Goal: Task Accomplishment & Management: Complete application form

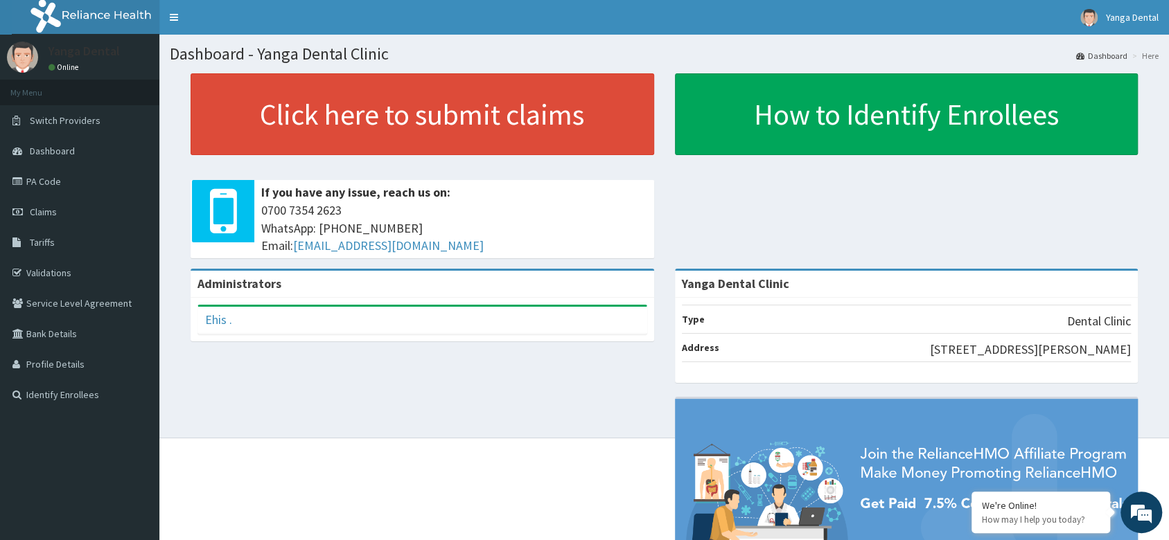
click at [13, 145] on link "Dashboard" at bounding box center [79, 151] width 159 height 30
click at [41, 211] on span "Claims" at bounding box center [43, 212] width 27 height 12
click at [89, 204] on link "Claims" at bounding box center [79, 212] width 159 height 30
click at [42, 212] on span "Claims" at bounding box center [43, 212] width 27 height 12
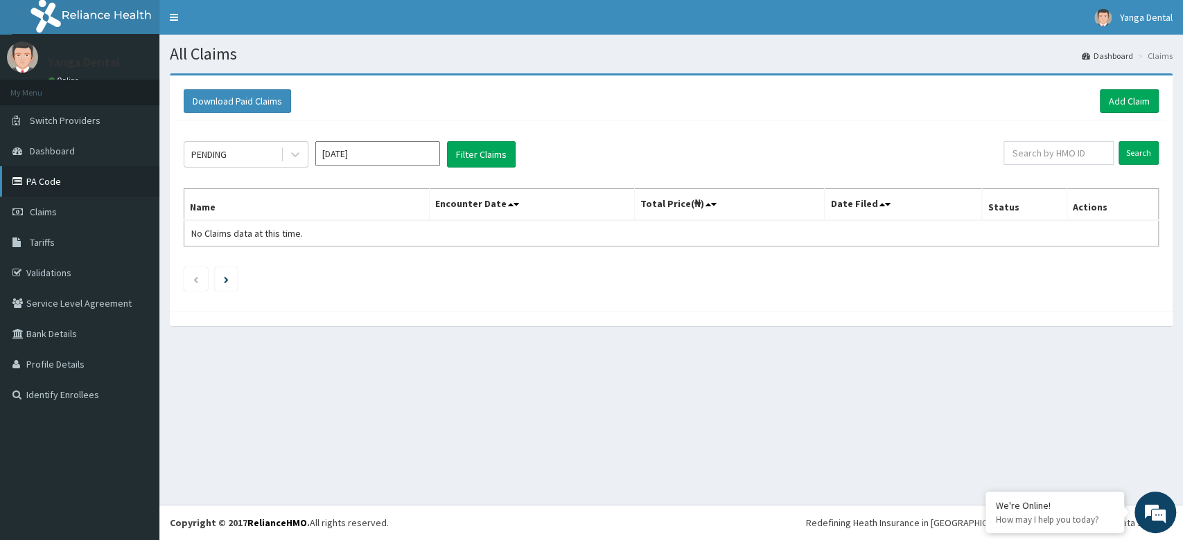
click at [65, 170] on link "PA Code" at bounding box center [79, 181] width 159 height 30
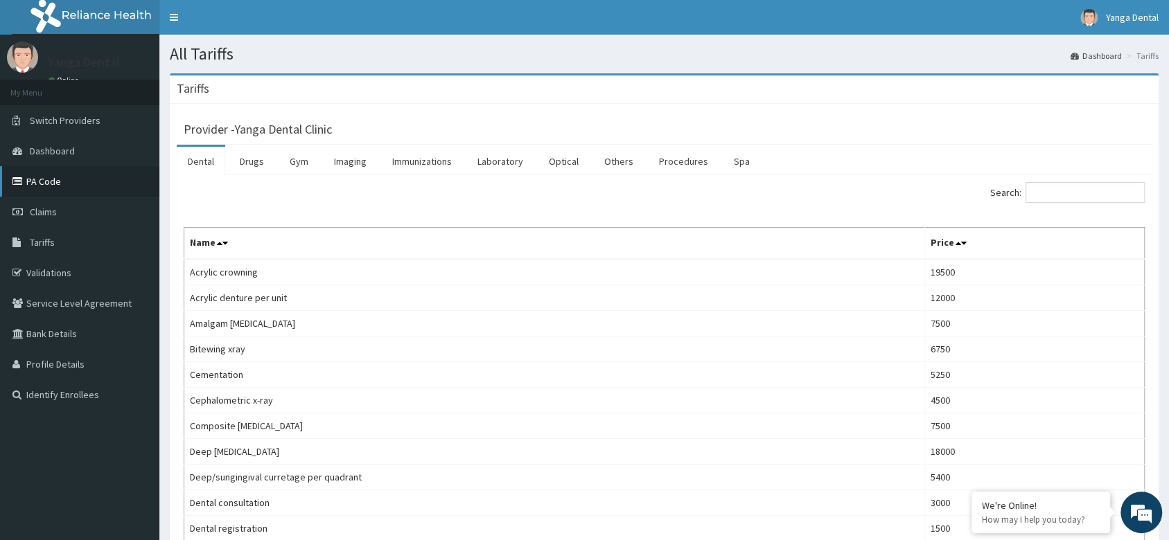
click at [60, 182] on link "PA Code" at bounding box center [79, 181] width 159 height 30
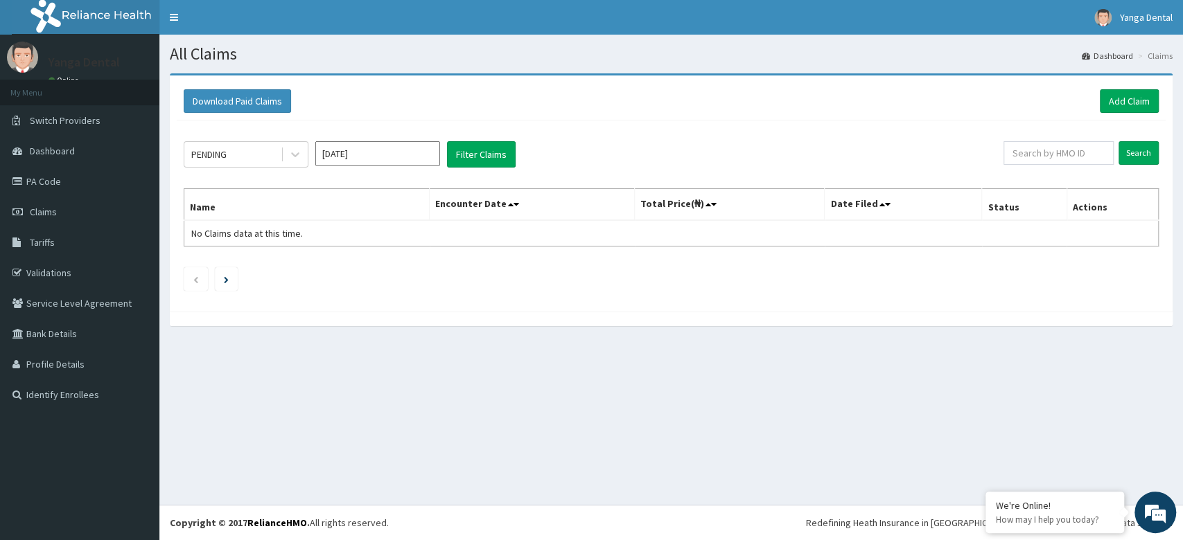
click at [402, 154] on input "[DATE]" at bounding box center [377, 153] width 125 height 25
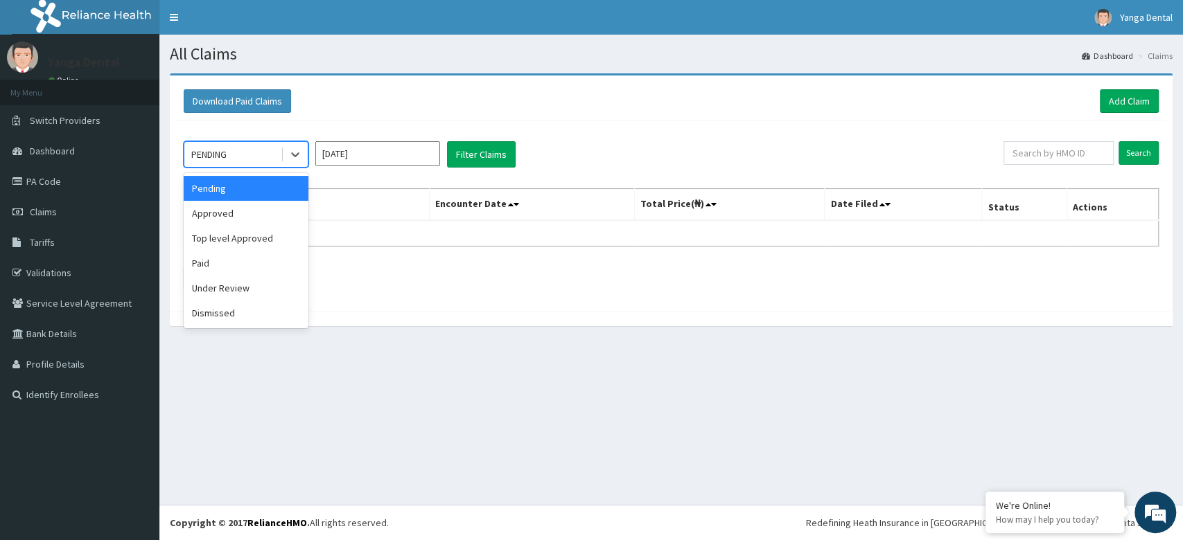
click at [259, 226] on div "Top level Approved" at bounding box center [246, 238] width 125 height 25
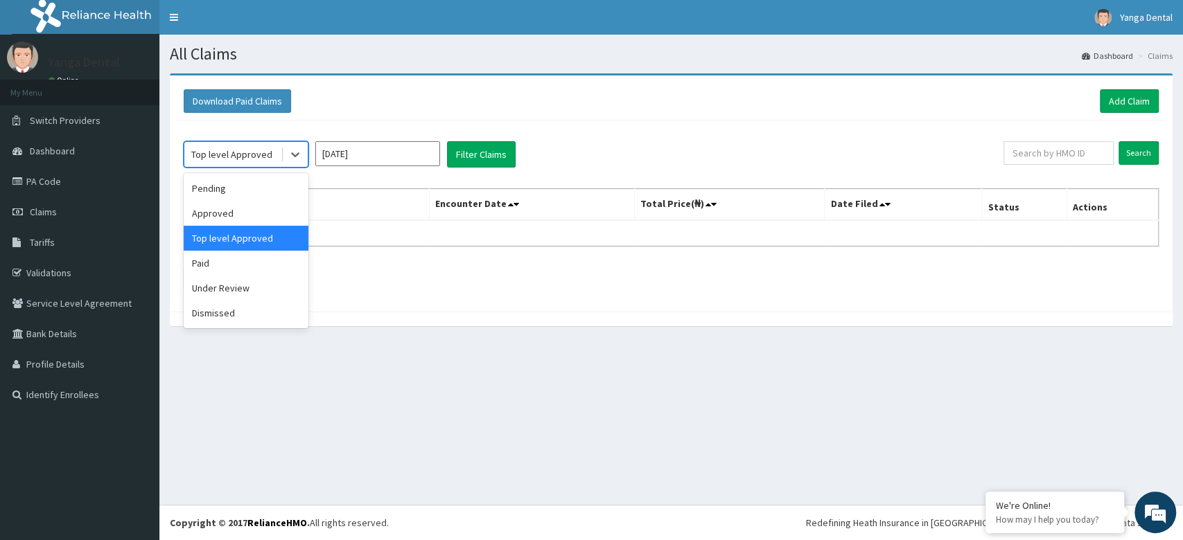
click at [270, 206] on div "Approved" at bounding box center [246, 213] width 125 height 25
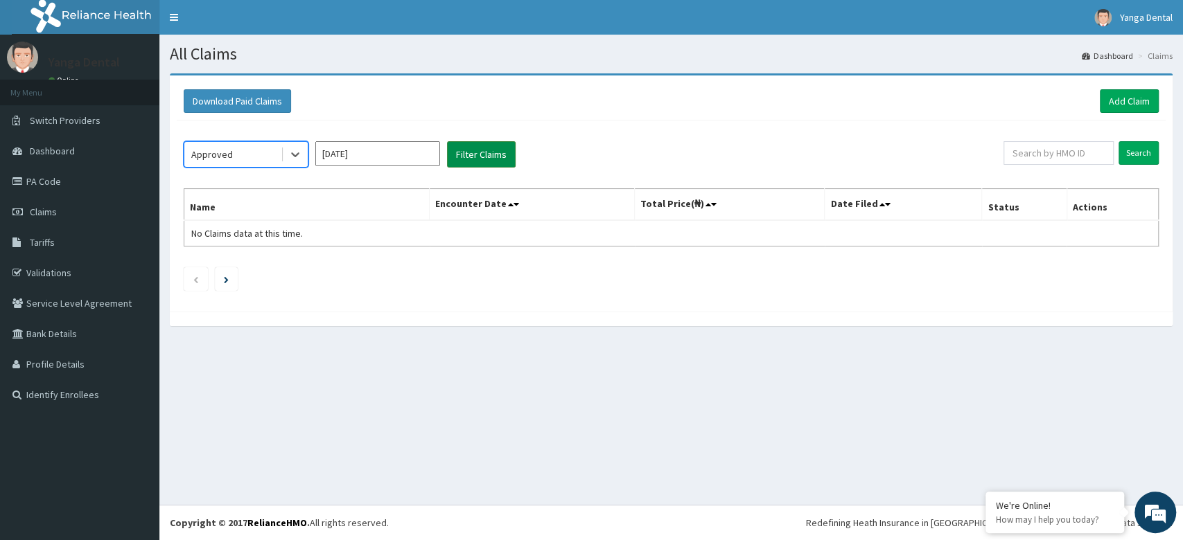
click at [480, 150] on button "Filter Claims" at bounding box center [481, 154] width 69 height 26
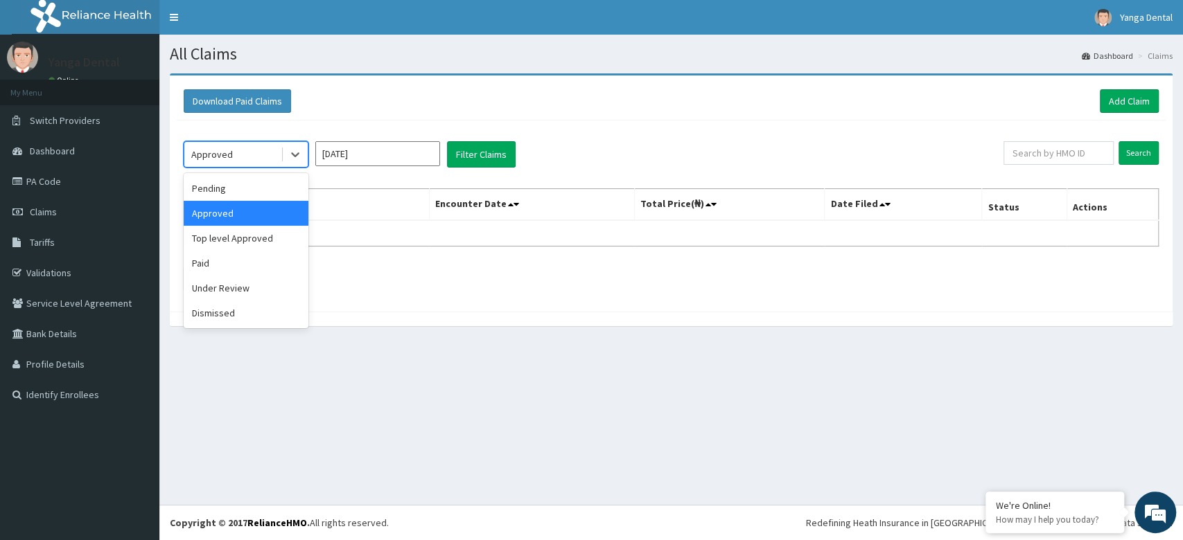
click at [229, 262] on div "Paid" at bounding box center [246, 263] width 125 height 25
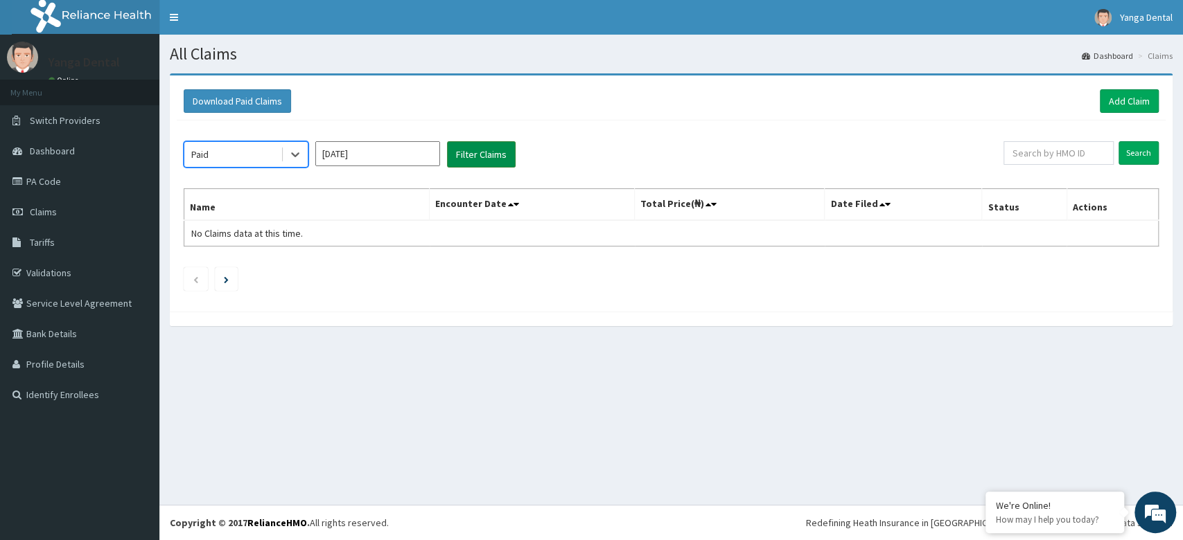
click at [474, 153] on button "Filter Claims" at bounding box center [481, 154] width 69 height 26
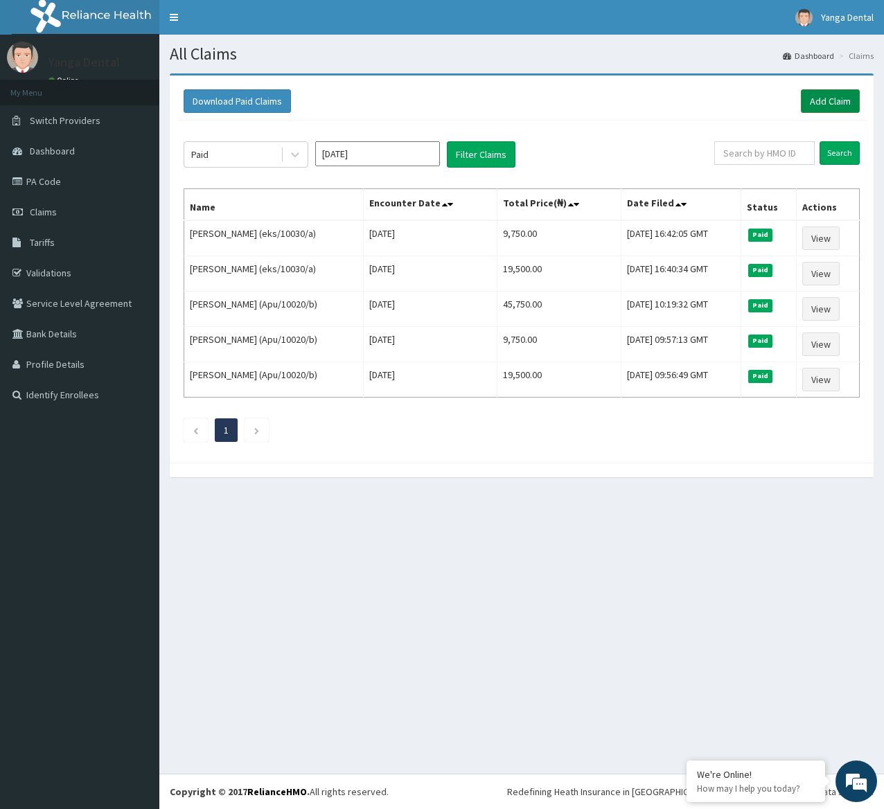
click at [836, 98] on link "Add Claim" at bounding box center [830, 101] width 59 height 24
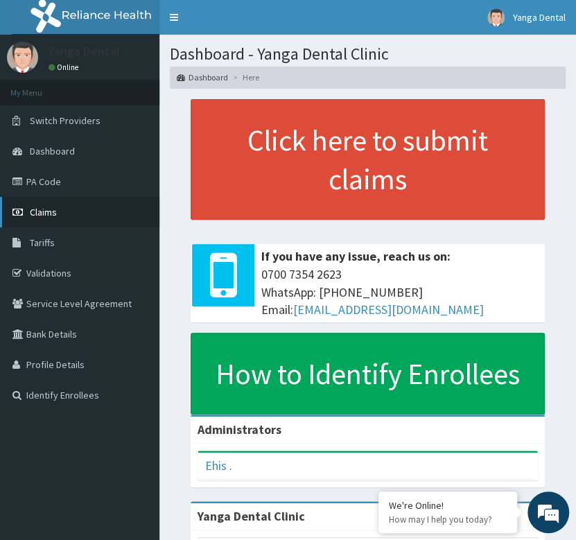
click at [58, 205] on link "Claims" at bounding box center [79, 212] width 159 height 30
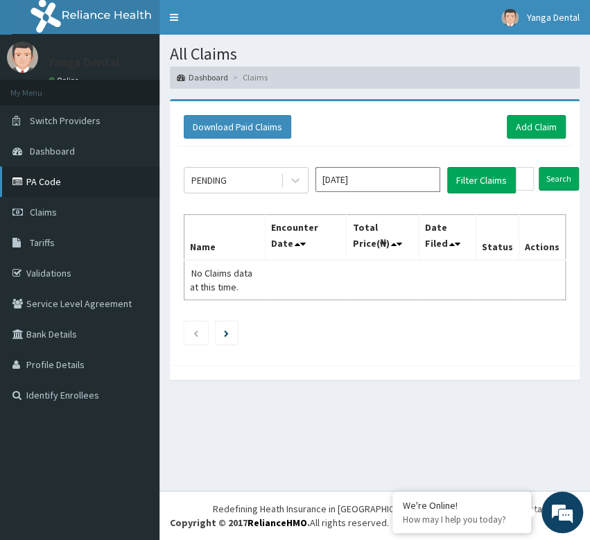
click at [75, 177] on link "PA Code" at bounding box center [79, 181] width 159 height 30
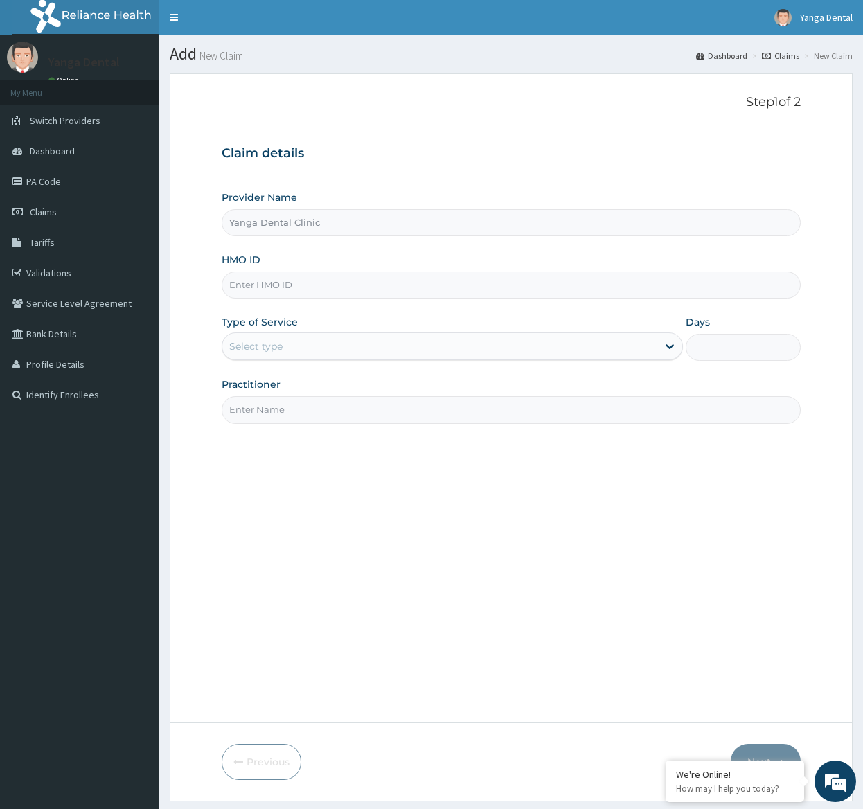
click at [308, 283] on input "HMO ID" at bounding box center [511, 285] width 579 height 27
paste input "LBC/10001/B"
type input "LBC/10001/B"
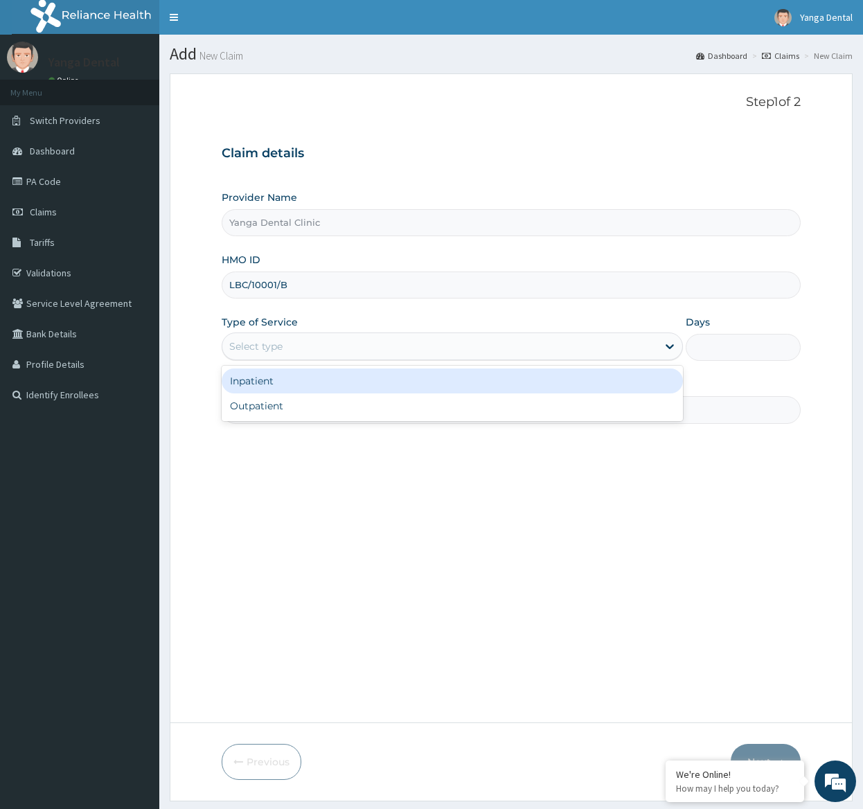
click at [272, 355] on div "Select type" at bounding box center [439, 346] width 435 height 22
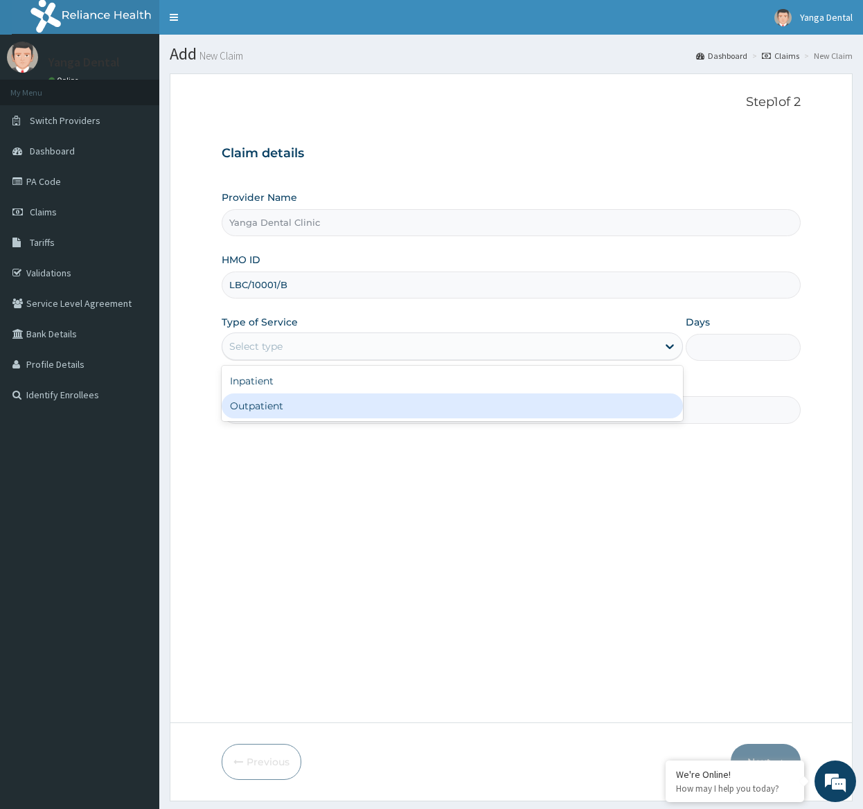
click at [279, 413] on div "Outpatient" at bounding box center [452, 406] width 461 height 25
type input "1"
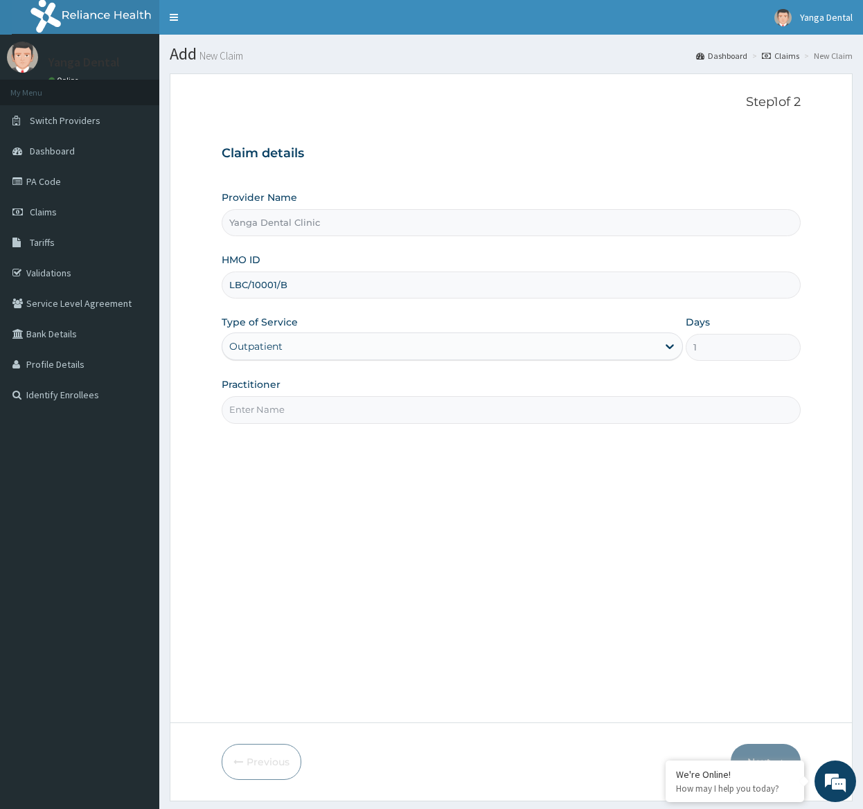
click at [332, 419] on input "Practitioner" at bounding box center [511, 409] width 579 height 27
type input "Ehis"
click at [777, 762] on div "We're Online! How may I help you today?" at bounding box center [735, 782] width 139 height 42
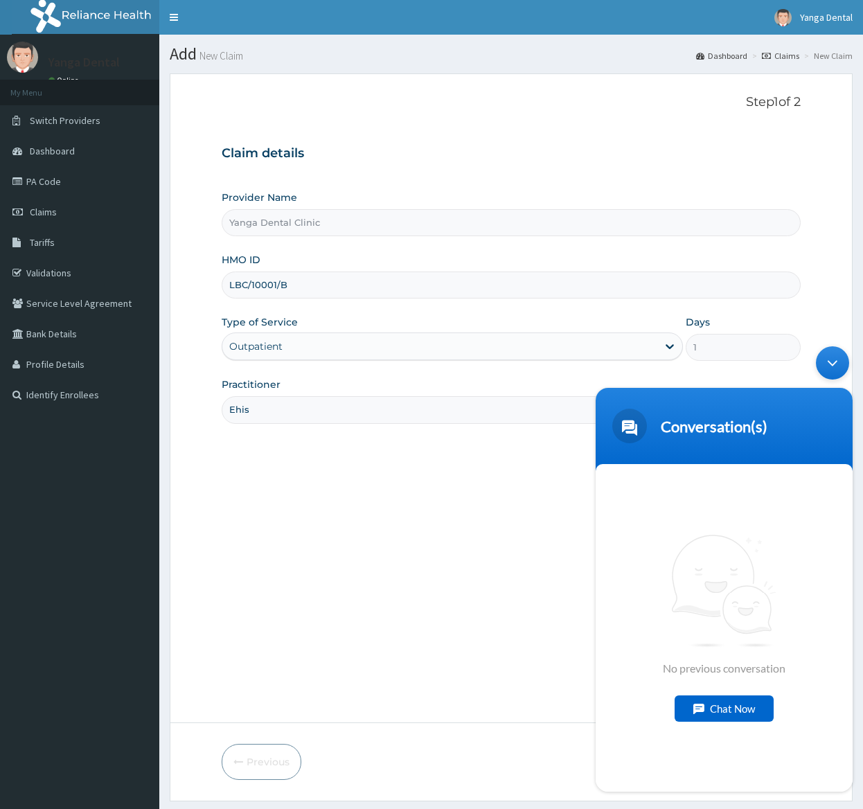
click at [837, 352] on div "Minimize live chat window" at bounding box center [832, 362] width 33 height 33
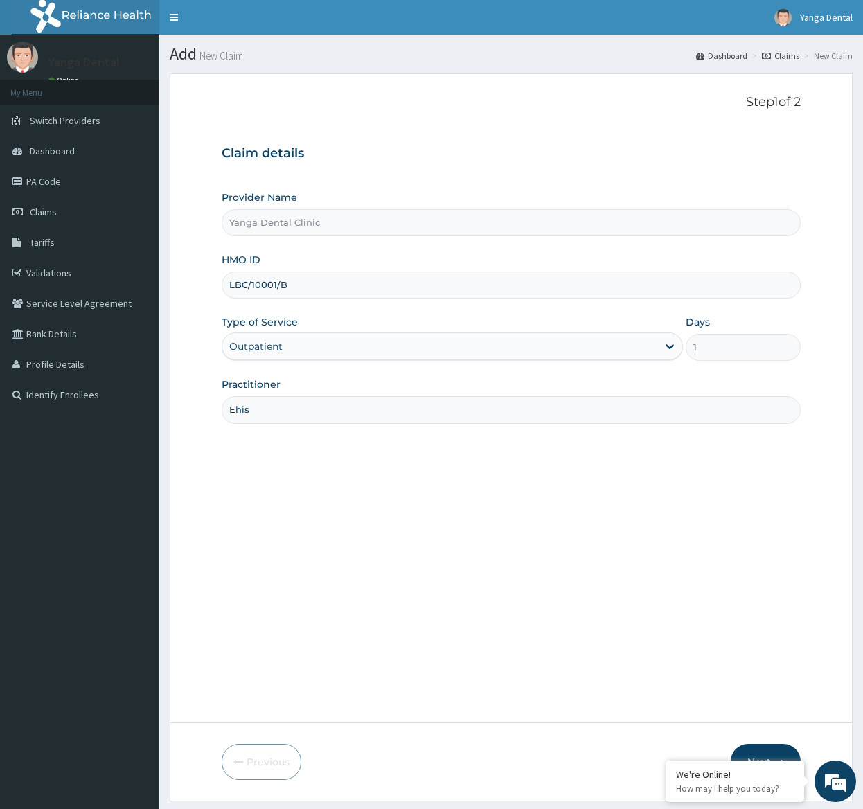
click at [768, 752] on button "Next" at bounding box center [766, 762] width 70 height 36
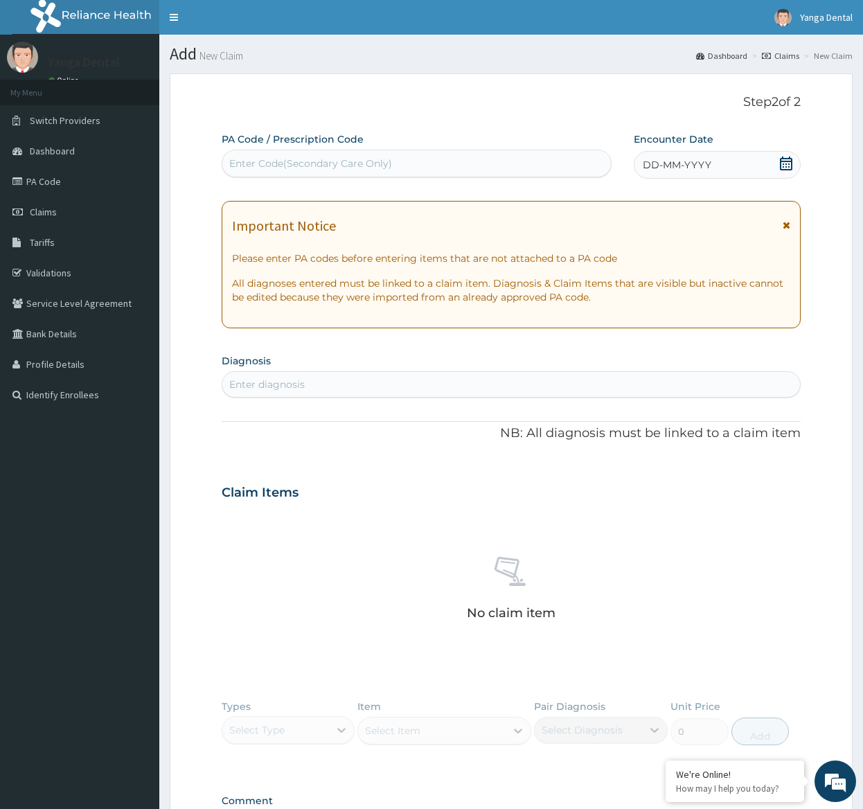
click at [330, 160] on div "Enter Code(Secondary Care Only)" at bounding box center [310, 164] width 163 height 14
paste input "PA/28802F"
type input "PA/28802F"
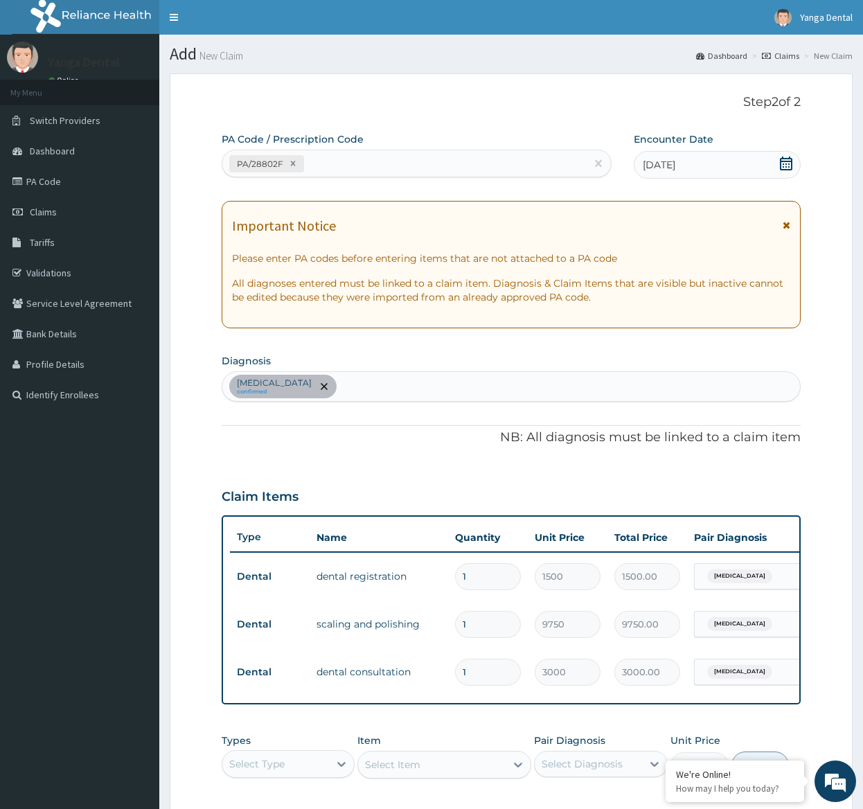
scroll to position [240, 0]
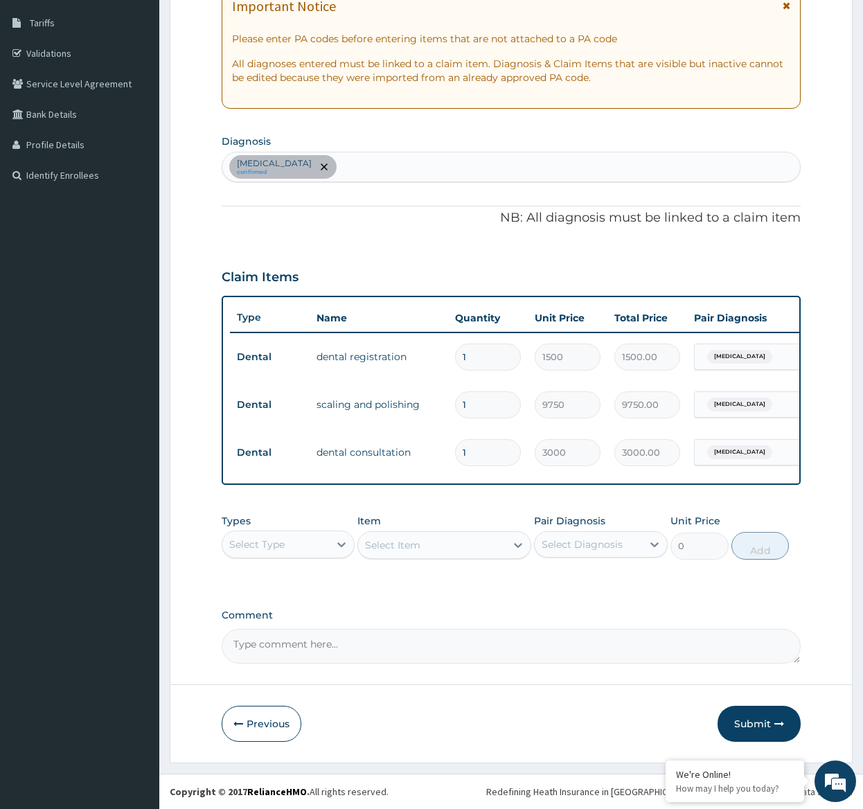
click at [753, 715] on button "Submit" at bounding box center [759, 724] width 83 height 36
click at [755, 678] on div "Step 2 of 2 PA Code / Prescription Code PA/28802F Encounter Date 05-08-2025 Imp…" at bounding box center [511, 308] width 683 height 909
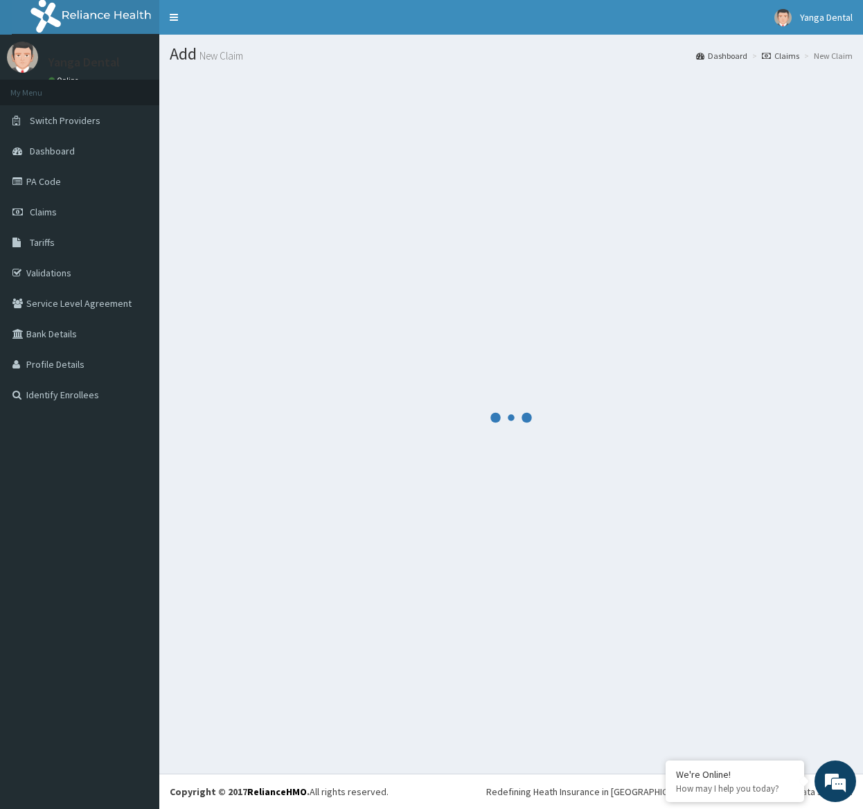
scroll to position [0, 0]
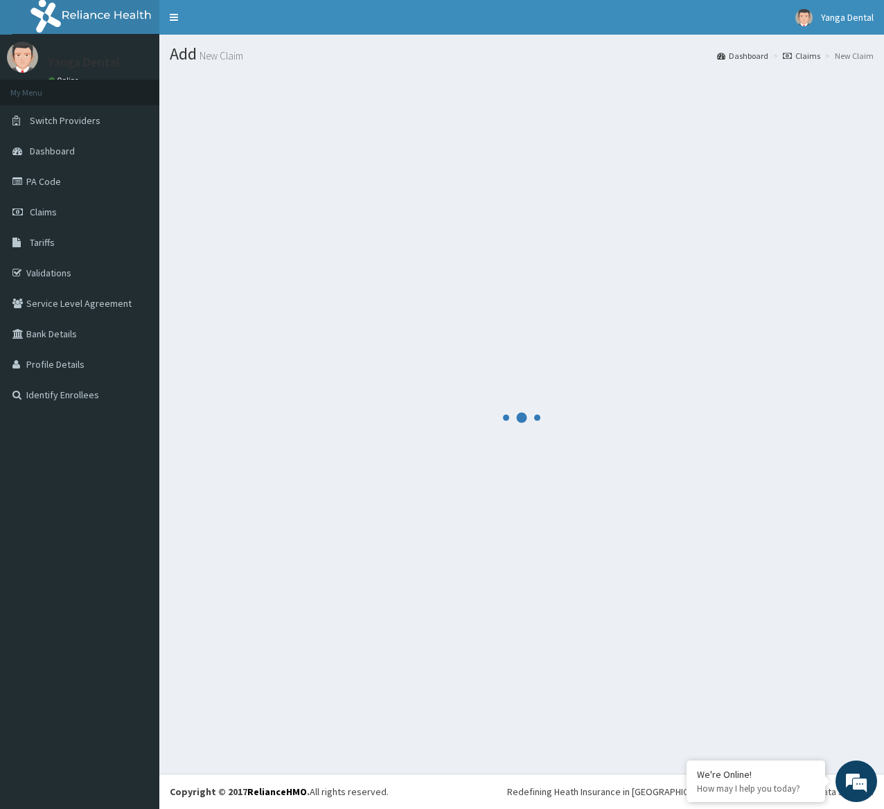
click at [782, 714] on div at bounding box center [522, 417] width 704 height 688
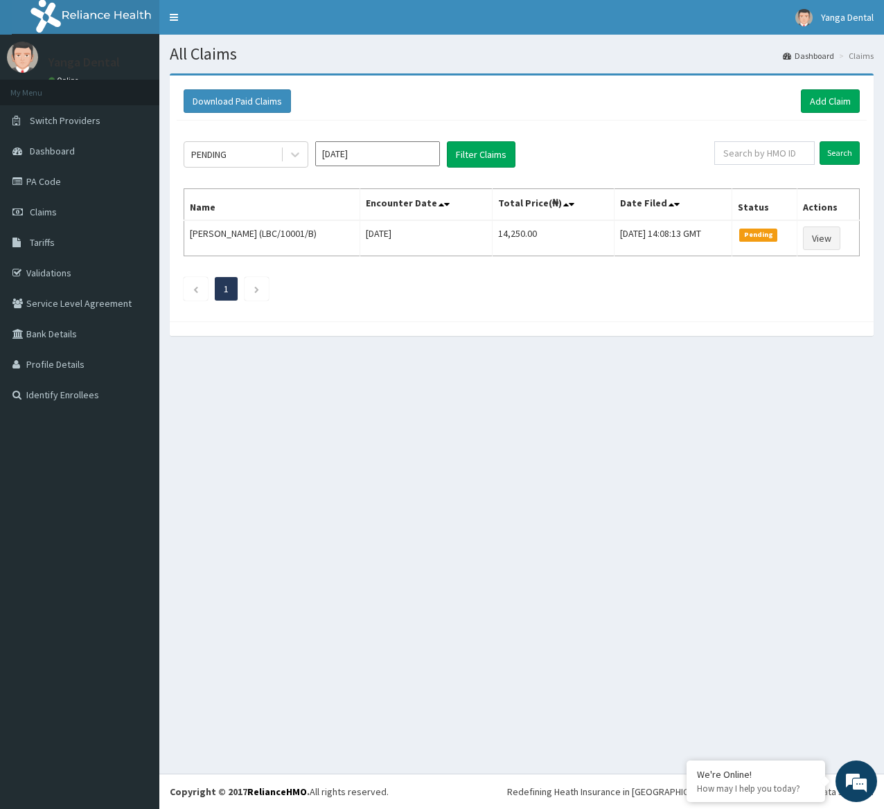
click at [271, 560] on div "All Claims Dashboard Claims Download Paid Claims Add Claim × Note you can only …" at bounding box center [521, 404] width 725 height 739
click at [811, 103] on link "Add Claim" at bounding box center [830, 101] width 59 height 24
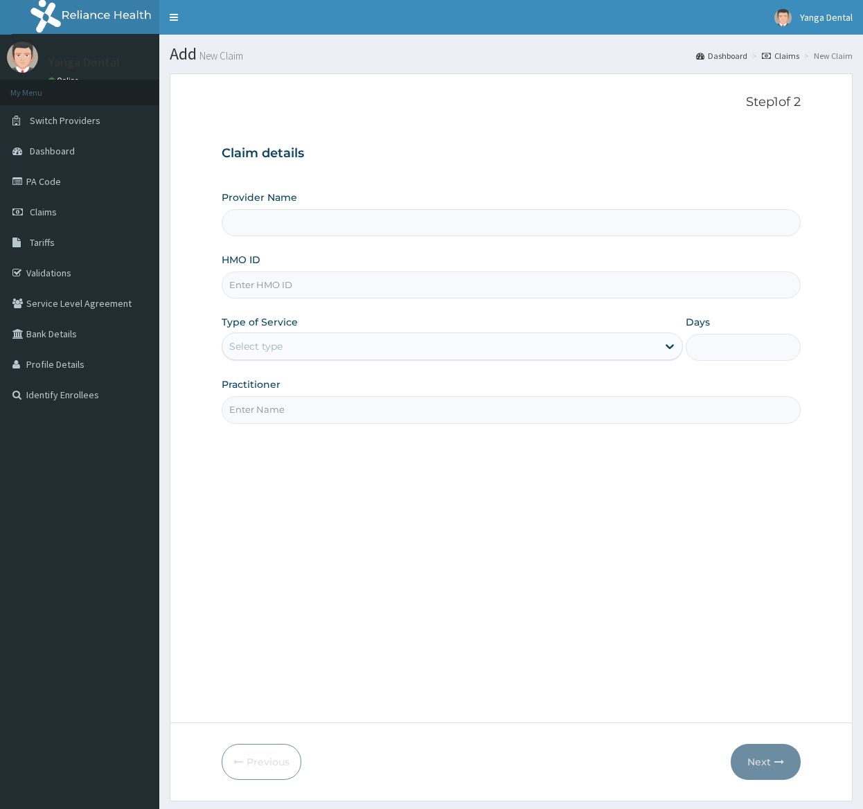
type input "Yanga Dental Clinic"
click at [285, 292] on input "HMO ID" at bounding box center [511, 285] width 579 height 27
paste input "LBC/10001/C"
type input "LBC/10001/C"
click at [336, 342] on div "Select type" at bounding box center [439, 346] width 435 height 22
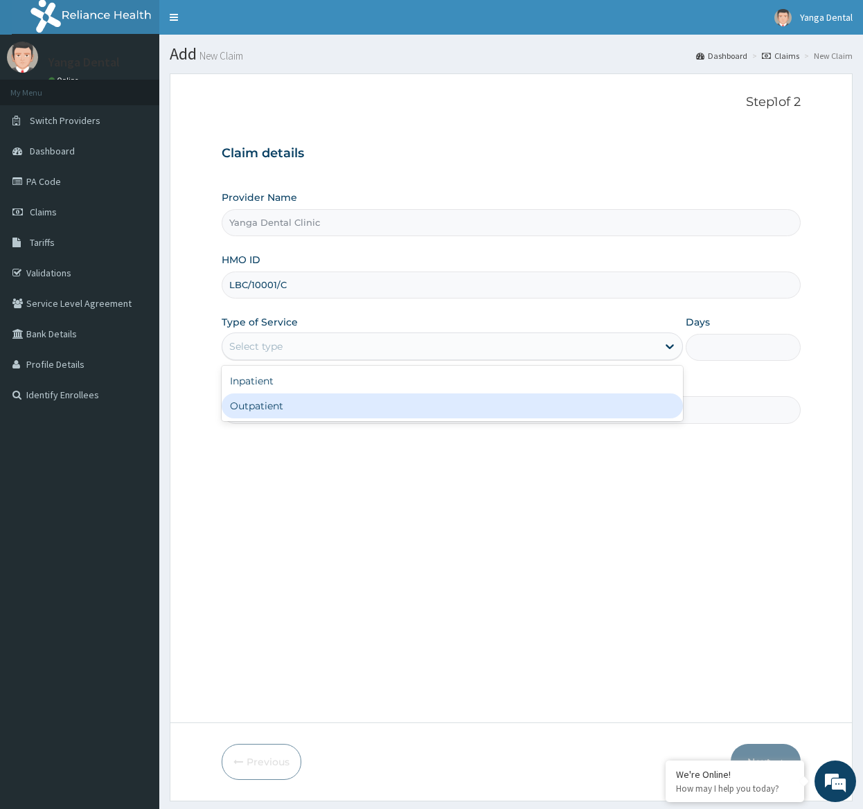
click at [298, 405] on div "Outpatient" at bounding box center [452, 406] width 461 height 25
type input "1"
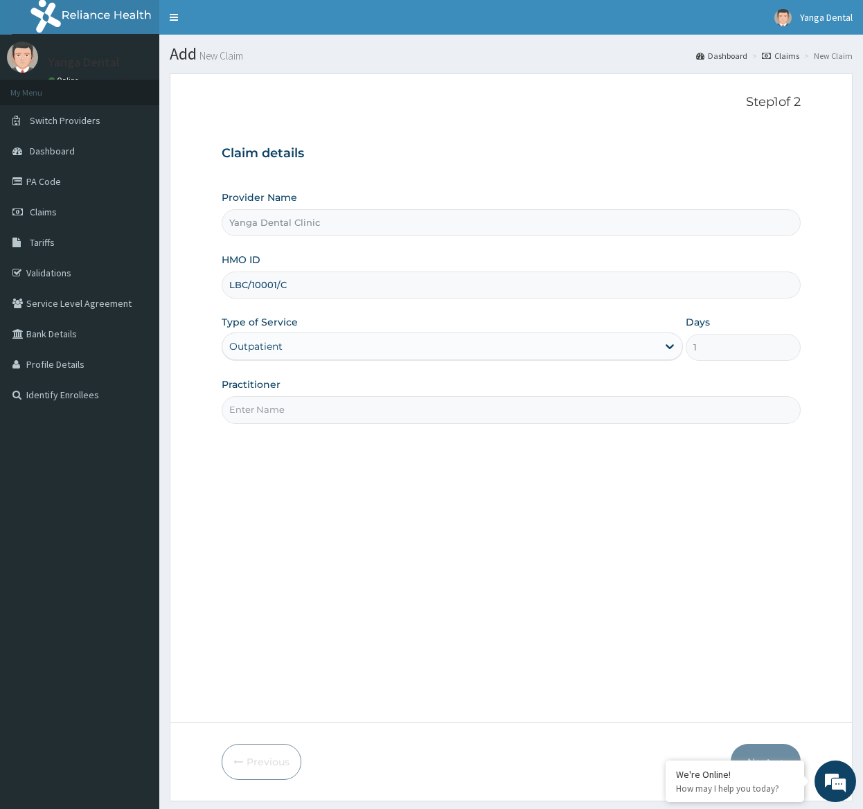
click at [337, 417] on input "Practitioner" at bounding box center [511, 409] width 579 height 27
type input "Ehis"
click at [773, 743] on form "Step 1 of 2 Claim details Provider Name Yanga Dental Clinic HMO ID LBC/10001/C …" at bounding box center [511, 437] width 683 height 728
click at [766, 745] on button "Next" at bounding box center [766, 762] width 70 height 36
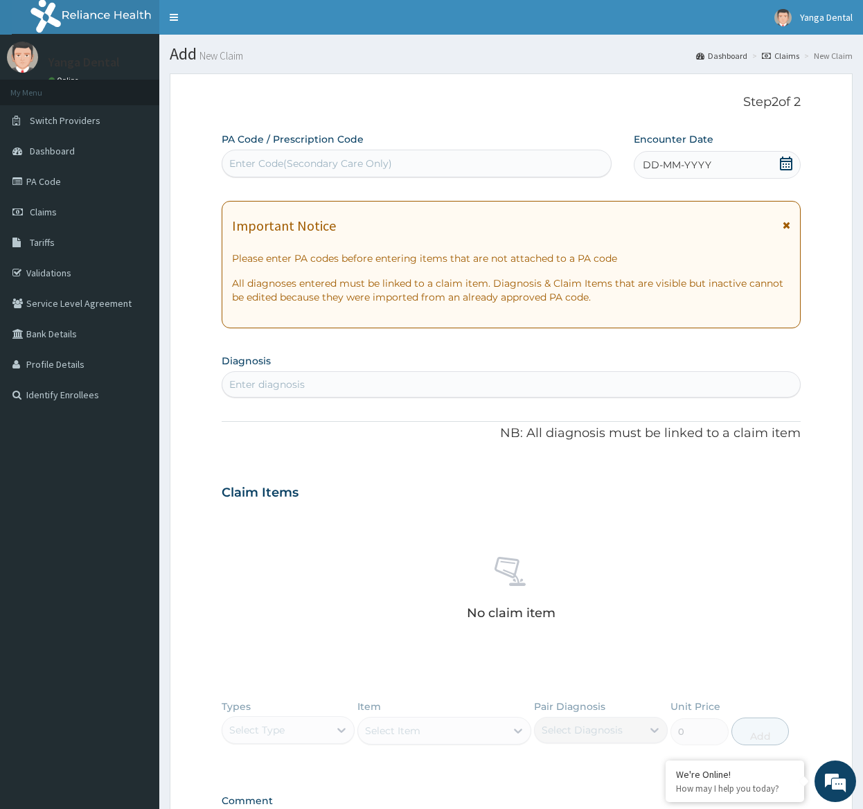
click at [412, 166] on div "Enter Code(Secondary Care Only)" at bounding box center [416, 163] width 389 height 22
paste input "PA/E49903"
type input "PA/E49903"
click at [412, 166] on div "Enter Code(Secondary Care Only)" at bounding box center [416, 163] width 389 height 22
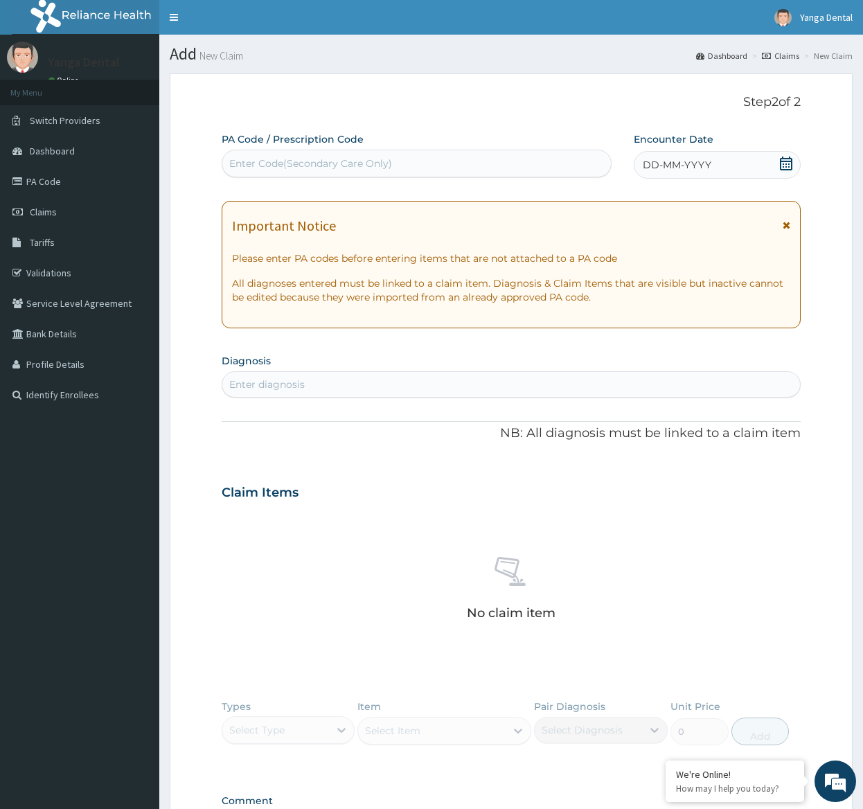
click at [299, 155] on div "Enter Code(Secondary Care Only)" at bounding box center [416, 163] width 389 height 22
paste input "PA/E49903"
type input "PA/E49903"
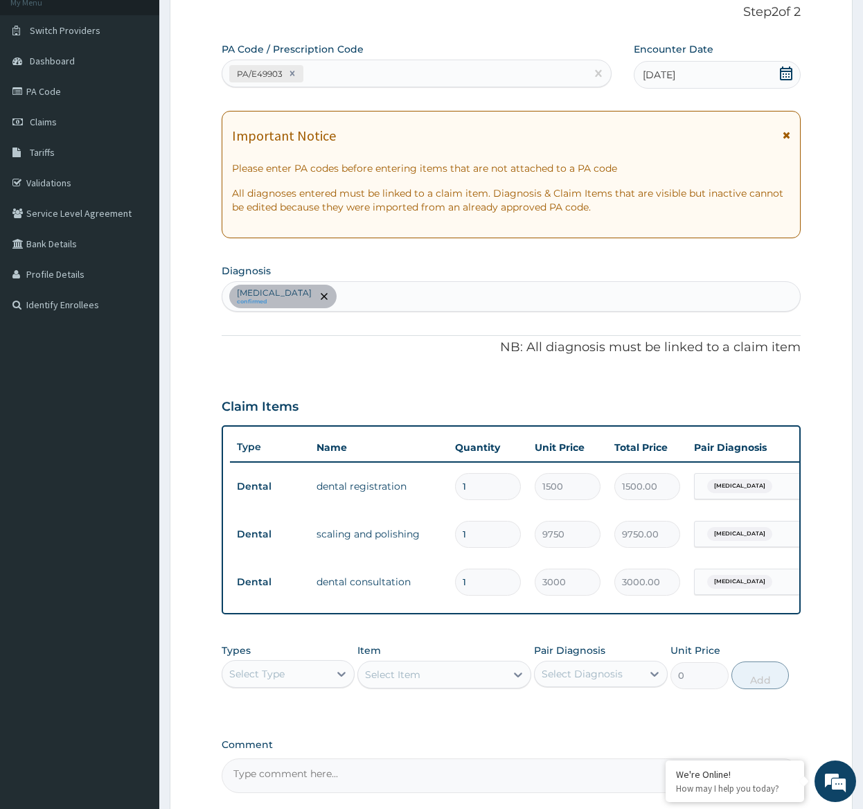
scroll to position [240, 0]
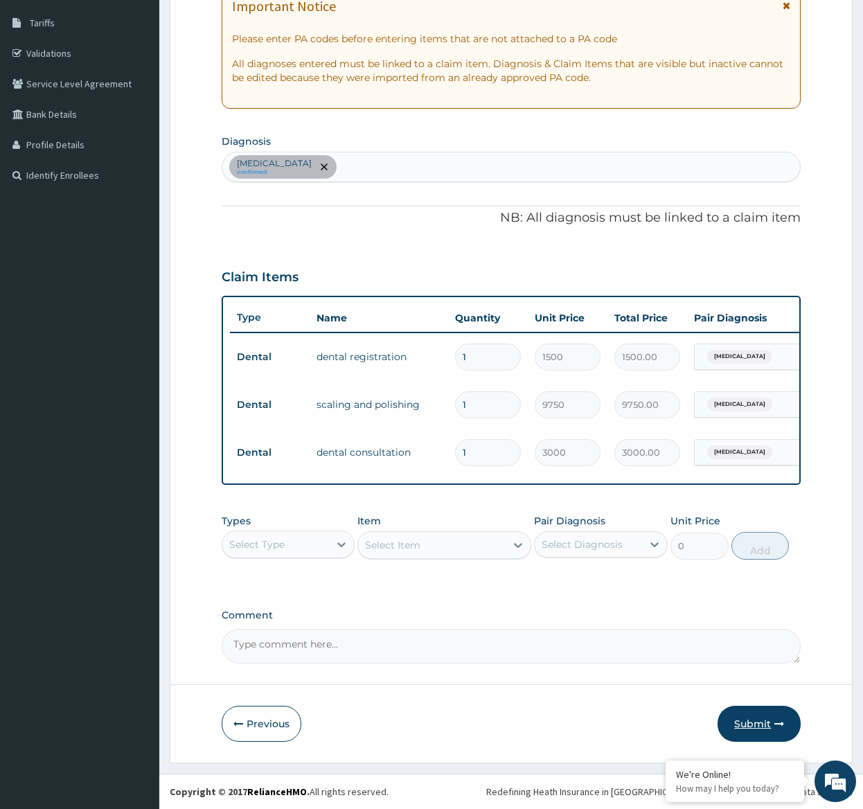
click at [760, 719] on button "Submit" at bounding box center [759, 724] width 83 height 36
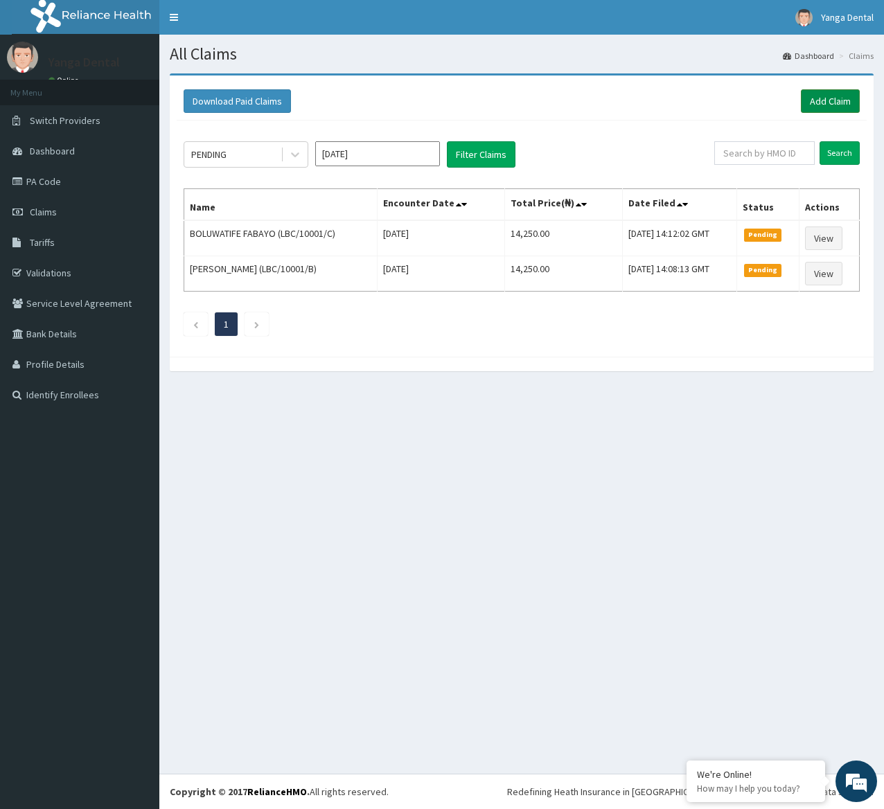
click at [843, 100] on link "Add Claim" at bounding box center [830, 101] width 59 height 24
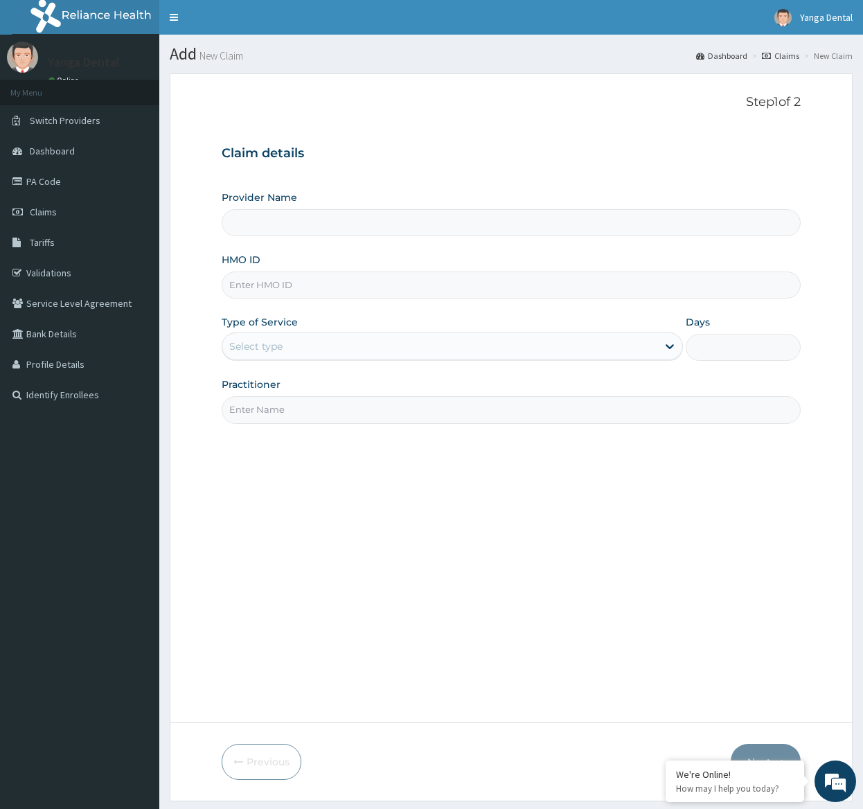
type input "Yanga Dental Clinic"
click at [795, 234] on input "Yanga Dental Clinic" at bounding box center [511, 222] width 579 height 27
click at [267, 277] on input "HMO ID" at bounding box center [511, 285] width 579 height 27
paste input "LBC/10001/A"
type input "LBC/10001/A"
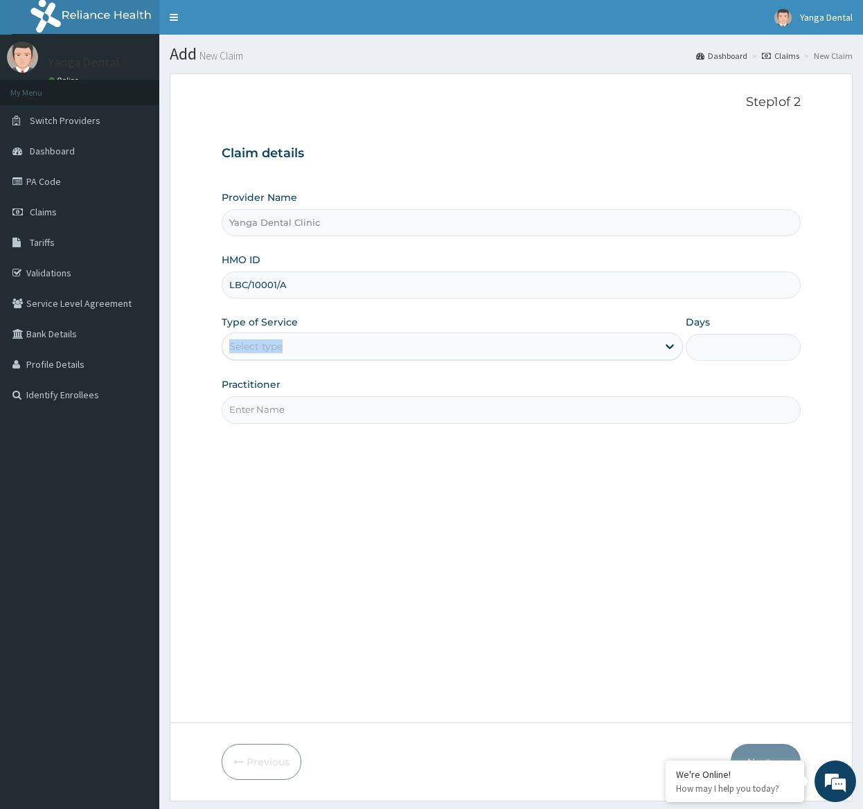
drag, startPoint x: 446, startPoint y: 328, endPoint x: 416, endPoint y: 349, distance: 36.3
click at [416, 349] on div "Type of Service Select type" at bounding box center [452, 338] width 461 height 46
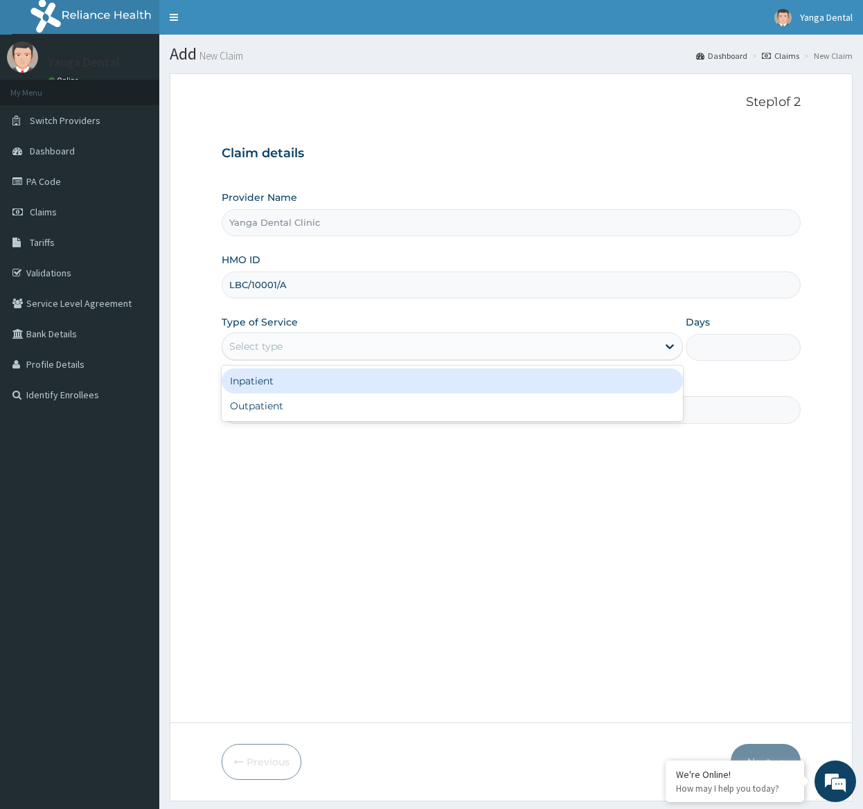
click at [416, 349] on div "Select type" at bounding box center [439, 346] width 435 height 22
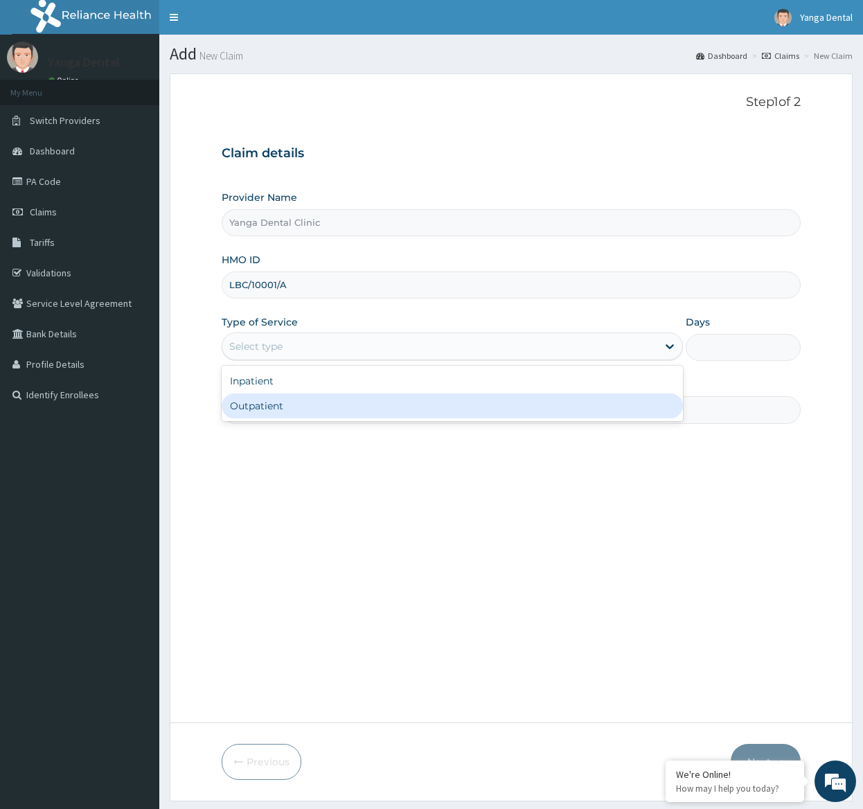
click at [313, 417] on div "Outpatient" at bounding box center [452, 406] width 461 height 25
type input "1"
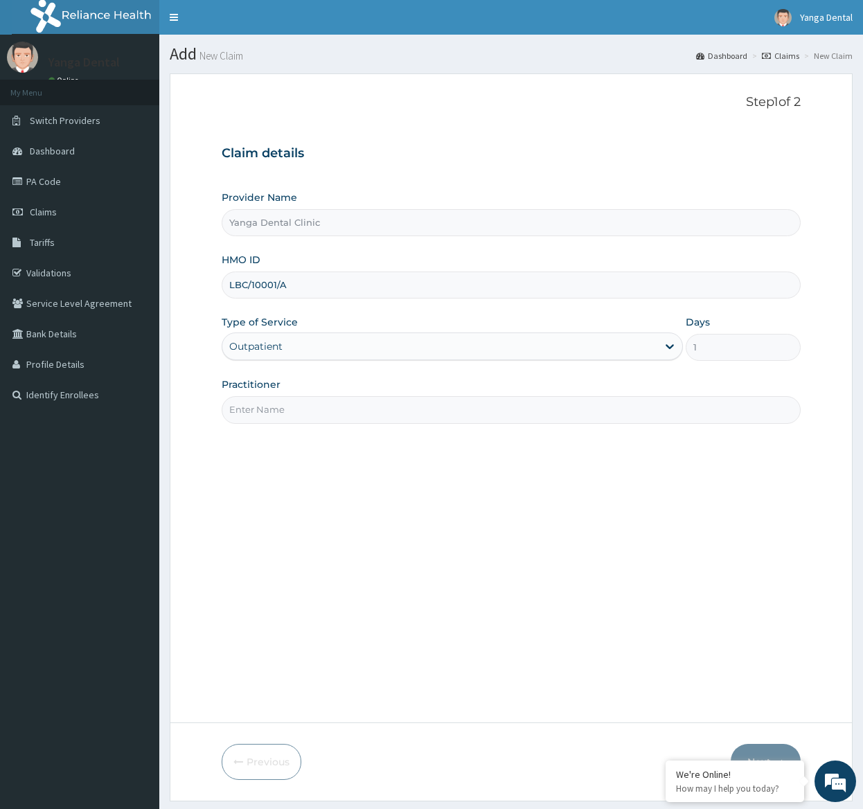
click at [326, 413] on input "Practitioner" at bounding box center [511, 409] width 579 height 27
type input "Ehis"
click at [766, 744] on button "Next" at bounding box center [766, 762] width 70 height 36
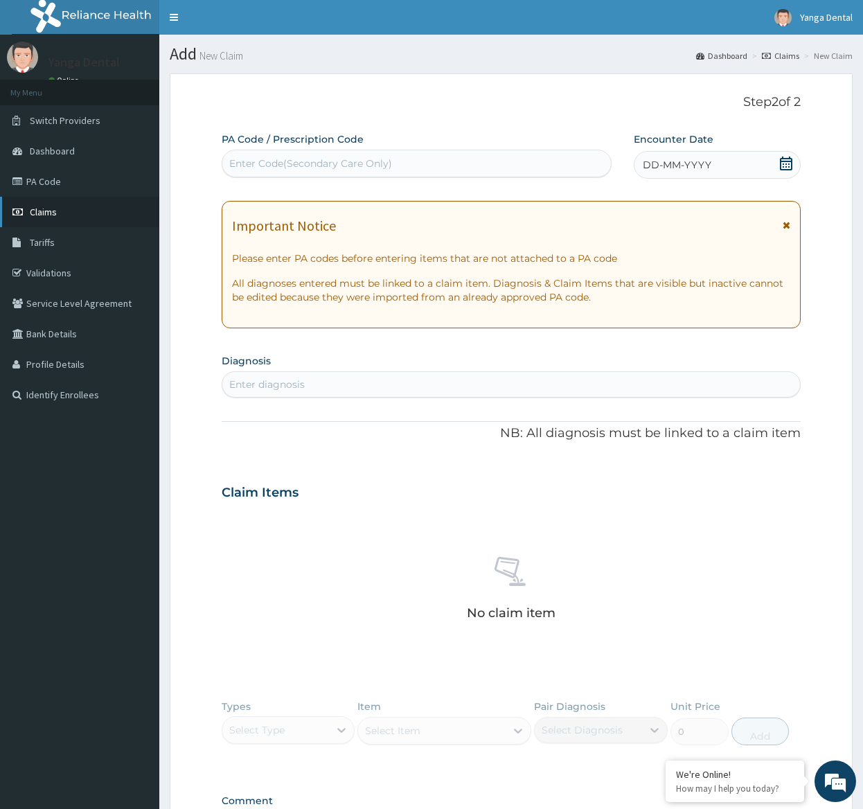
scroll to position [7, 0]
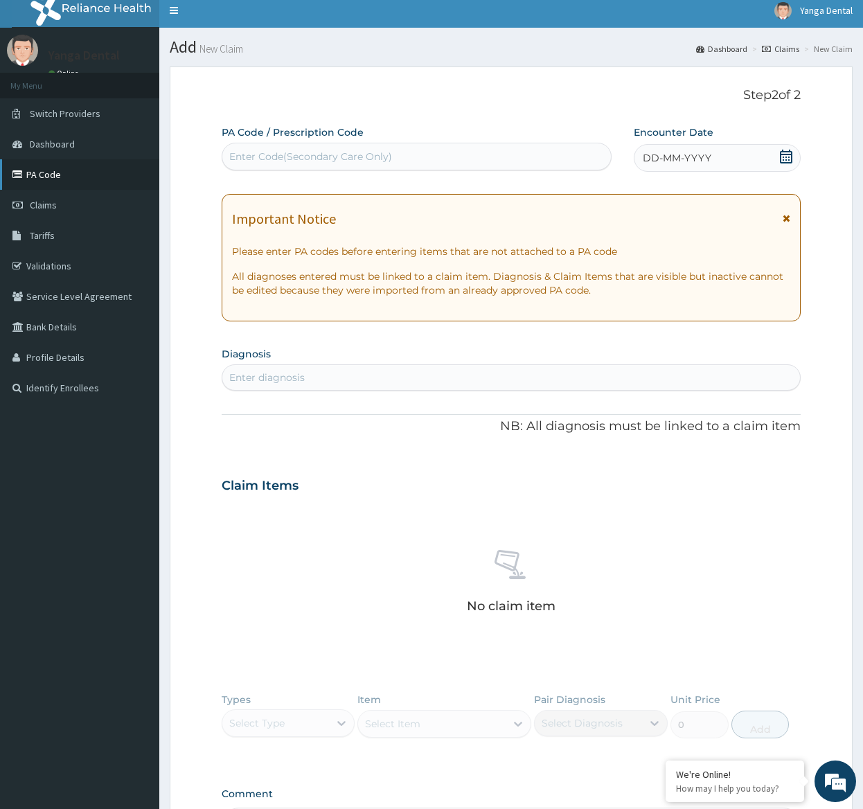
click at [88, 177] on link "PA Code" at bounding box center [79, 174] width 159 height 30
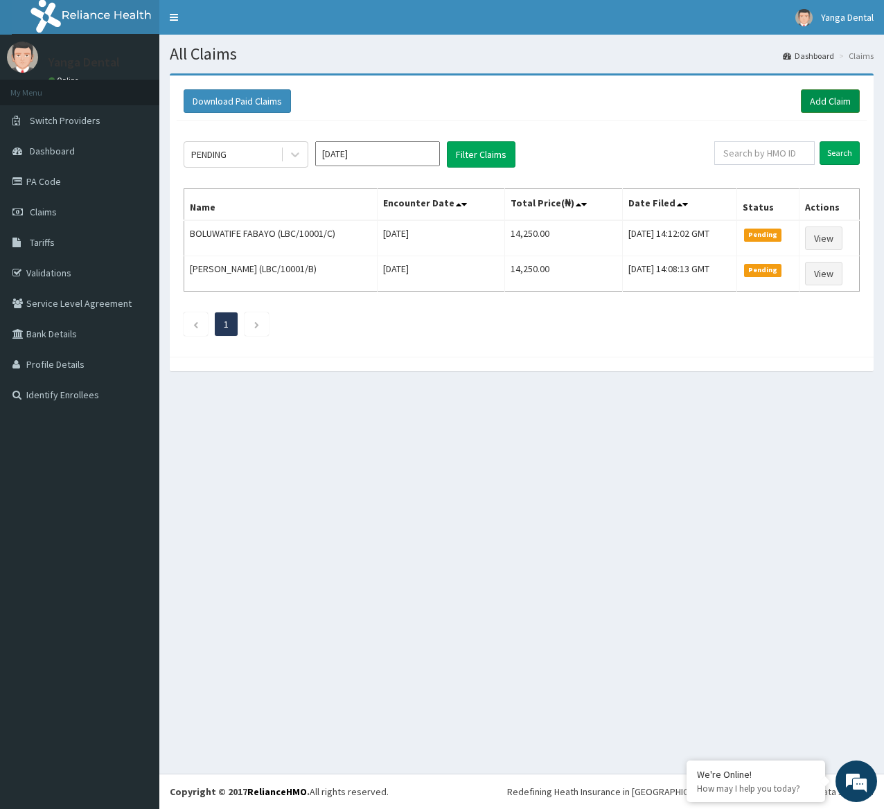
click at [832, 108] on link "Add Claim" at bounding box center [830, 101] width 59 height 24
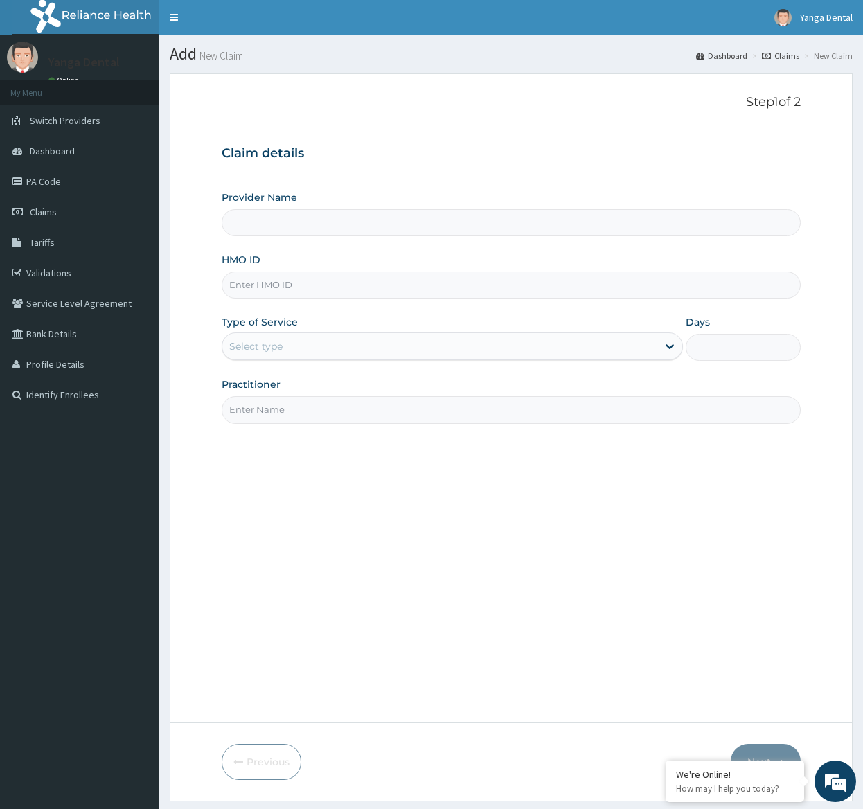
type input "Yanga Dental Clinic"
click at [280, 283] on input "HMO ID" at bounding box center [511, 285] width 579 height 27
paste input "LBC/10001/A"
type input "LBC/10001/A"
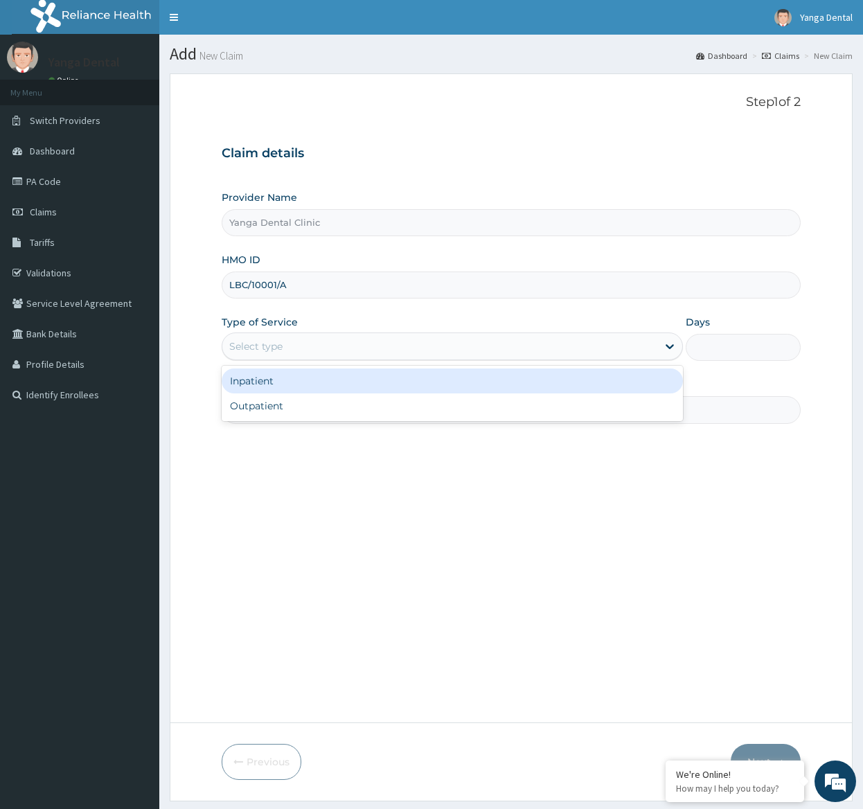
click at [468, 414] on div "Outpatient" at bounding box center [452, 406] width 461 height 25
type input "1"
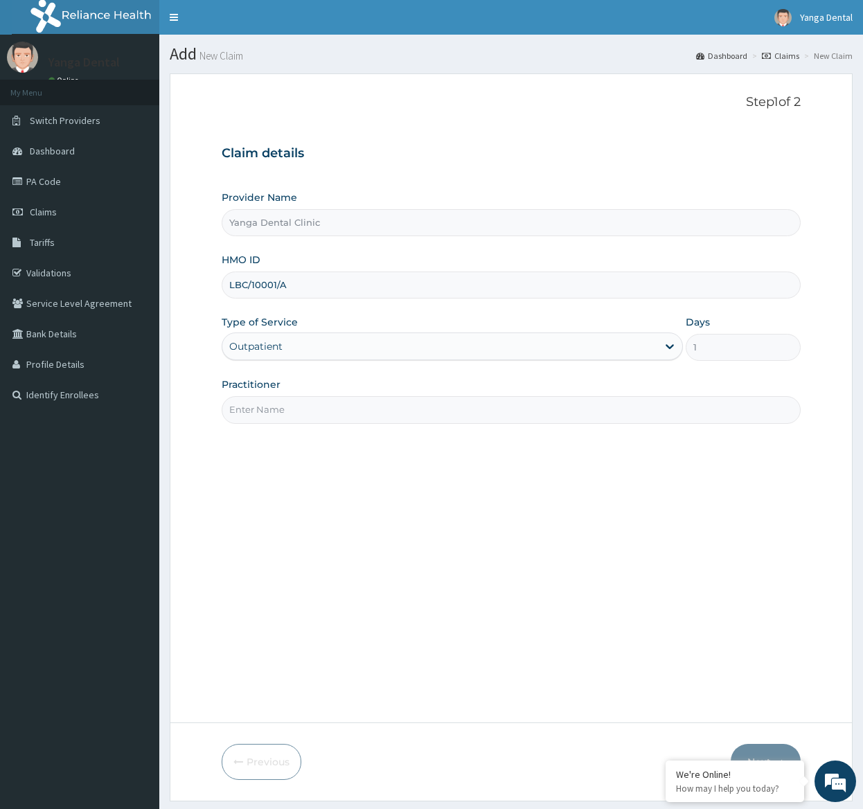
click at [490, 410] on input "Practitioner" at bounding box center [511, 409] width 579 height 27
type input "Ehis"
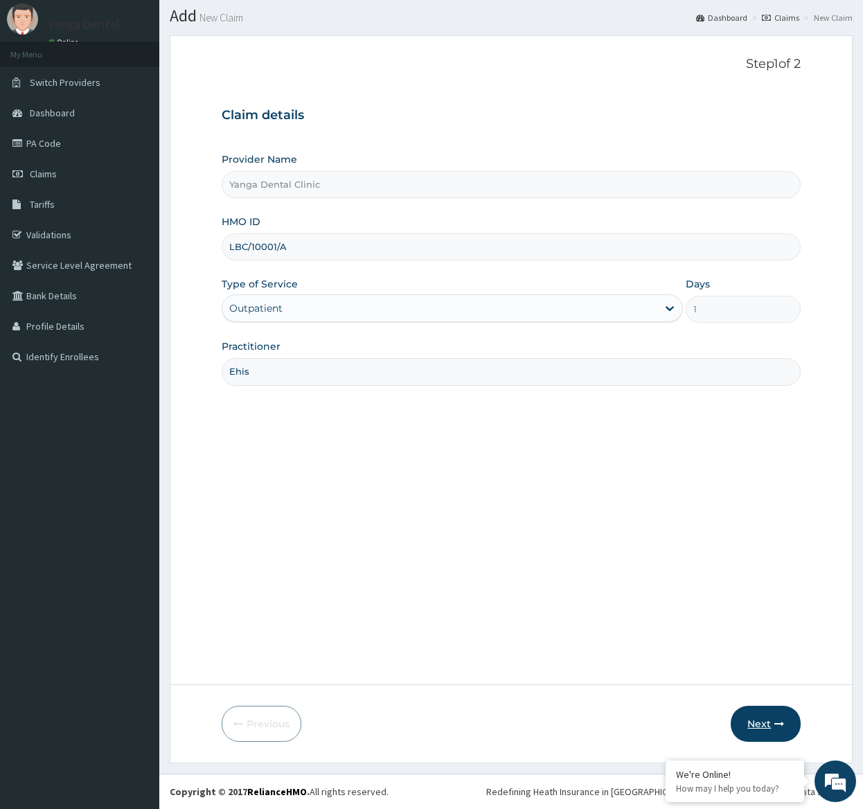
click at [759, 724] on button "Next" at bounding box center [766, 724] width 70 height 36
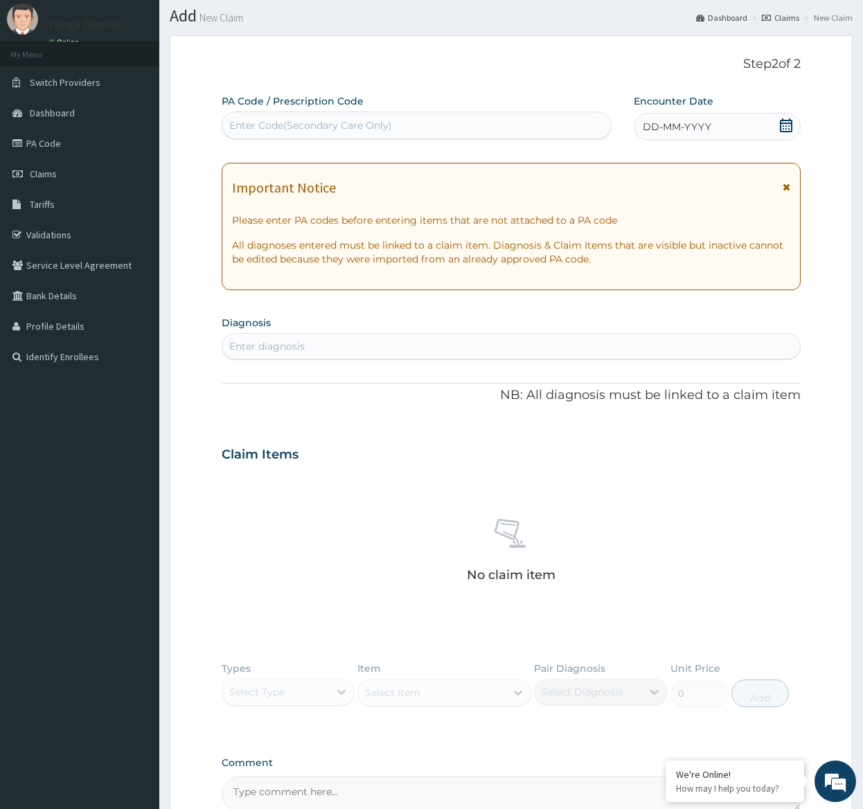
paste input "PA/61CE74"
type input "PA/61CE74"
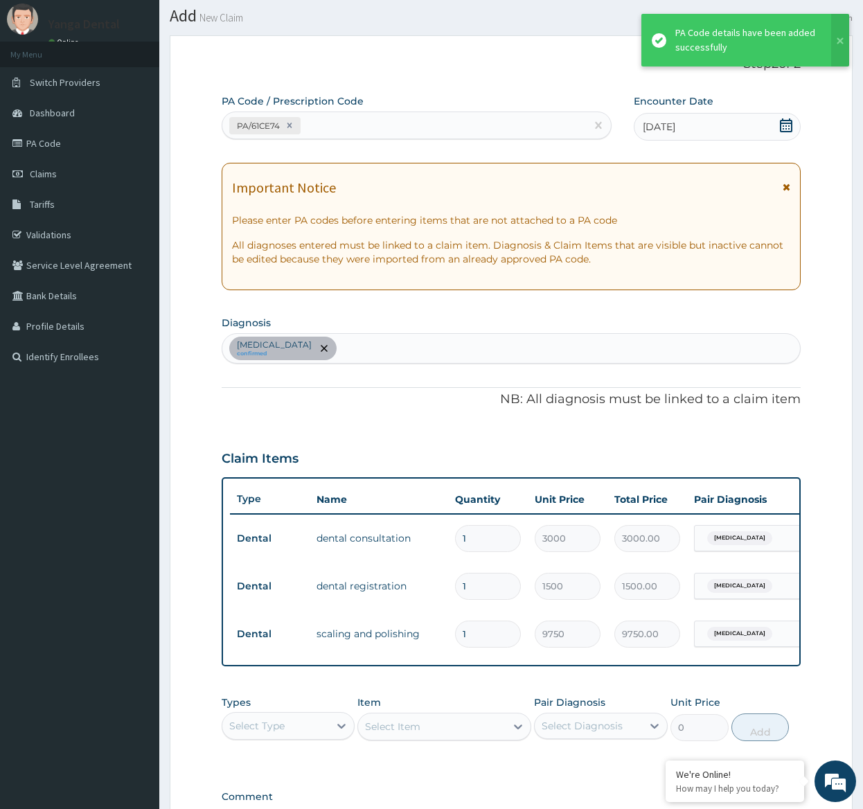
scroll to position [240, 0]
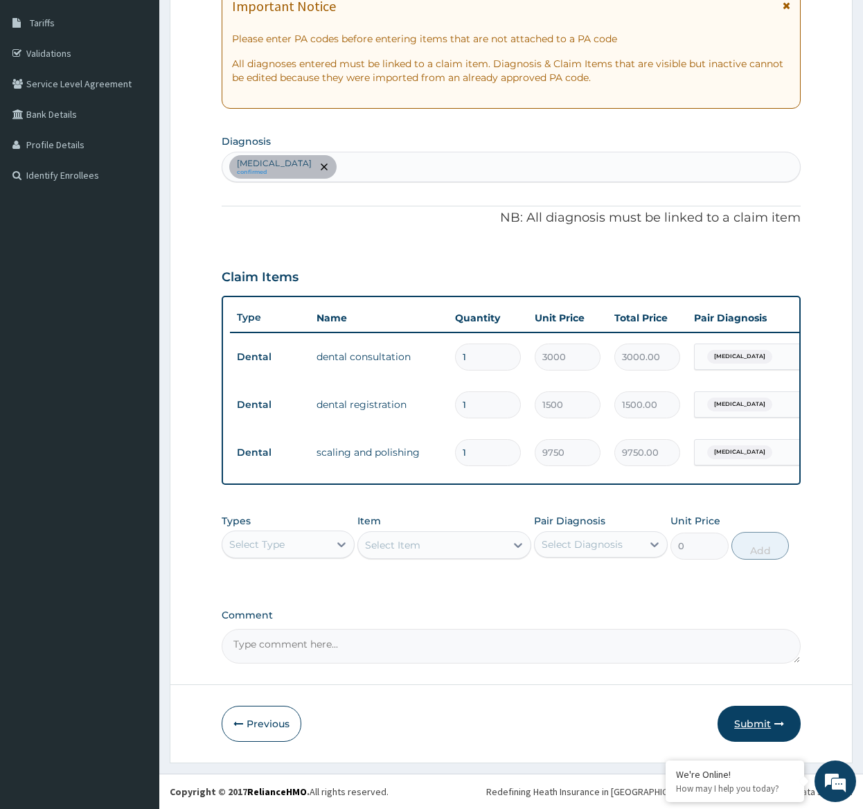
click at [780, 723] on icon "button" at bounding box center [780, 724] width 10 height 10
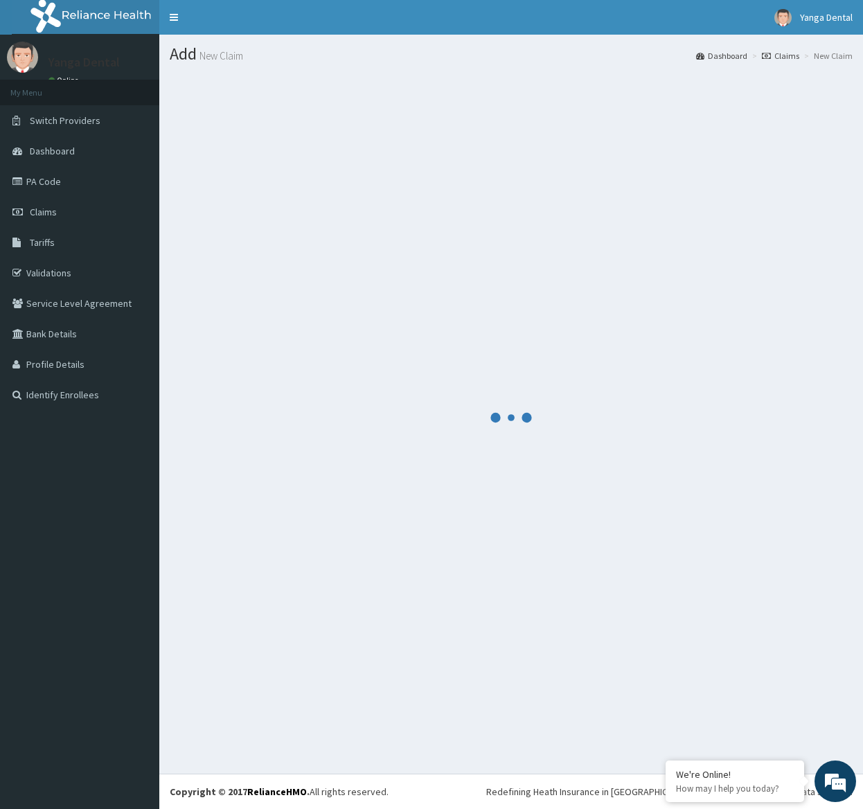
scroll to position [0, 0]
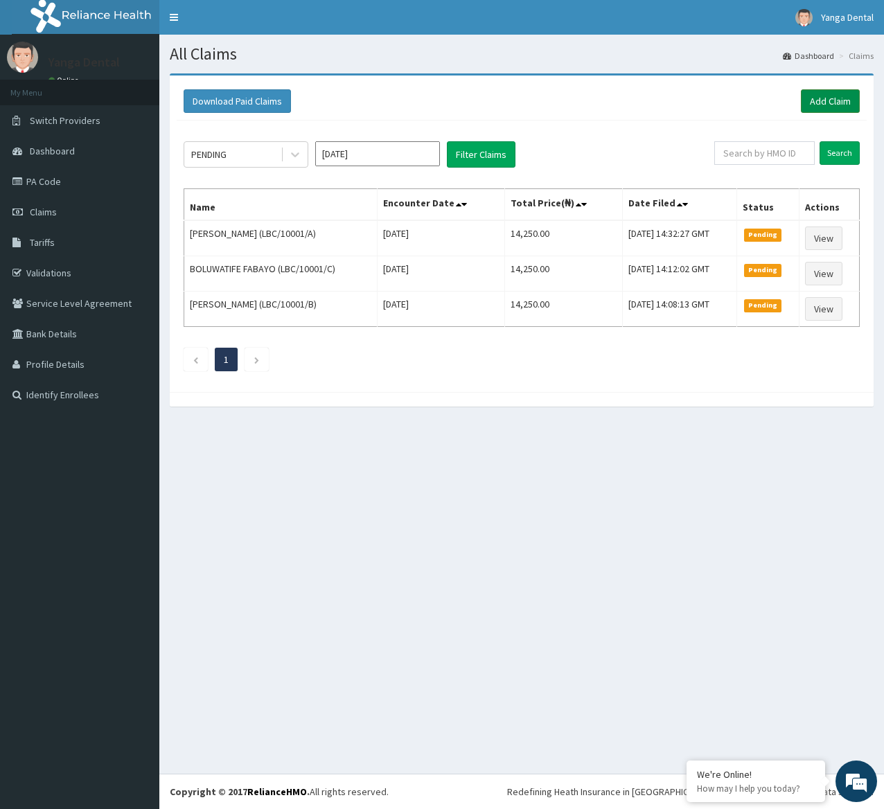
click at [841, 113] on link "Add Claim" at bounding box center [830, 101] width 59 height 24
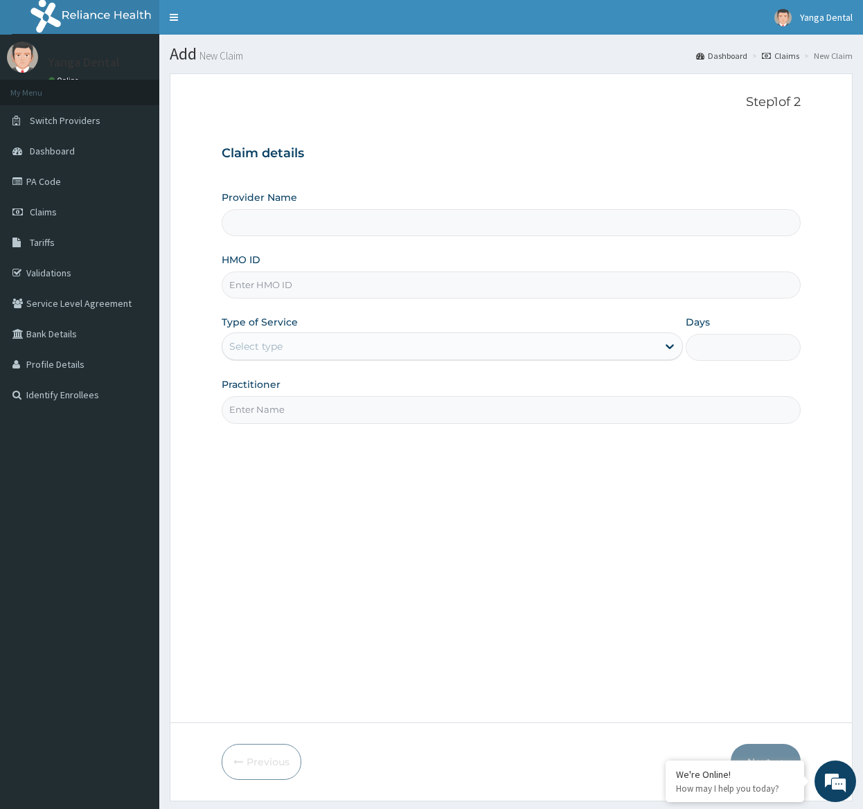
click at [313, 283] on input "HMO ID" at bounding box center [511, 285] width 579 height 27
type input "Yanga Dental Clinic"
paste input "NBP/10025/A"
type input "NBP/10025/A"
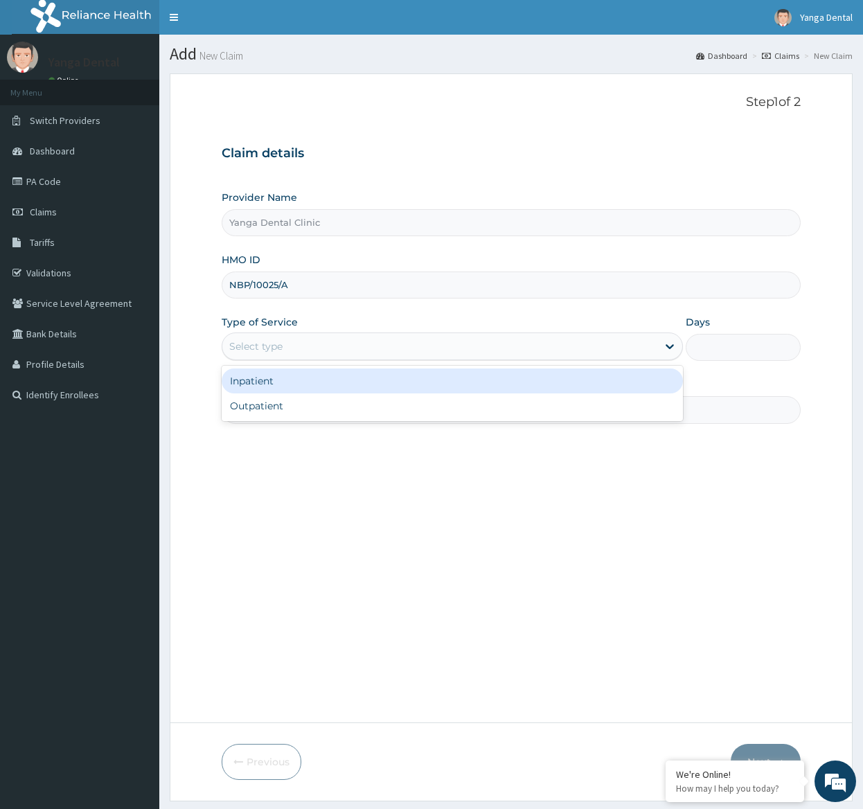
click at [260, 342] on div "Select type" at bounding box center [255, 347] width 53 height 14
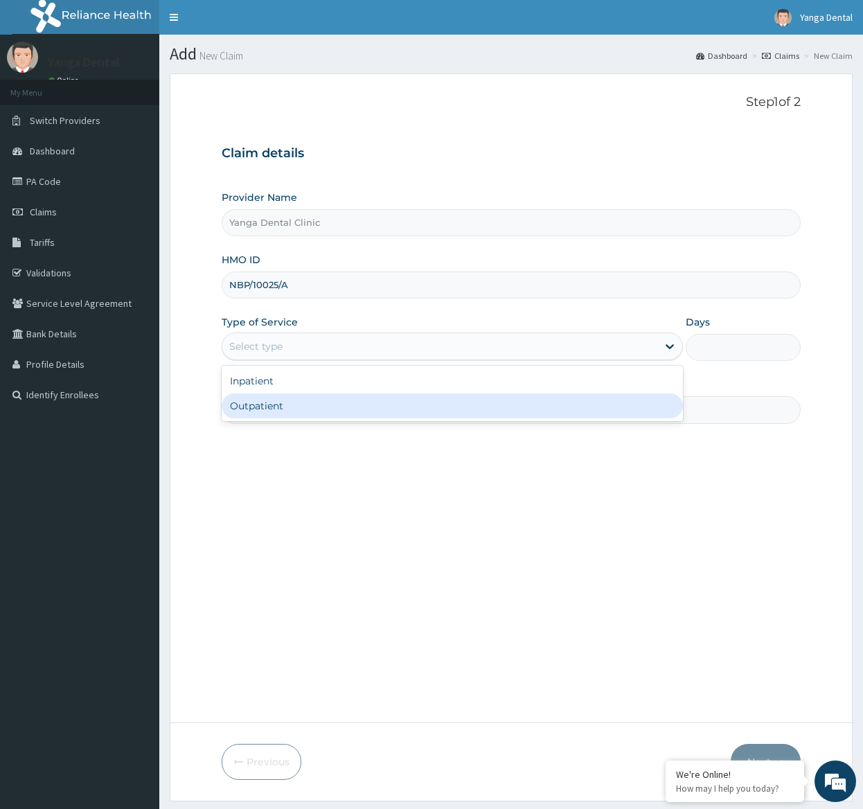
click at [288, 404] on div "Outpatient" at bounding box center [452, 406] width 461 height 25
type input "1"
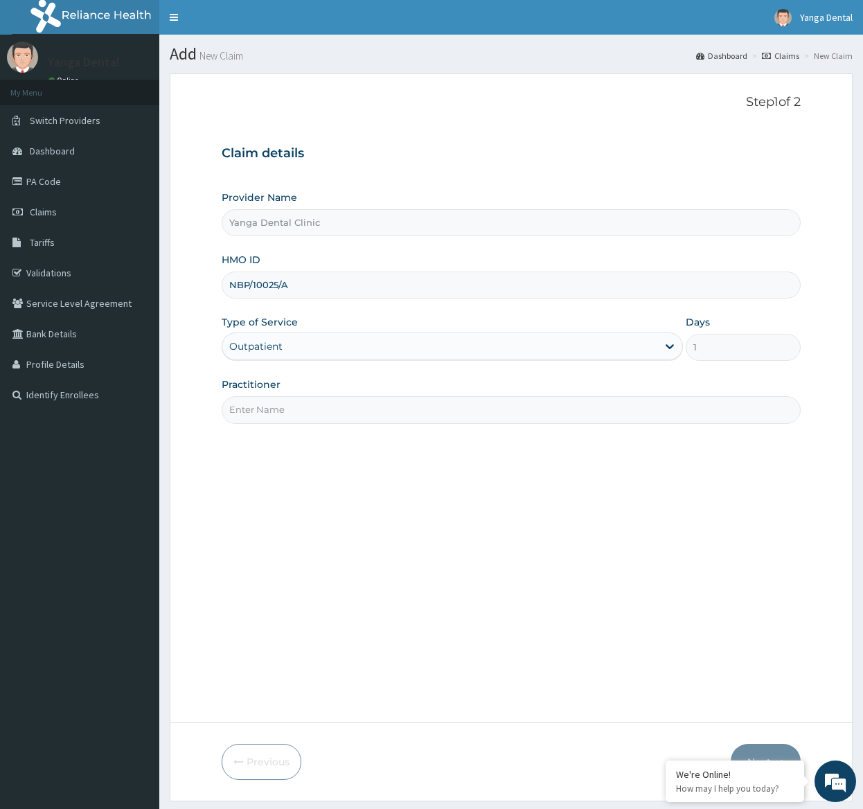
click at [318, 405] on input "Practitioner" at bounding box center [511, 409] width 579 height 27
type input "Ehis"
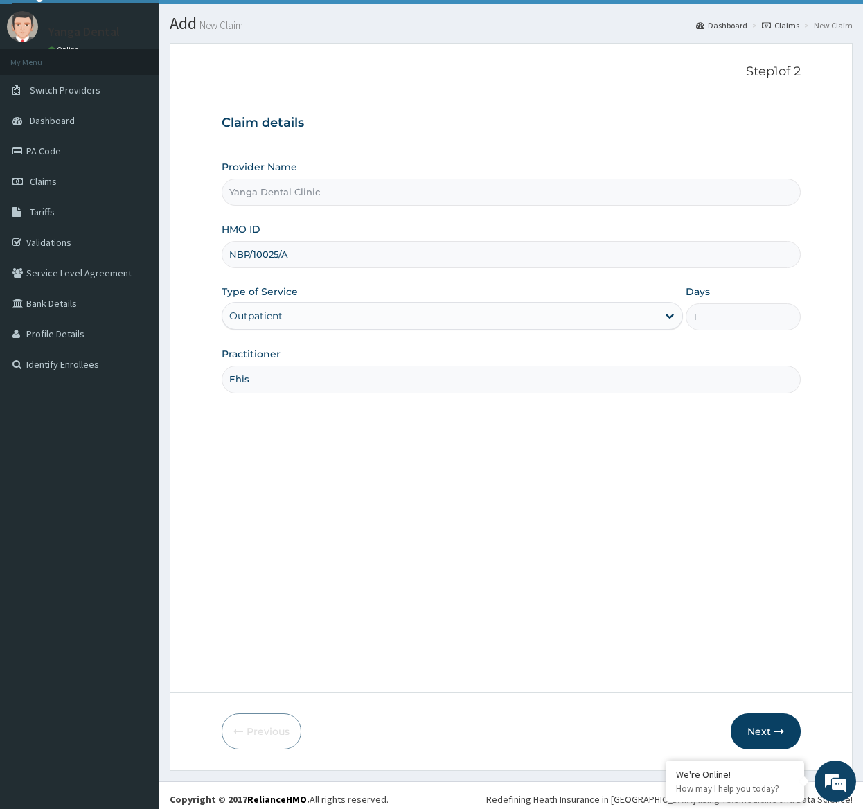
scroll to position [38, 0]
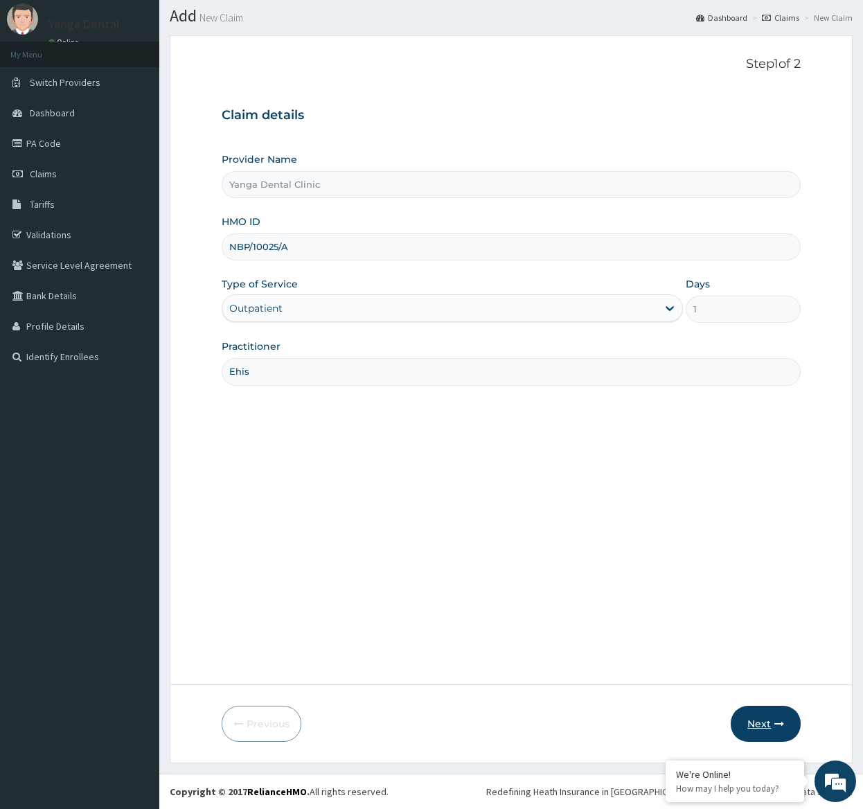
click at [780, 724] on icon "button" at bounding box center [780, 724] width 10 height 10
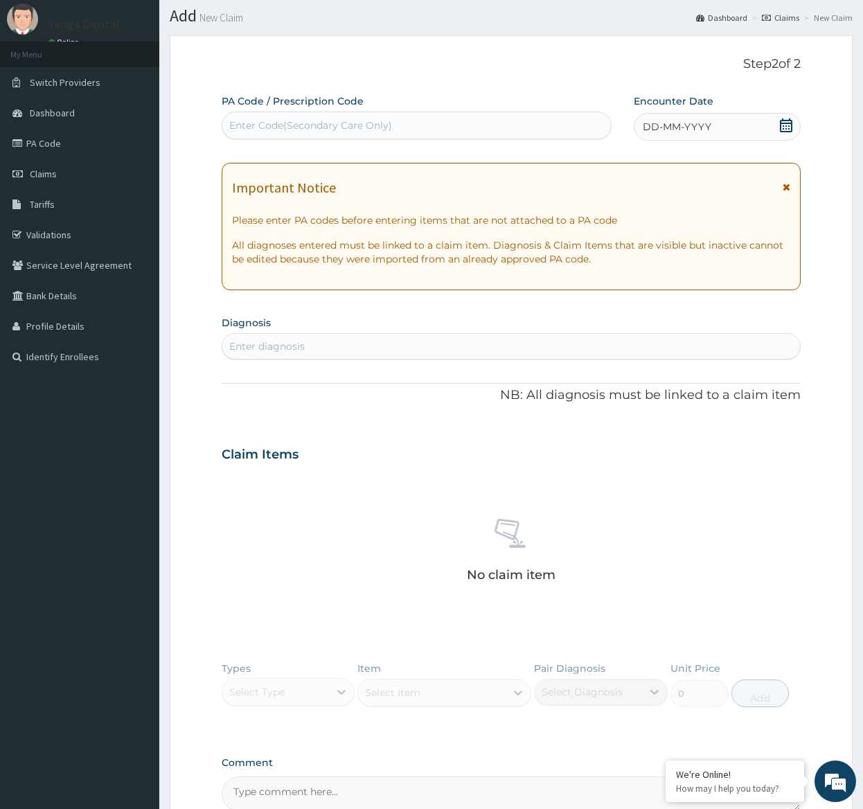
paste input "PA/19D5B0"
type input "PA/19D5B0"
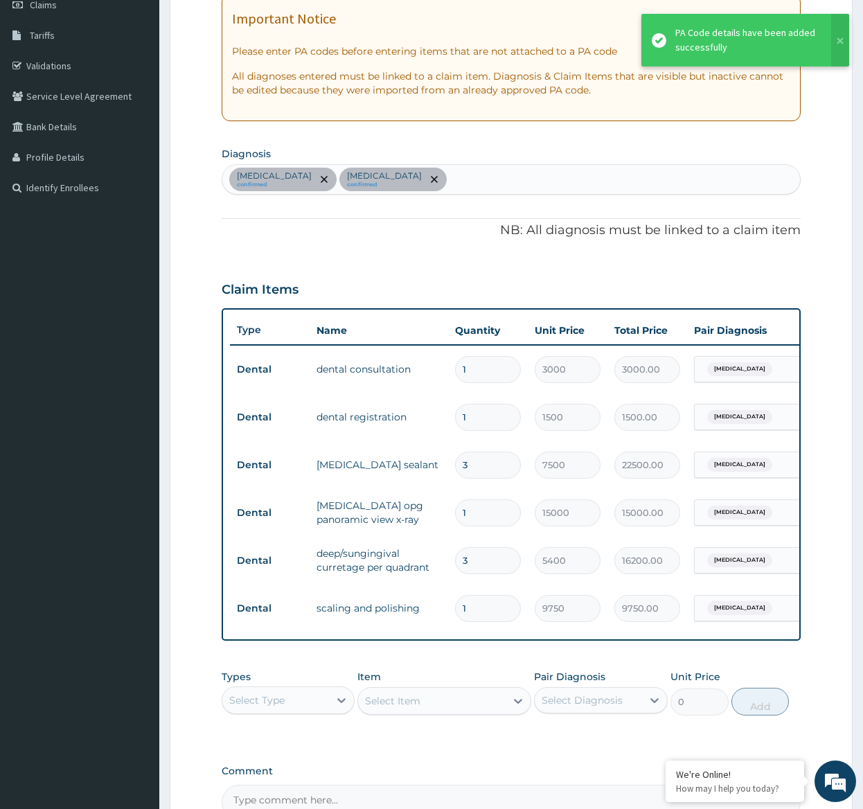
scroll to position [384, 0]
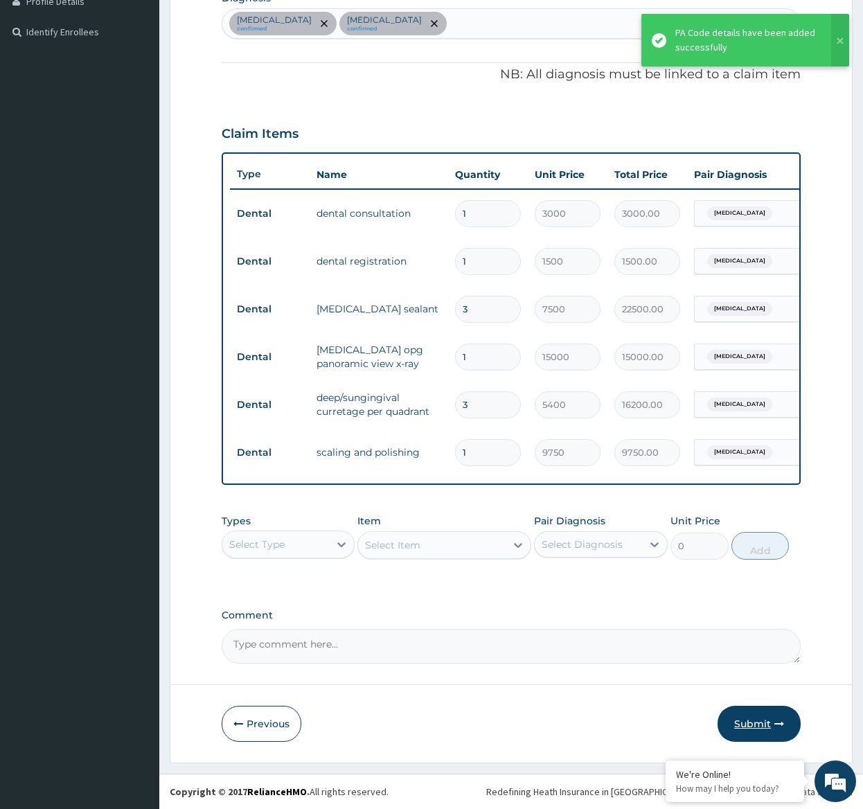
click at [750, 724] on button "Submit" at bounding box center [759, 724] width 83 height 36
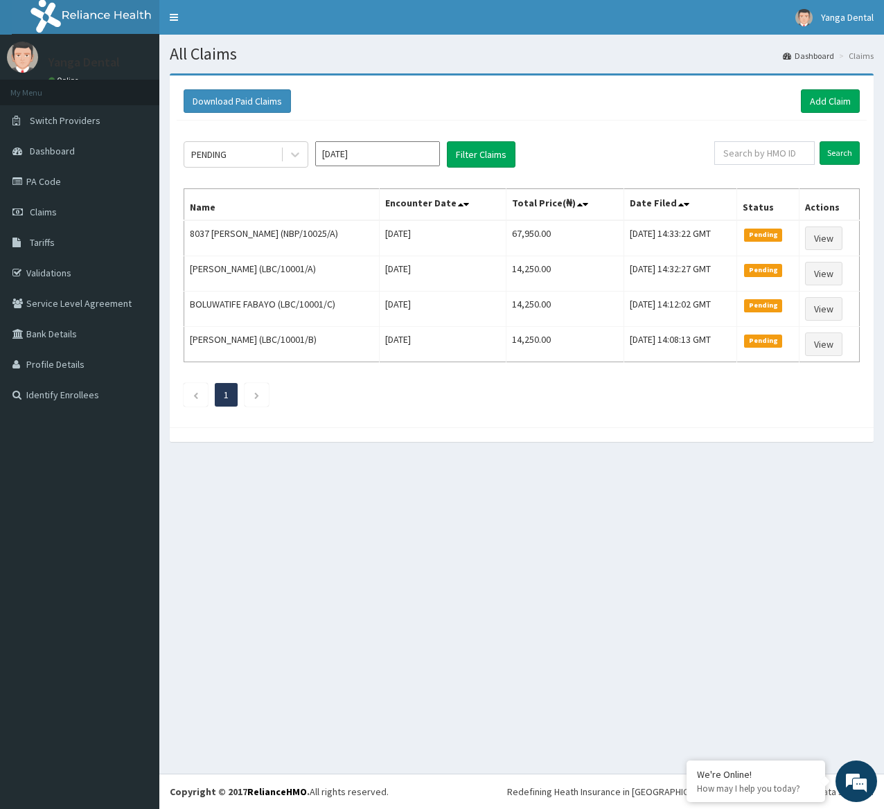
click at [180, 563] on div "All Claims Dashboard Claims Download Paid Claims Add Claim × Note you can only …" at bounding box center [521, 404] width 725 height 739
click at [830, 107] on link "Add Claim" at bounding box center [830, 101] width 59 height 24
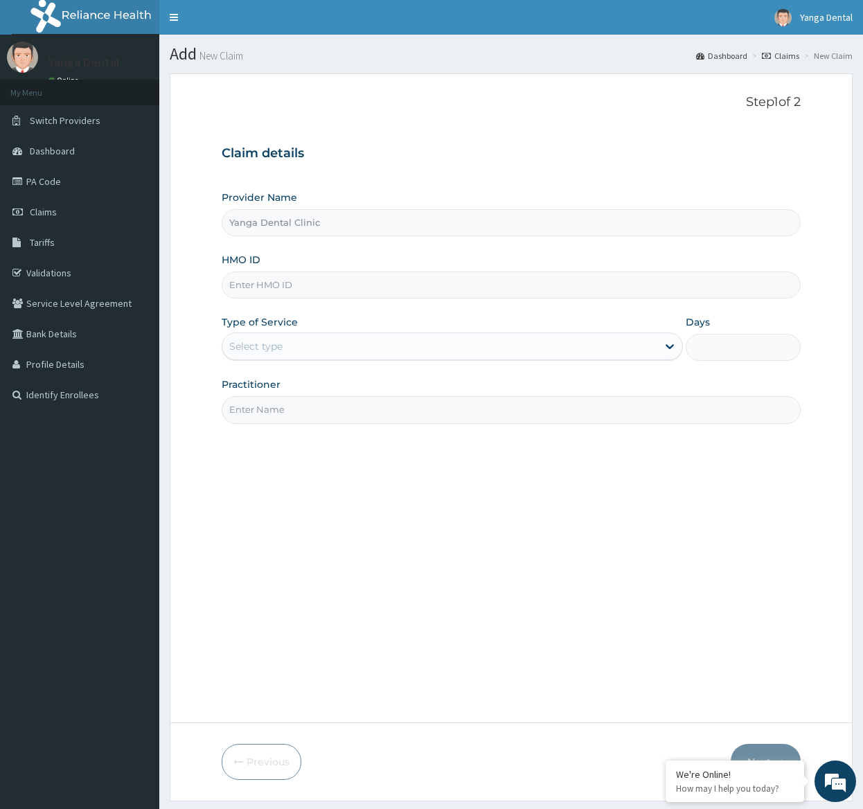
type input "Yanga Dental Clinic"
click at [369, 285] on input "HMO ID" at bounding box center [511, 285] width 579 height 27
paste input "ALS/10105/B"
type input "ALS/10105/B"
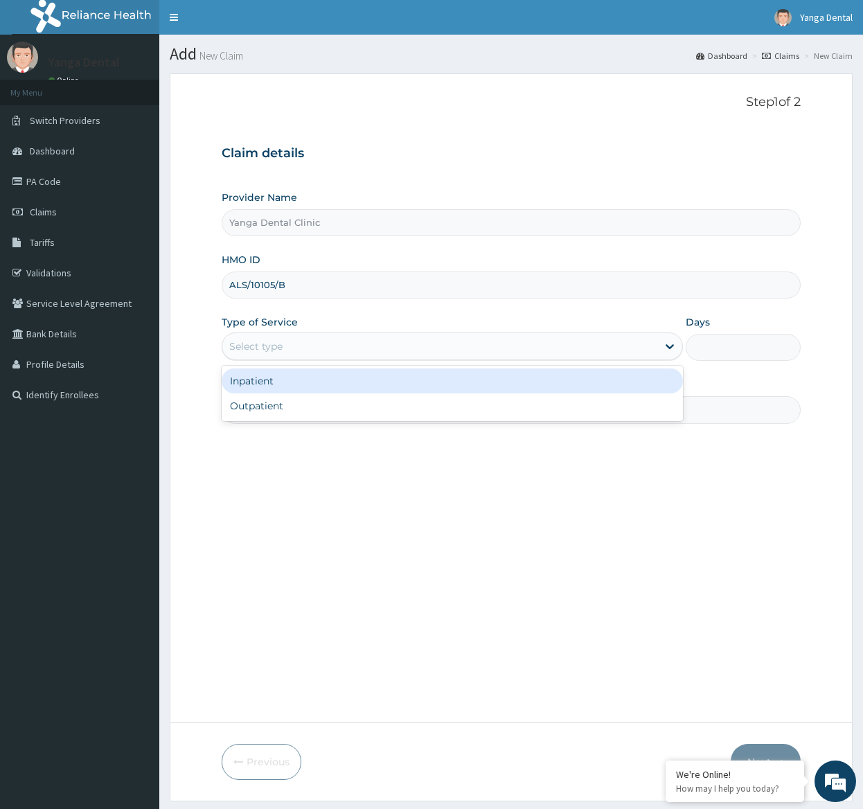
click at [427, 411] on div "Outpatient" at bounding box center [452, 406] width 461 height 25
type input "1"
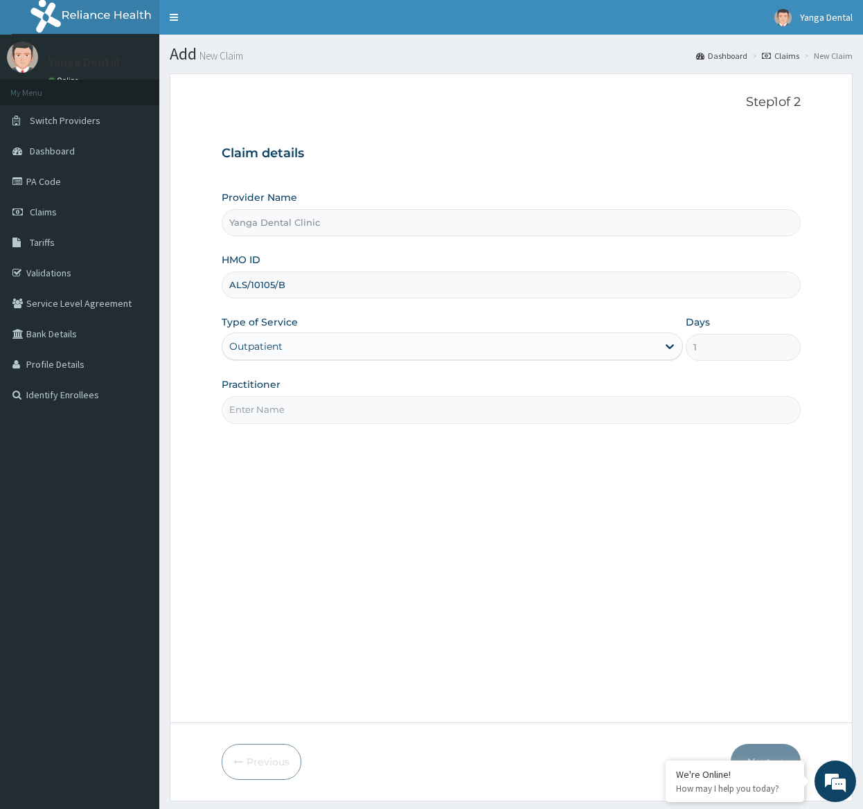
click at [465, 407] on input "Practitioner" at bounding box center [511, 409] width 579 height 27
type input "Ehis"
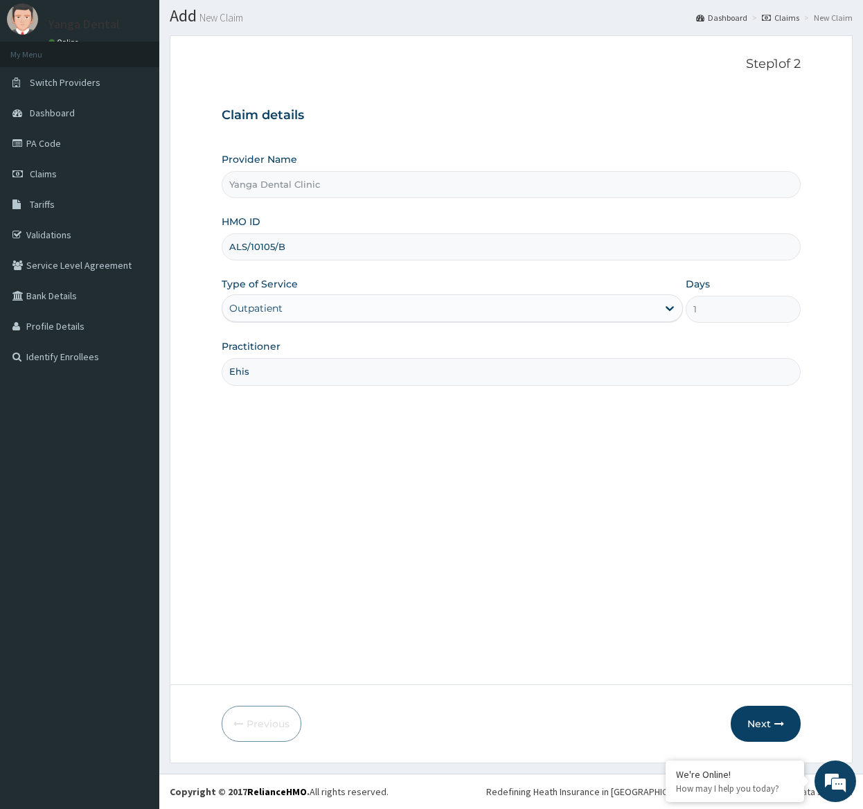
click at [837, 338] on form "Step 1 of 2 Claim details Provider Name Yanga Dental Clinic HMO ID ALS/10105/B …" at bounding box center [511, 399] width 683 height 728
click at [766, 730] on button "Next" at bounding box center [766, 724] width 70 height 36
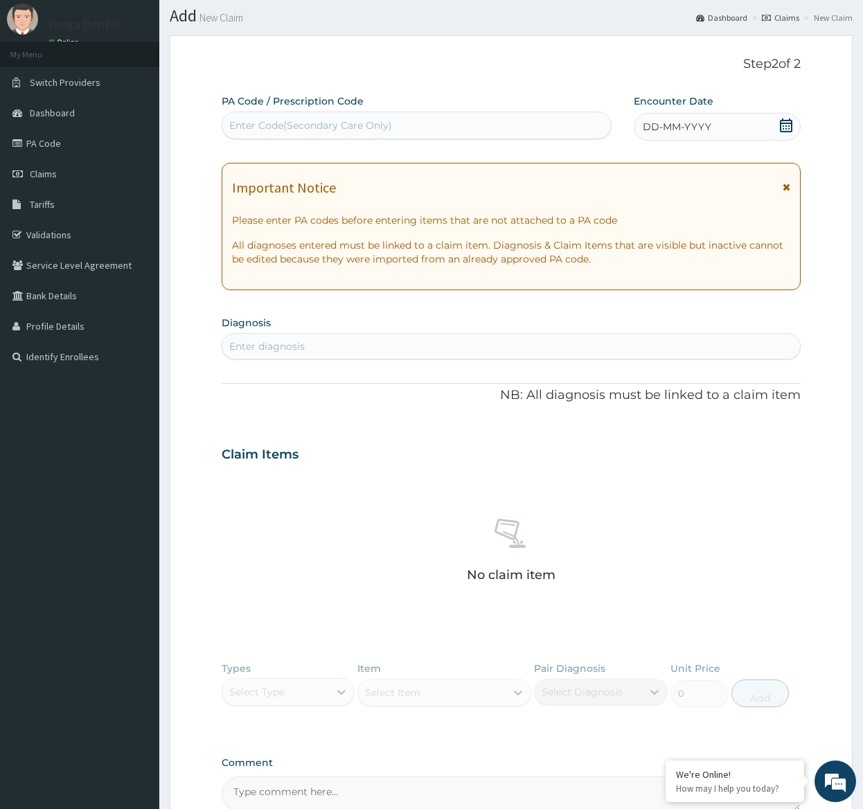
paste input "PA/59433E"
type input "PA/59433E"
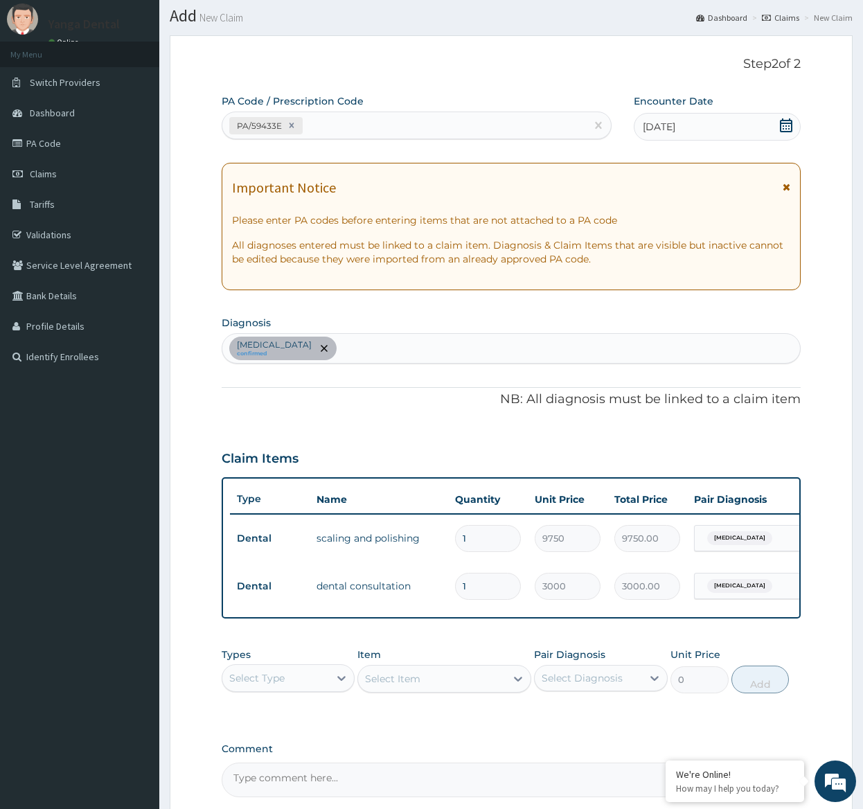
scroll to position [193, 0]
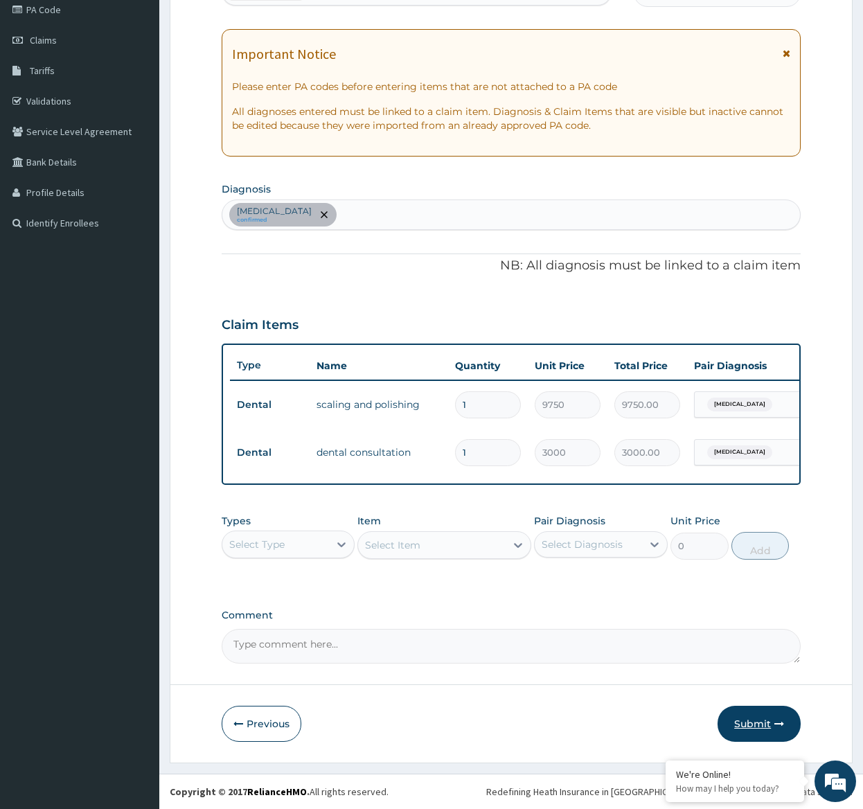
click at [780, 723] on icon "button" at bounding box center [780, 724] width 10 height 10
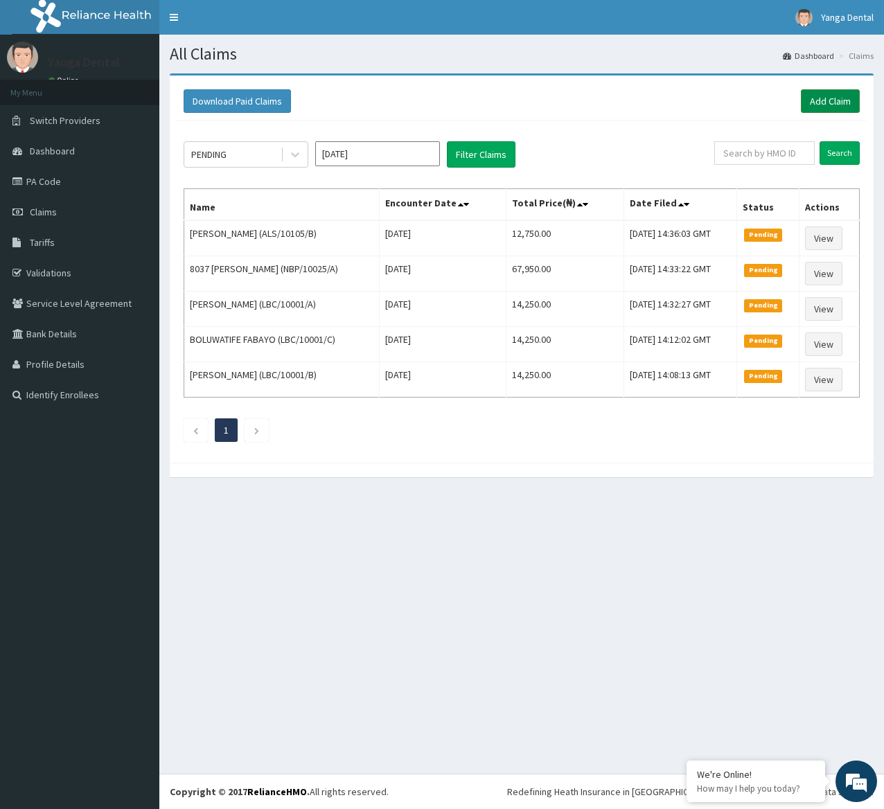
click at [801, 106] on link "Add Claim" at bounding box center [830, 101] width 59 height 24
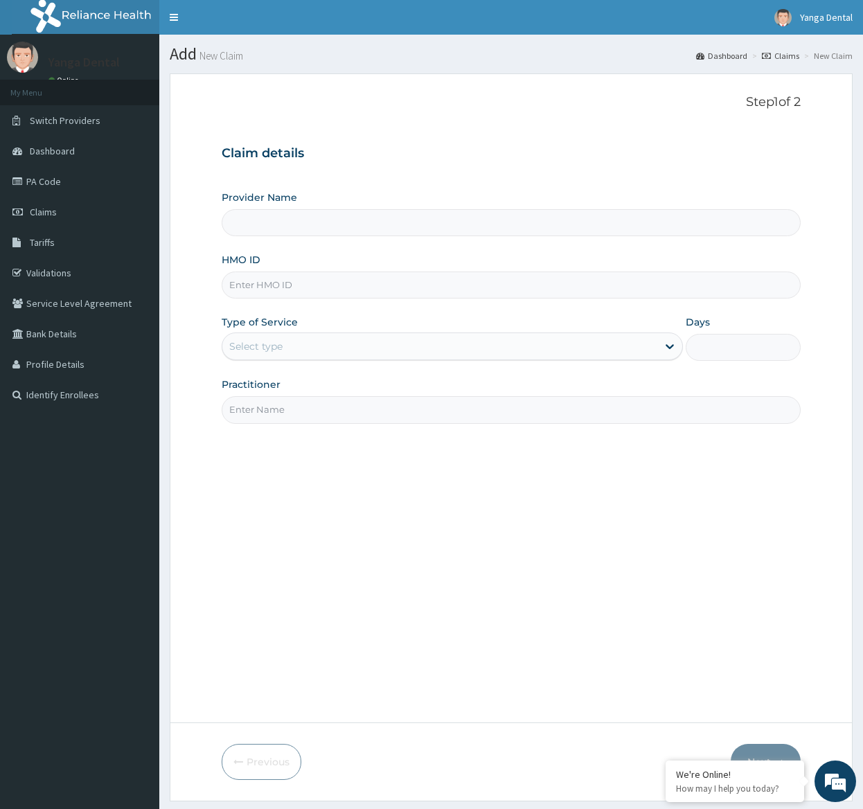
type input "Yanga Dental Clinic"
click at [491, 293] on input "HMO ID" at bounding box center [511, 285] width 579 height 27
paste input "hsi/10072/a"
type input "hsi/10072/a"
click at [460, 342] on div "Select type" at bounding box center [439, 346] width 435 height 22
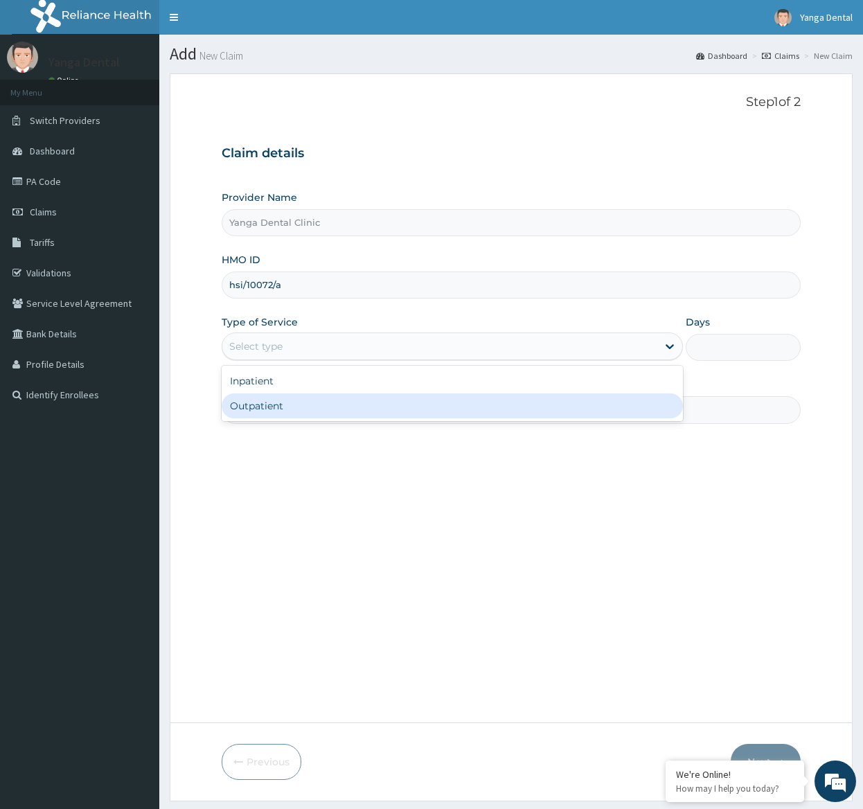
click at [319, 409] on div "Outpatient" at bounding box center [452, 406] width 461 height 25
type input "1"
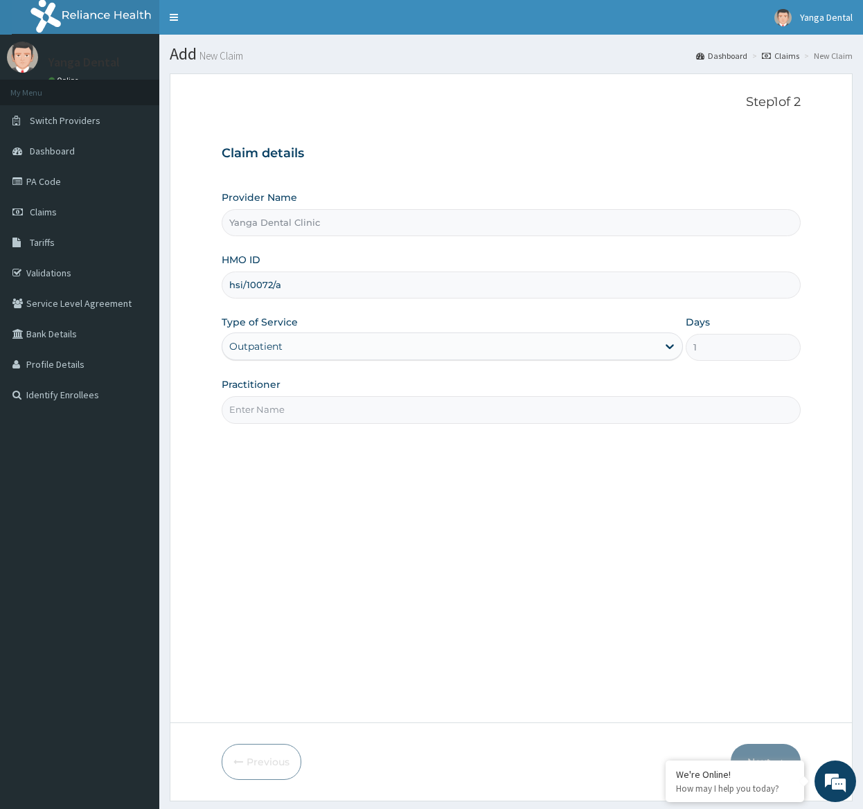
click at [319, 406] on input "Practitioner" at bounding box center [511, 409] width 579 height 27
type input "Ehis"
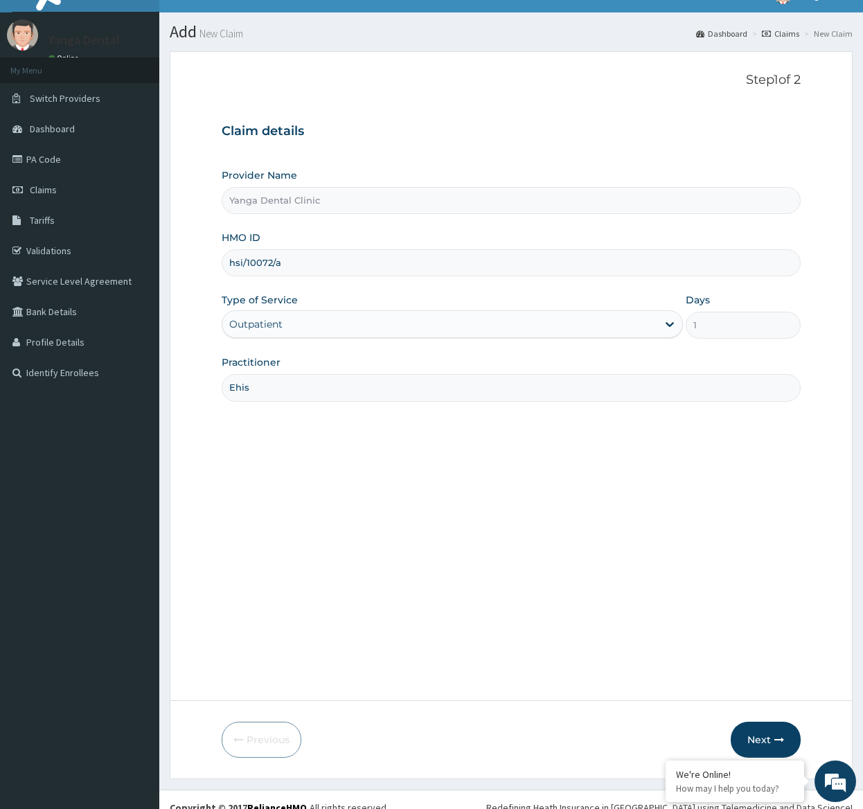
scroll to position [38, 0]
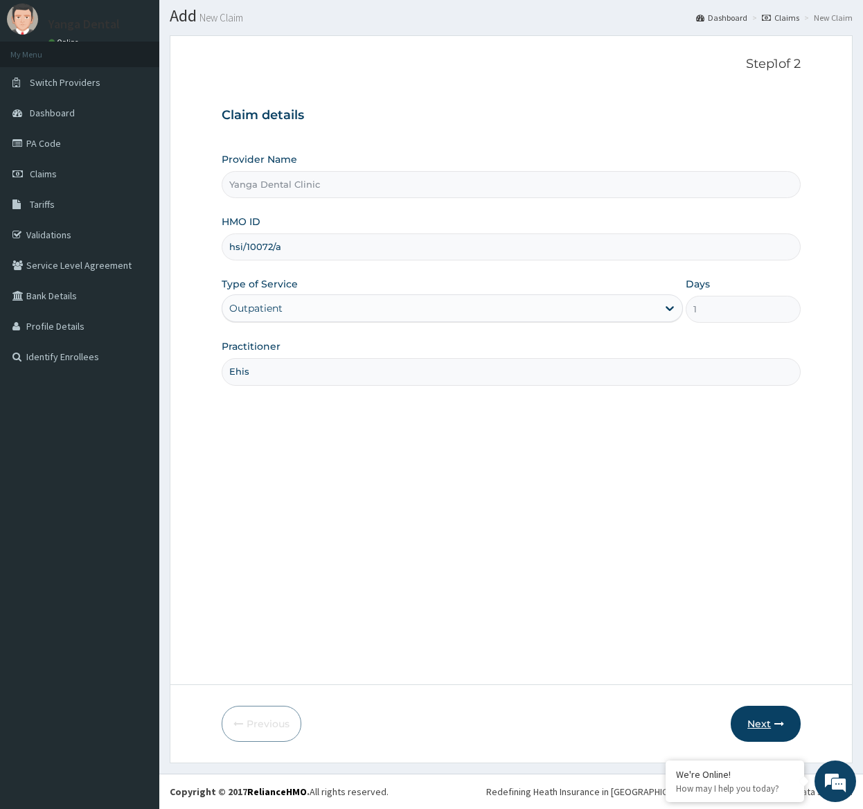
click at [773, 721] on button "Next" at bounding box center [766, 724] width 70 height 36
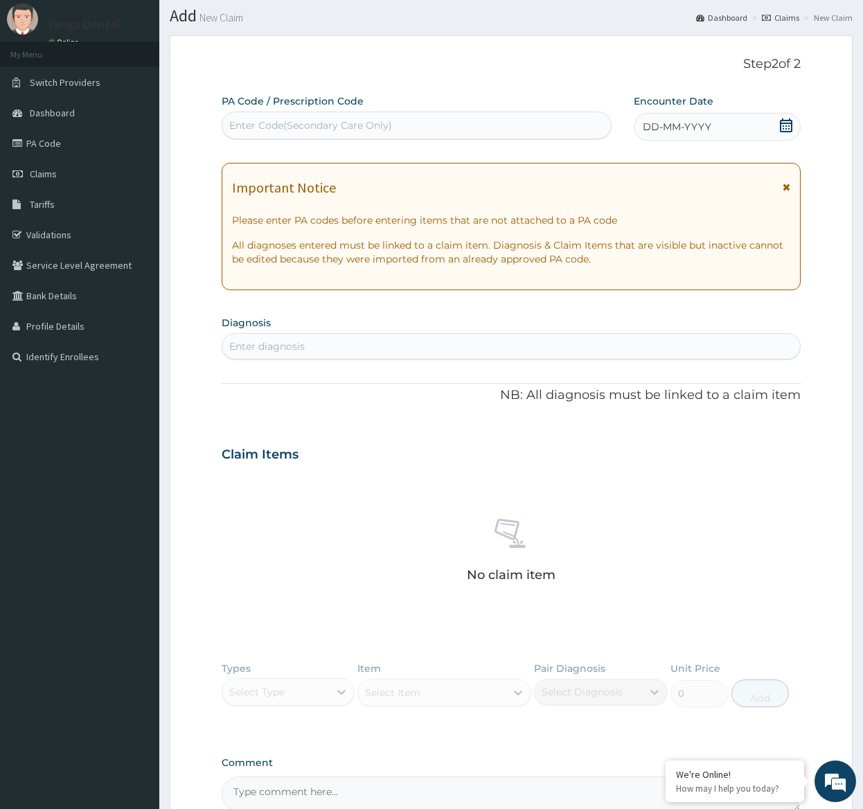
paste input "PA/57CD97"
type input "PA/57CD97"
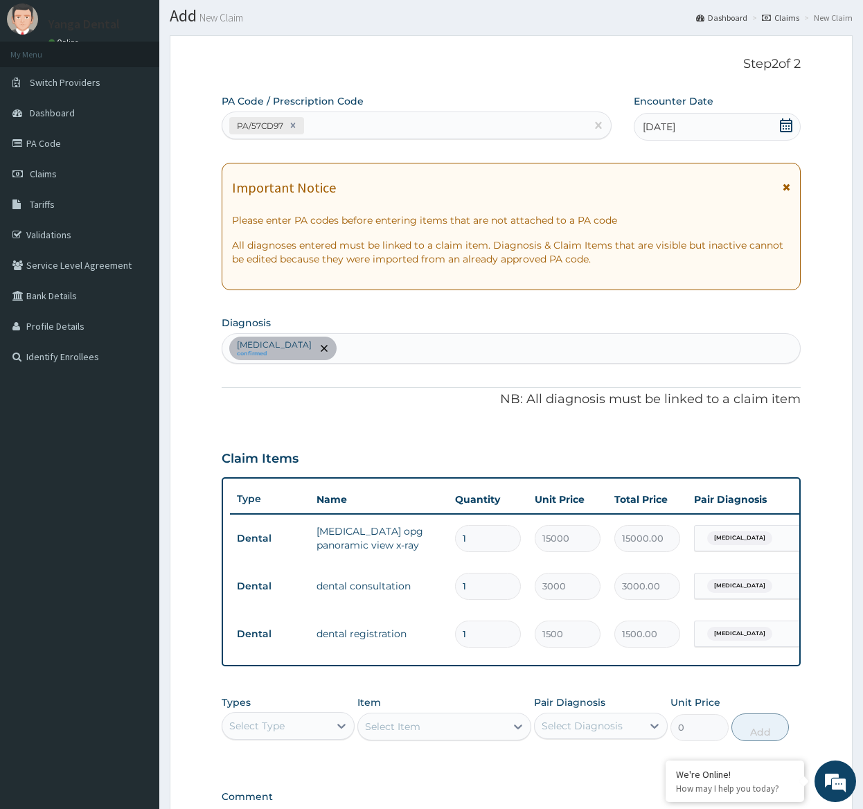
scroll to position [240, 0]
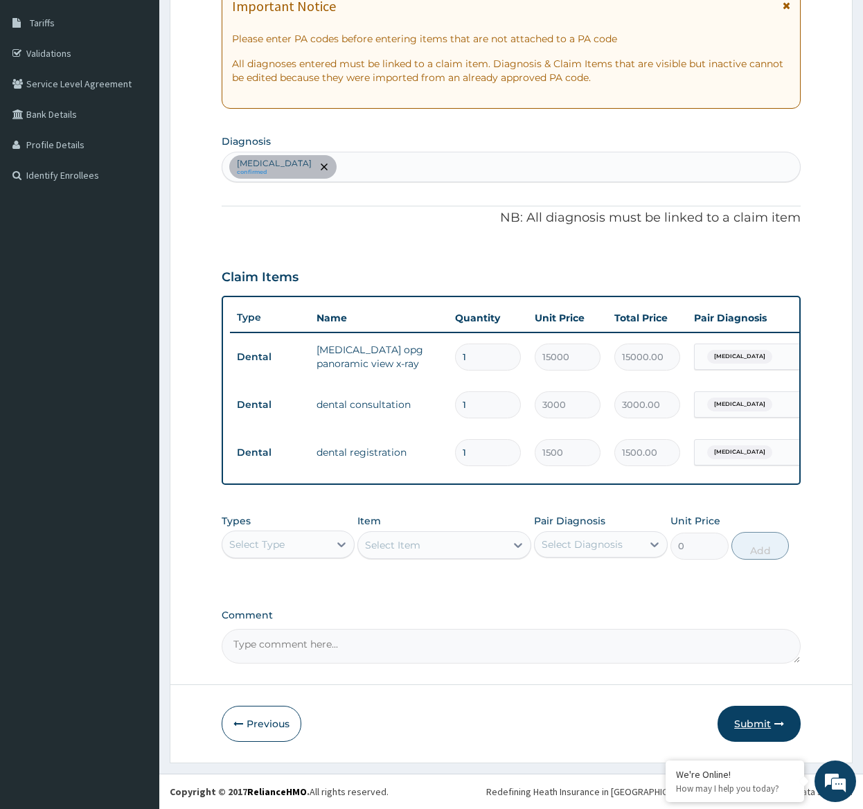
click at [755, 719] on button "Submit" at bounding box center [759, 724] width 83 height 36
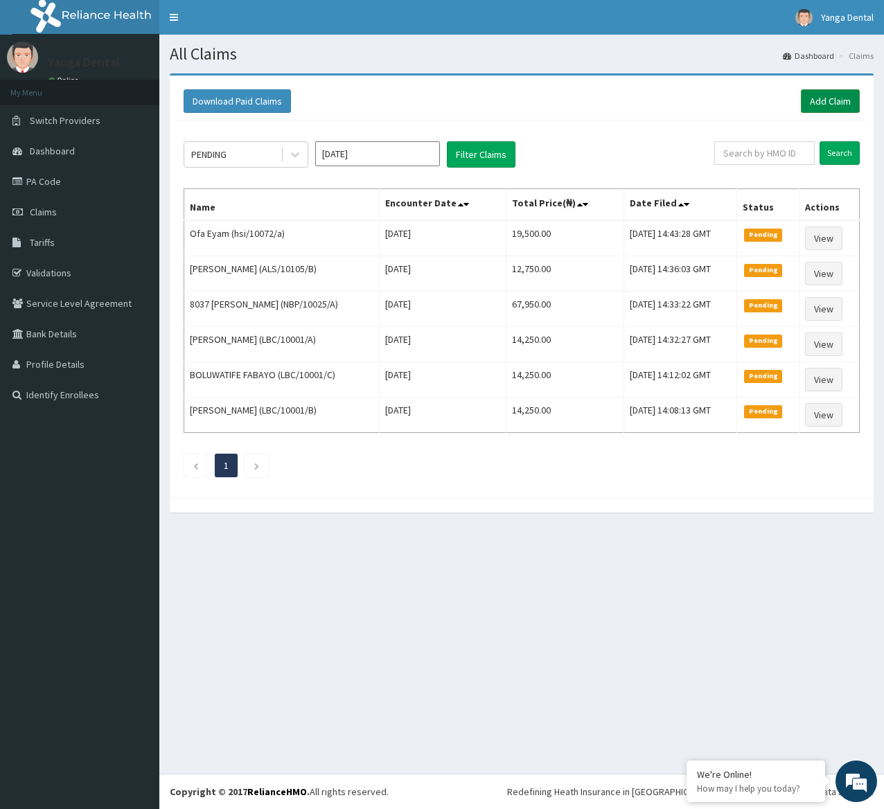
click at [834, 90] on link "Add Claim" at bounding box center [830, 101] width 59 height 24
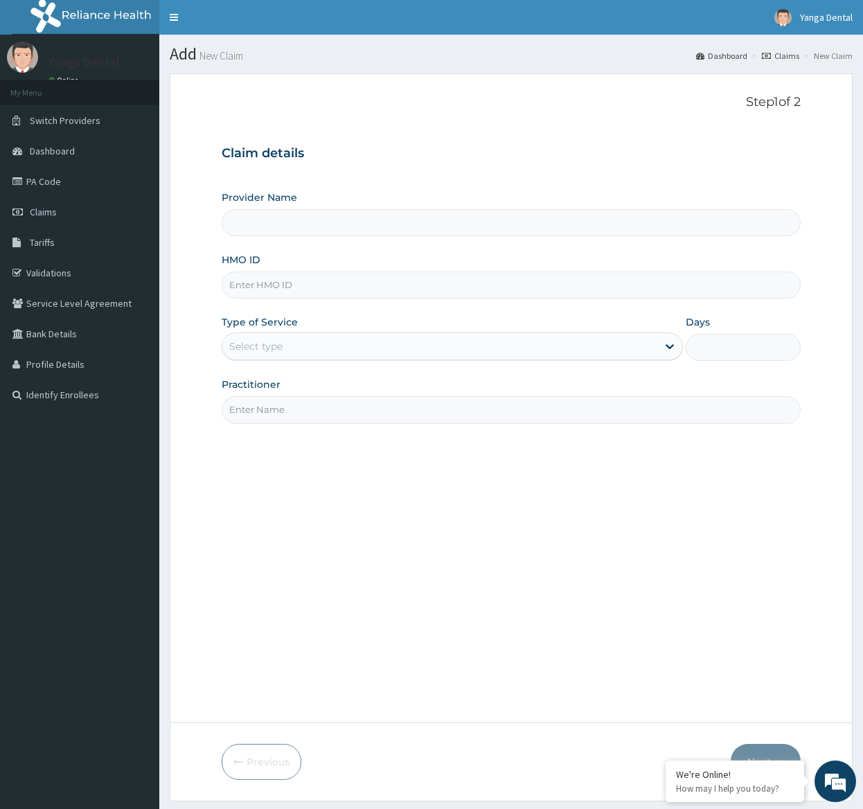
click at [518, 287] on input "HMO ID" at bounding box center [511, 285] width 579 height 27
paste input "CMG/10065/B"
type input "CMG/10065/B"
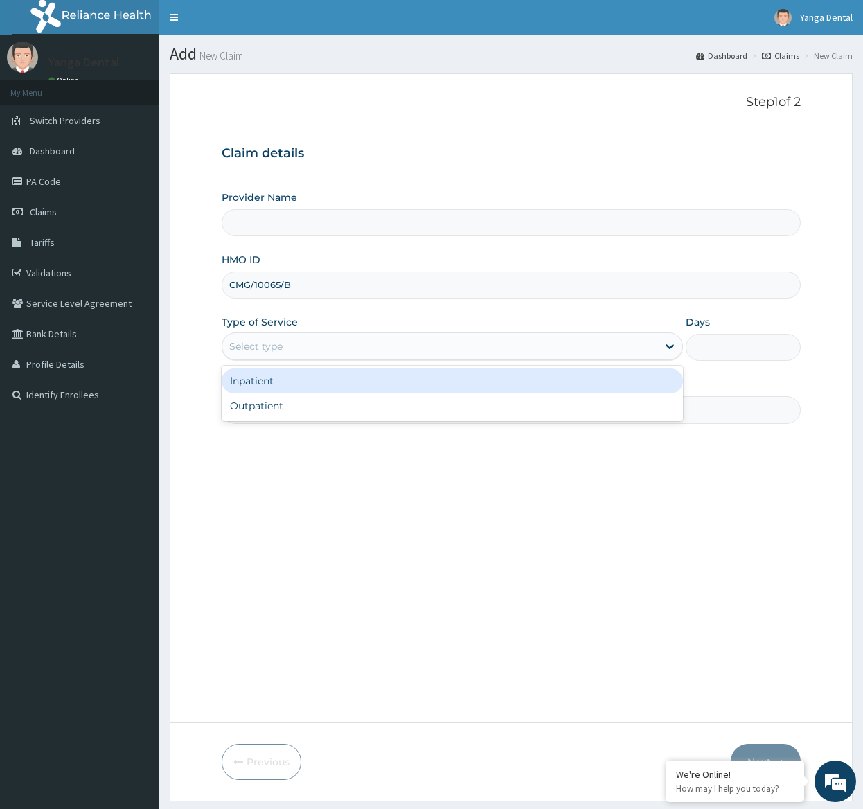
type input "Yanga Dental Clinic"
click at [520, 416] on div "Outpatient" at bounding box center [452, 406] width 461 height 25
type input "1"
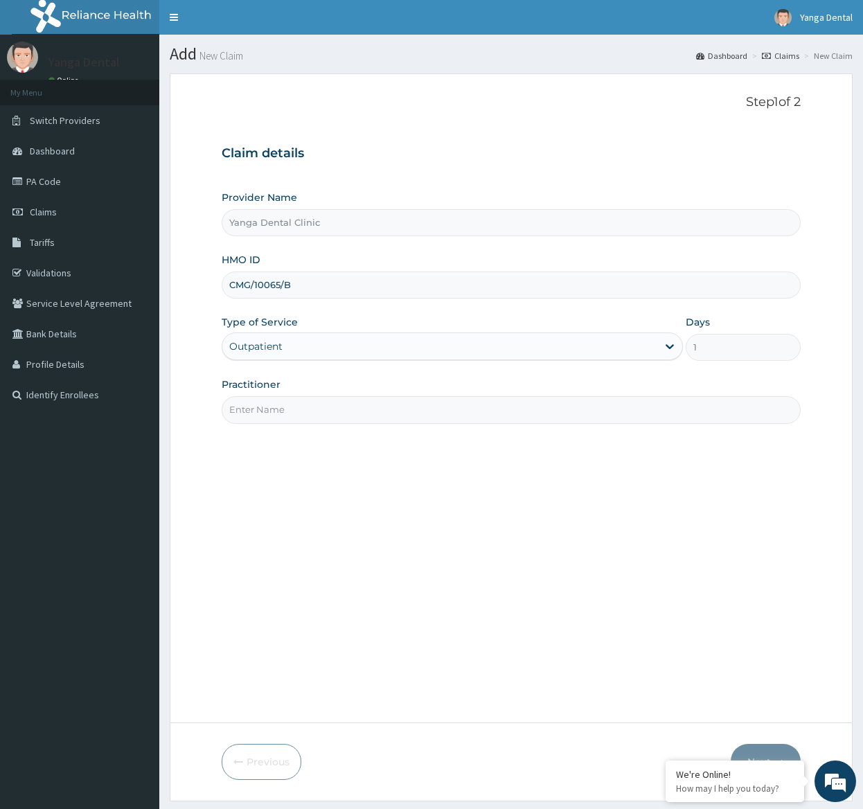
click at [534, 410] on input "Practitioner" at bounding box center [511, 409] width 579 height 27
type input "Ehis"
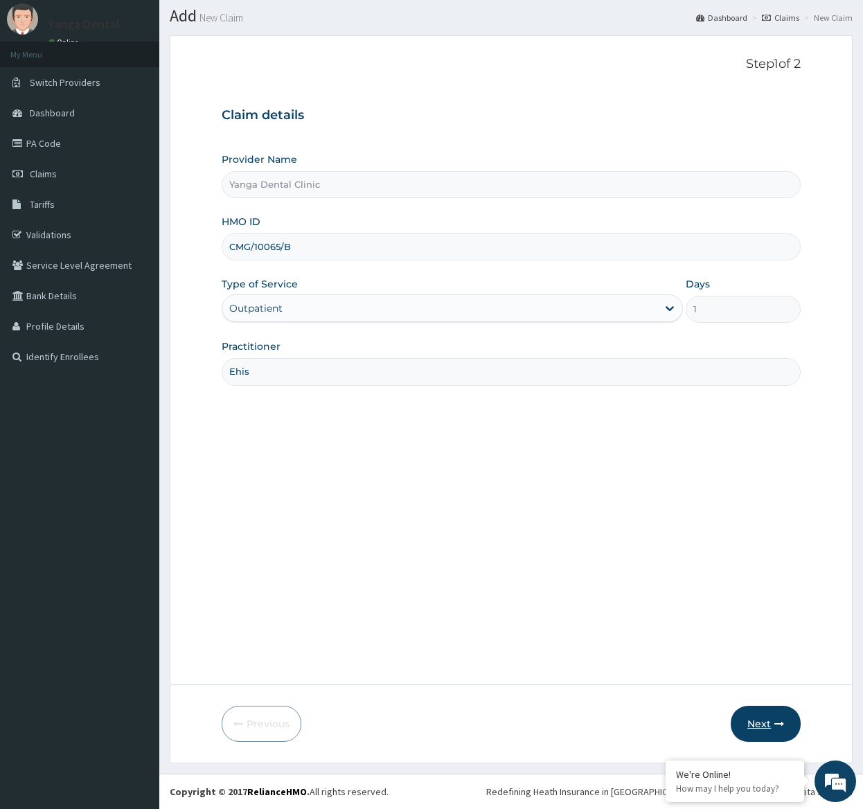
click at [771, 726] on button "Next" at bounding box center [766, 724] width 70 height 36
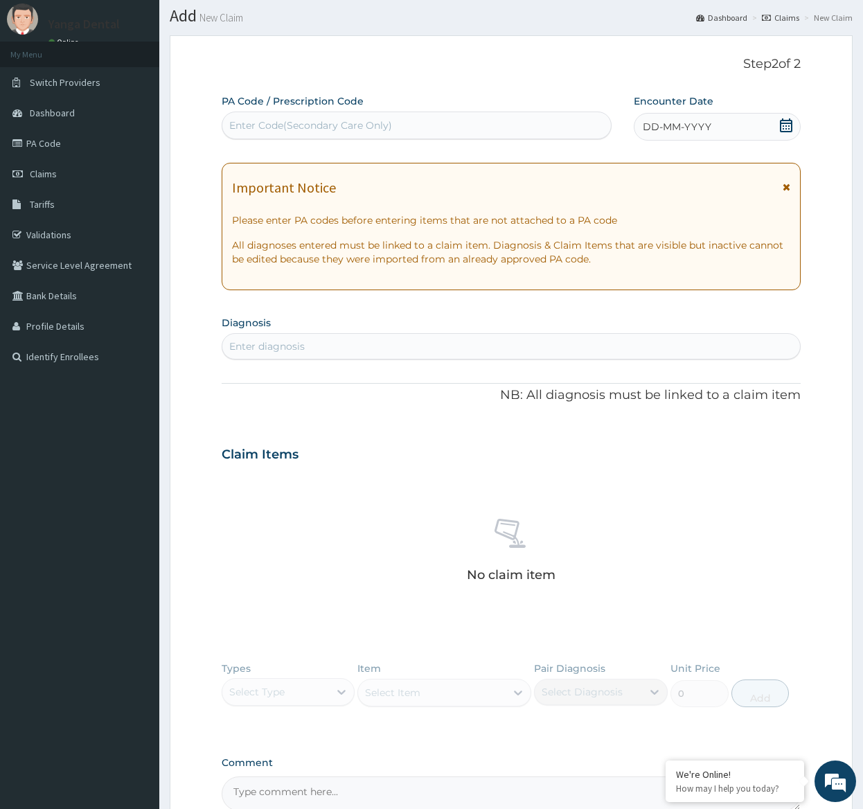
scroll to position [0, 0]
paste input "PA/153CD7"
type input "PA/153CD7"
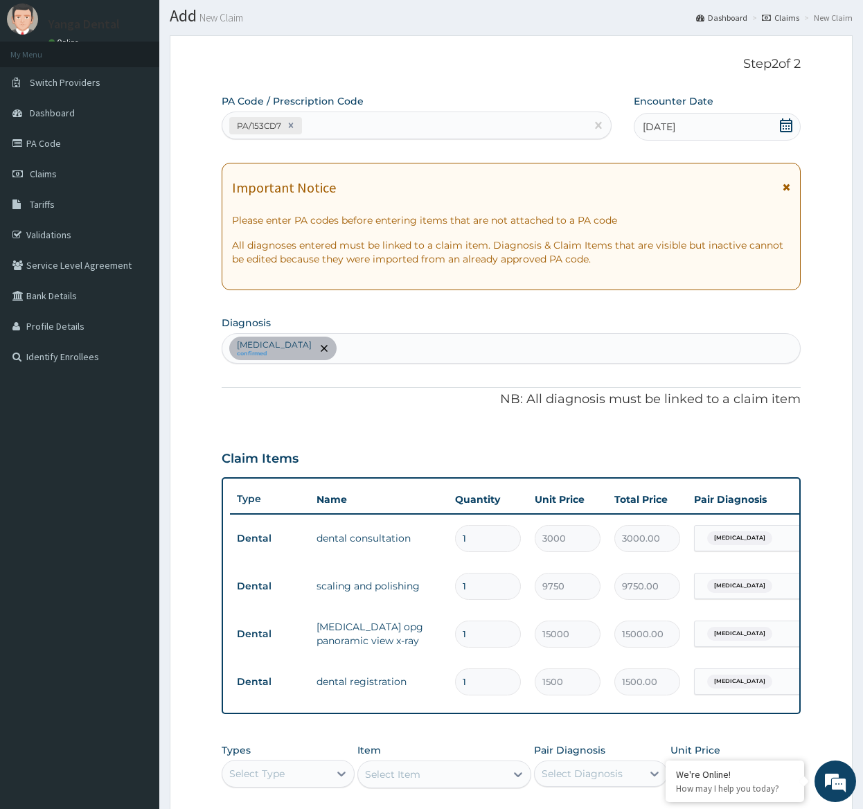
scroll to position [288, 0]
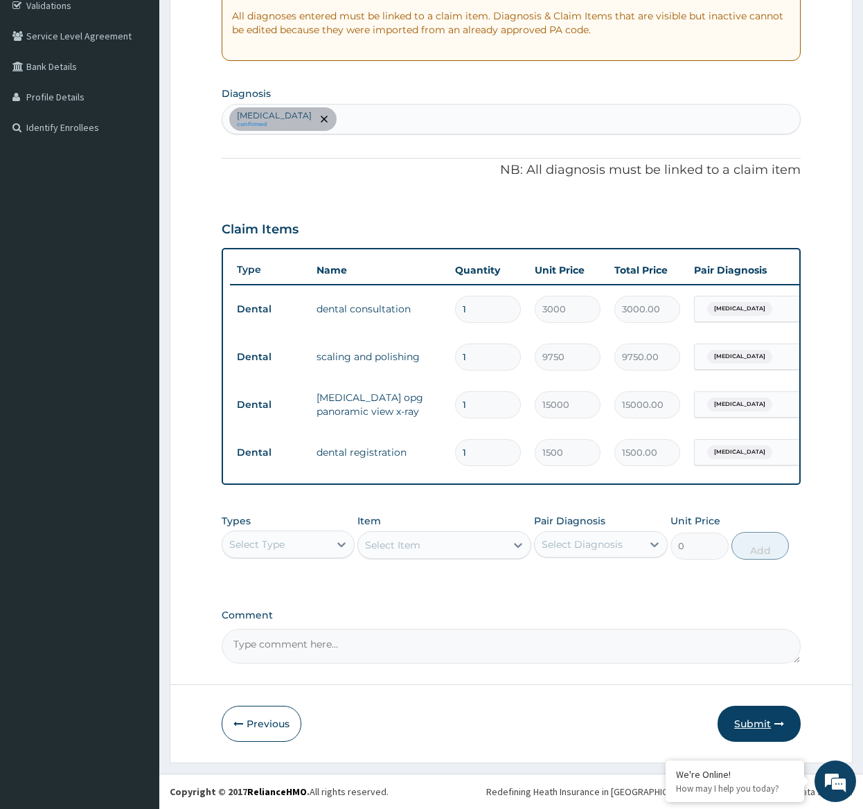
click at [780, 723] on icon "button" at bounding box center [780, 724] width 10 height 10
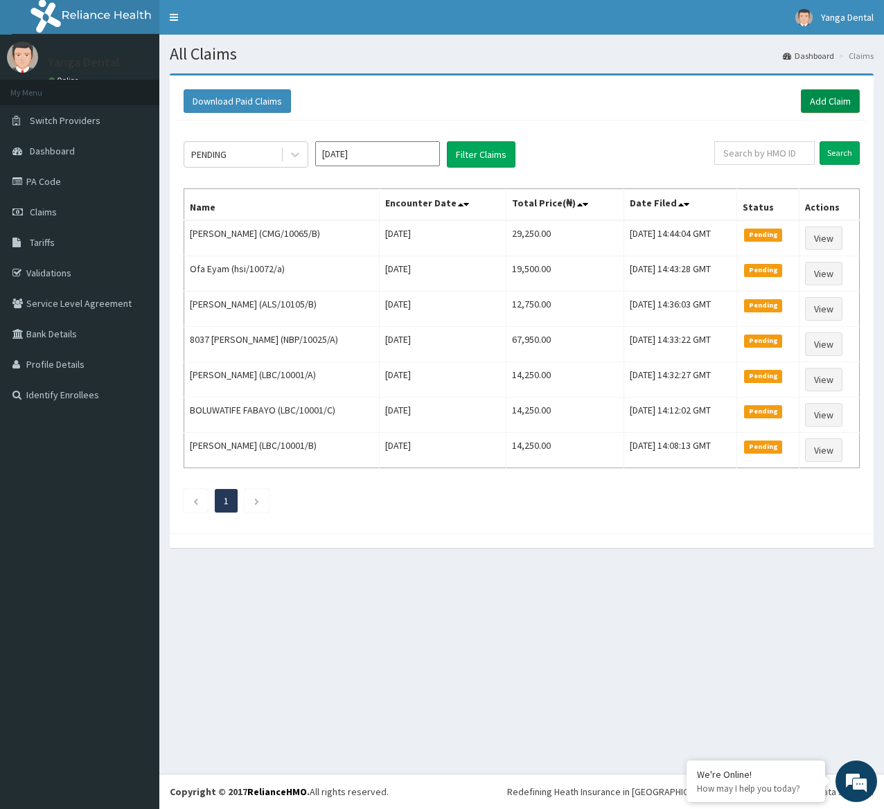
click at [820, 99] on link "Add Claim" at bounding box center [830, 101] width 59 height 24
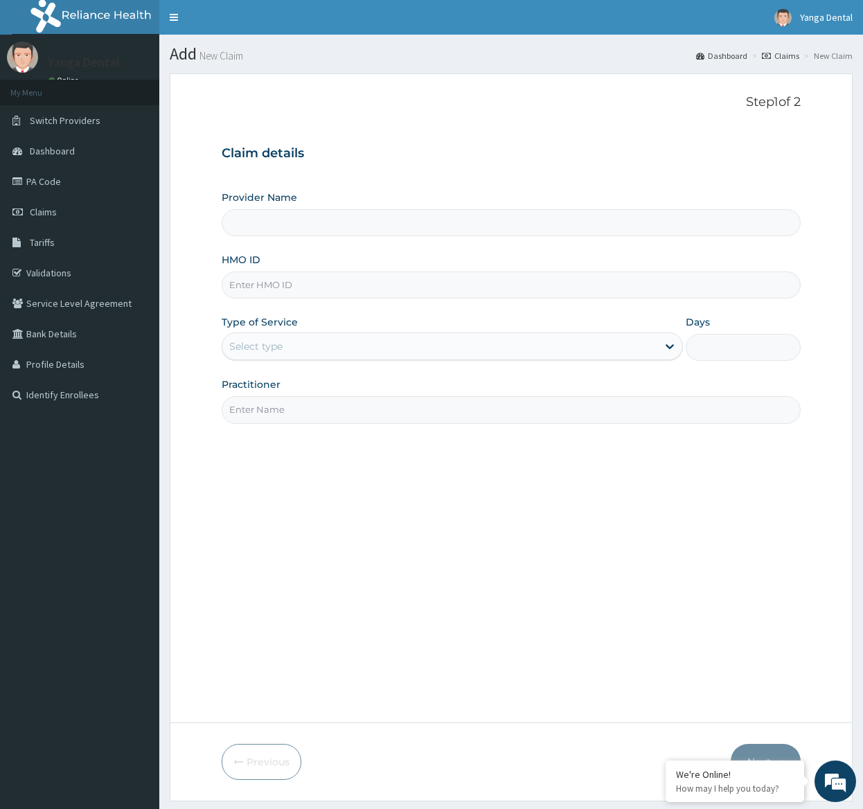
click at [389, 289] on input "HMO ID" at bounding box center [511, 285] width 579 height 27
type input "Yanga Dental Clinic"
paste input "CMG/10065/A"
type input "CMG/10065/A"
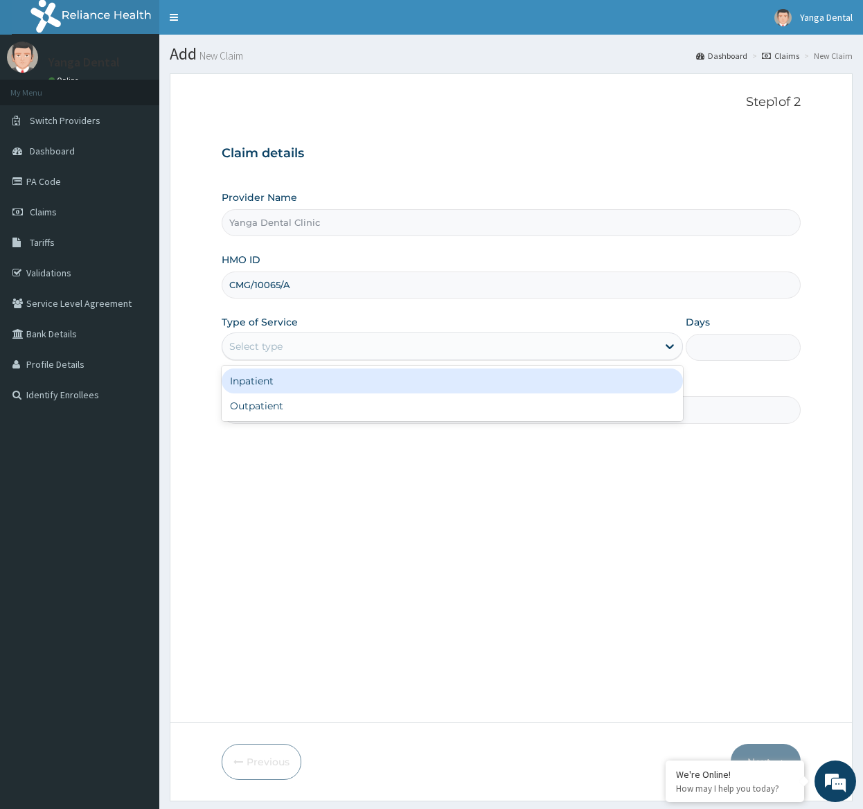
click at [355, 346] on div "Select type" at bounding box center [439, 346] width 435 height 22
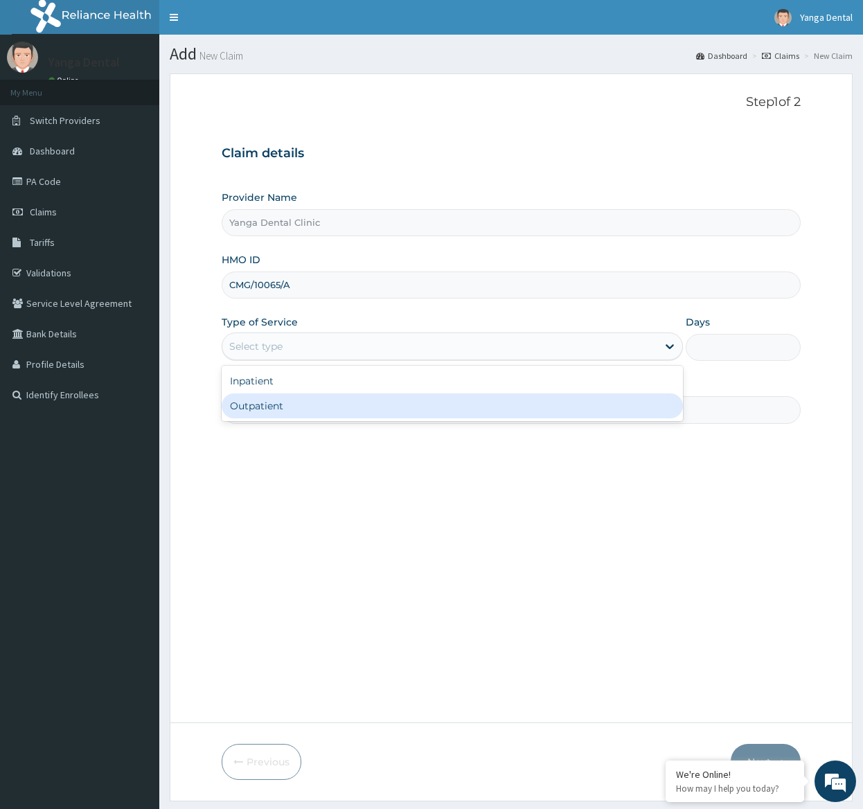
click at [311, 401] on div "Outpatient" at bounding box center [452, 406] width 461 height 25
type input "1"
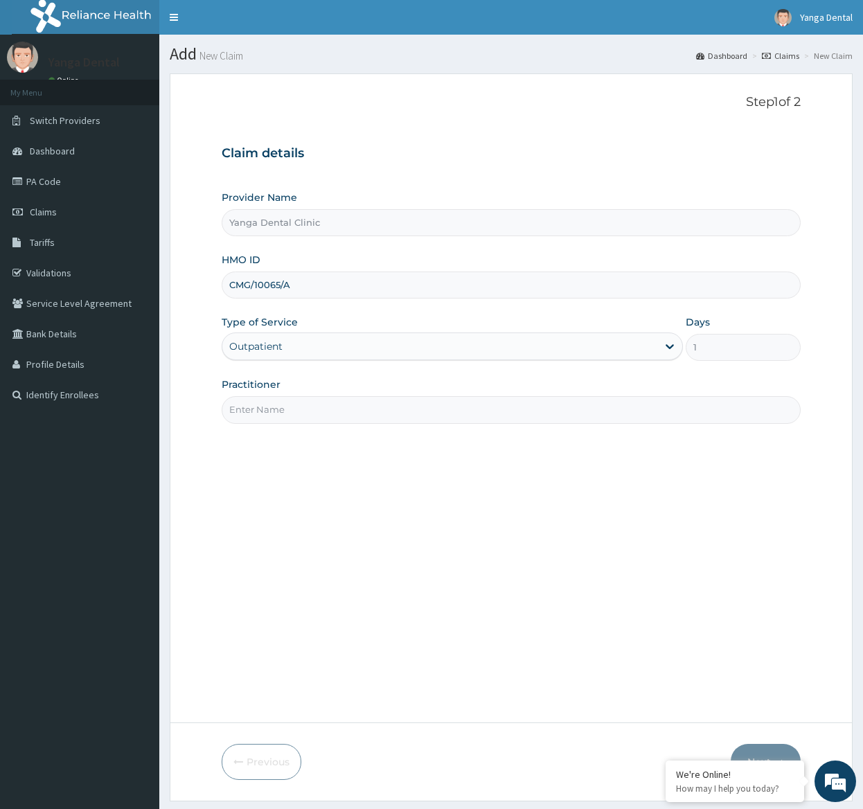
click at [267, 417] on input "Practitioner" at bounding box center [511, 409] width 579 height 27
type input "Ehis"
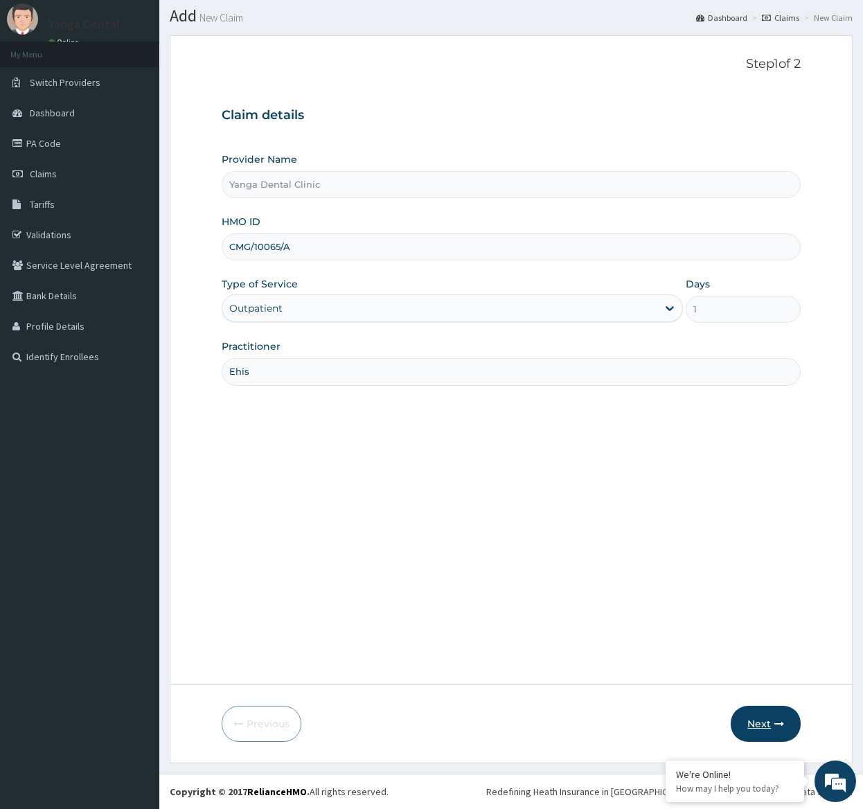
click at [759, 724] on button "Next" at bounding box center [766, 724] width 70 height 36
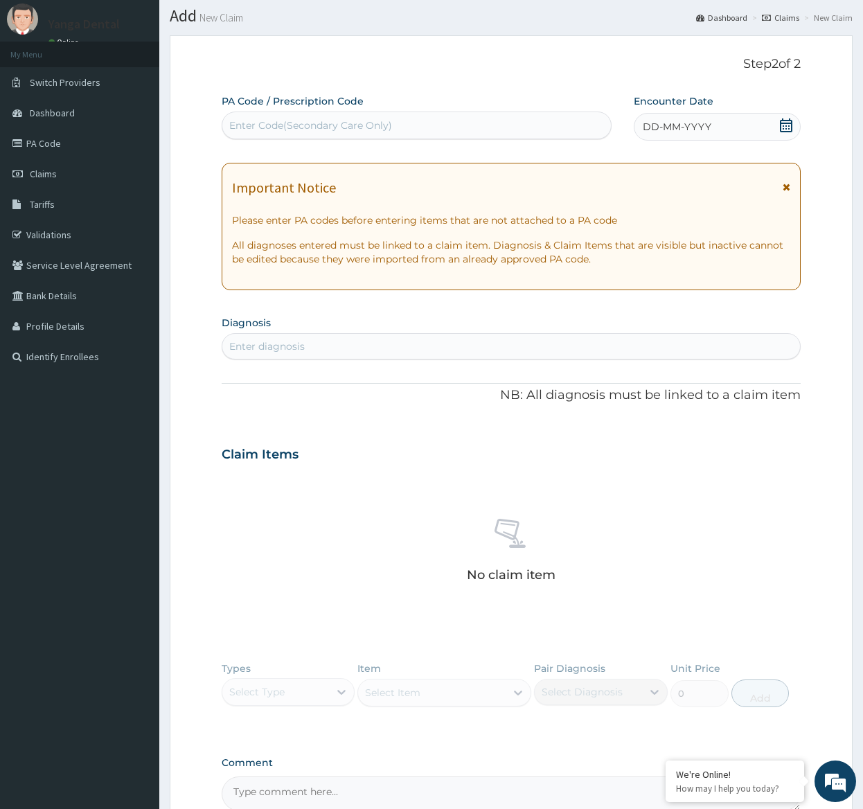
click at [434, 130] on div "Enter Code(Secondary Care Only)" at bounding box center [416, 125] width 389 height 22
click at [71, 170] on link "Claims" at bounding box center [79, 174] width 159 height 30
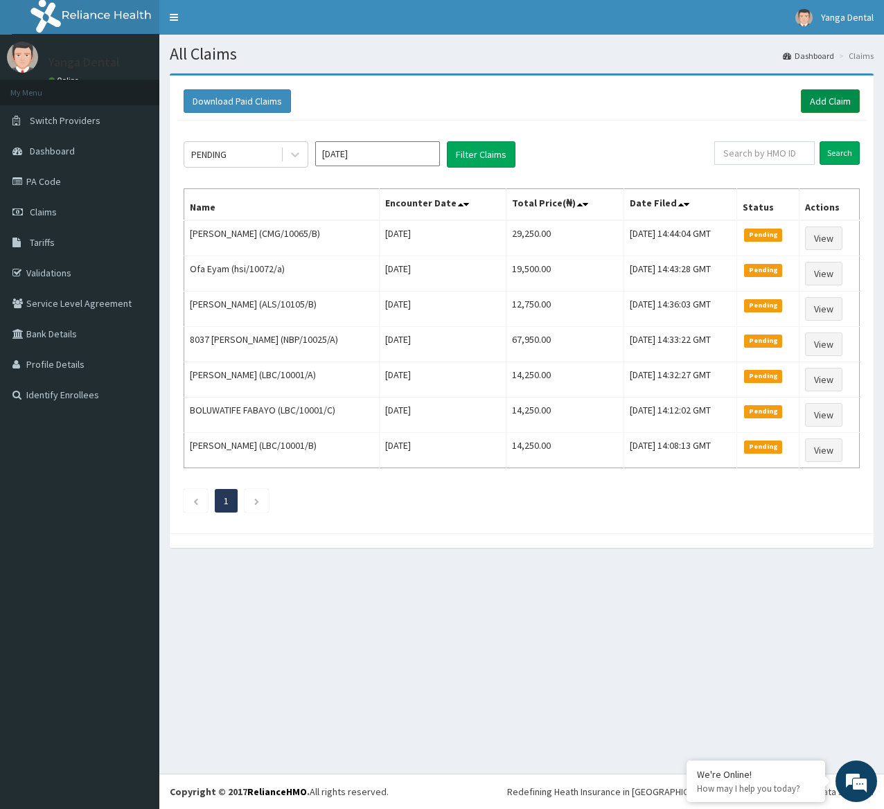
click at [823, 102] on link "Add Claim" at bounding box center [830, 101] width 59 height 24
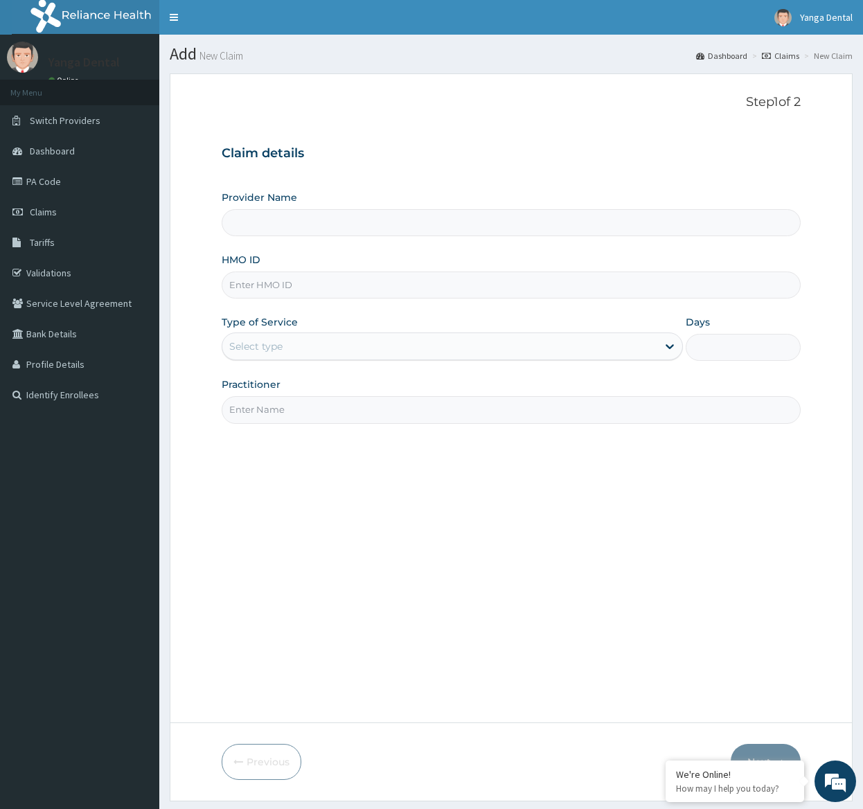
click at [263, 284] on input "HMO ID" at bounding box center [511, 285] width 579 height 27
paste input "CMG/10065/A"
type input "CMG/10065/A"
type input "Yanga Dental Clinic"
type input "CMG/10065/A"
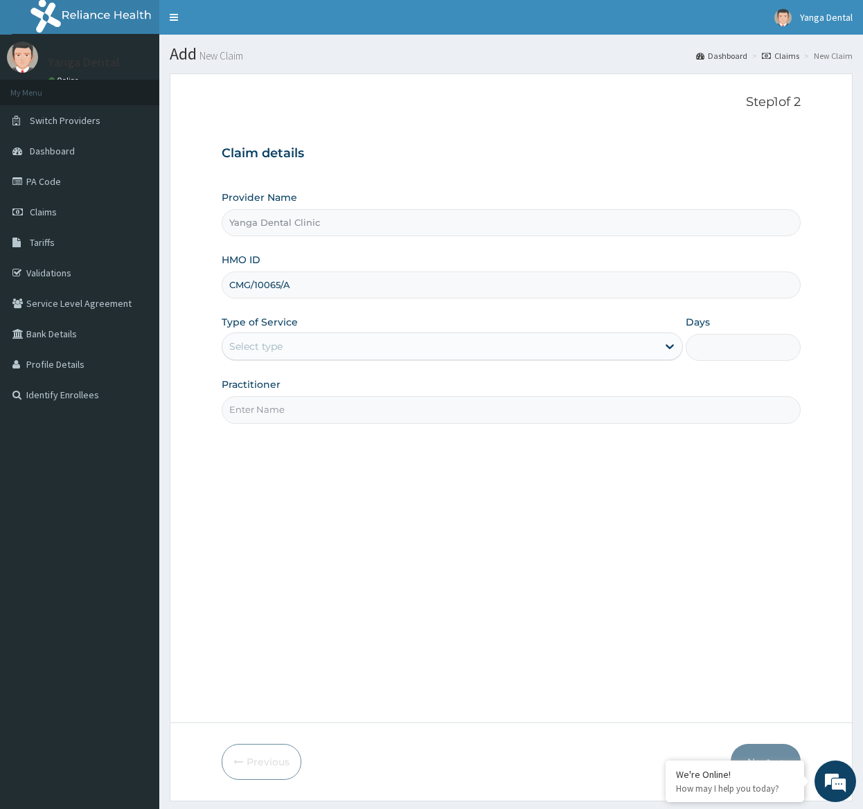
click at [403, 347] on div "Select type" at bounding box center [439, 346] width 435 height 22
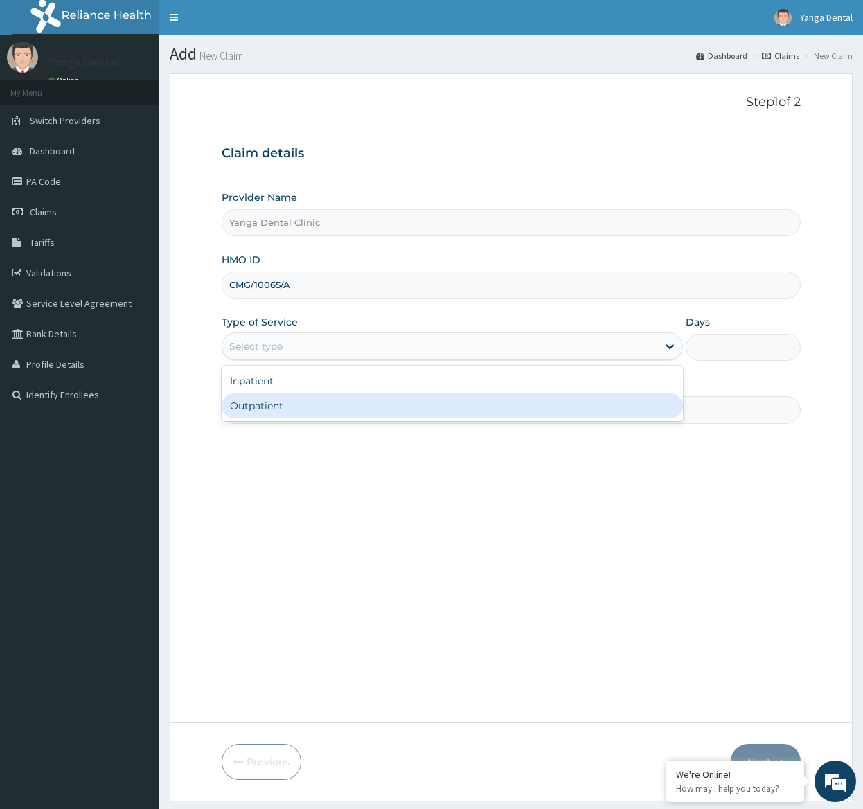
click at [322, 417] on div "Outpatient" at bounding box center [452, 406] width 461 height 25
type input "1"
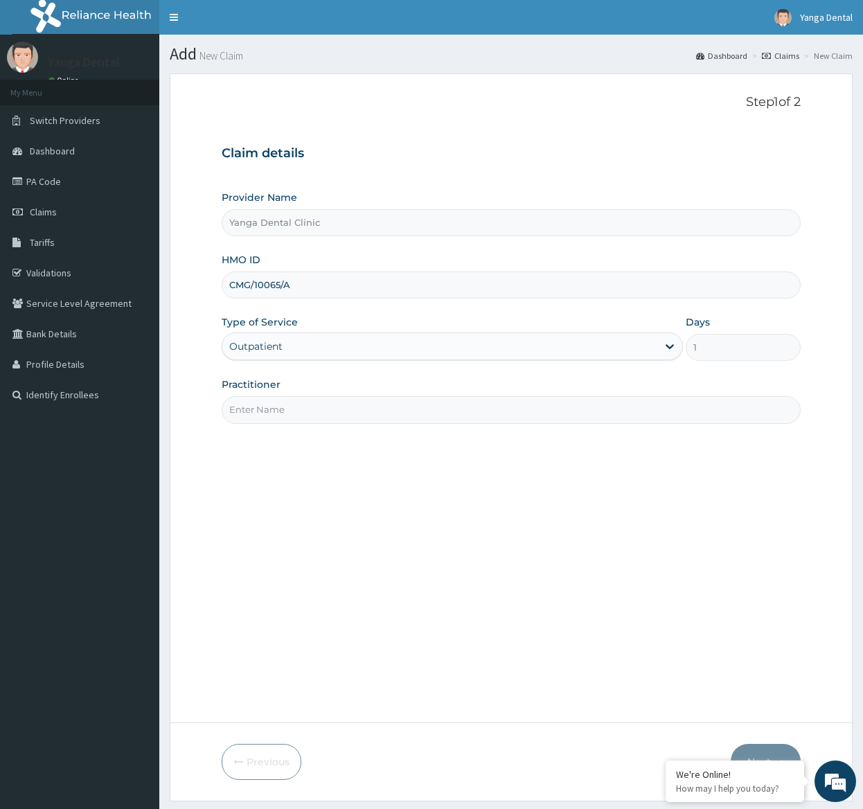
click at [323, 415] on input "Practitioner" at bounding box center [511, 409] width 579 height 27
type input "Ehis"
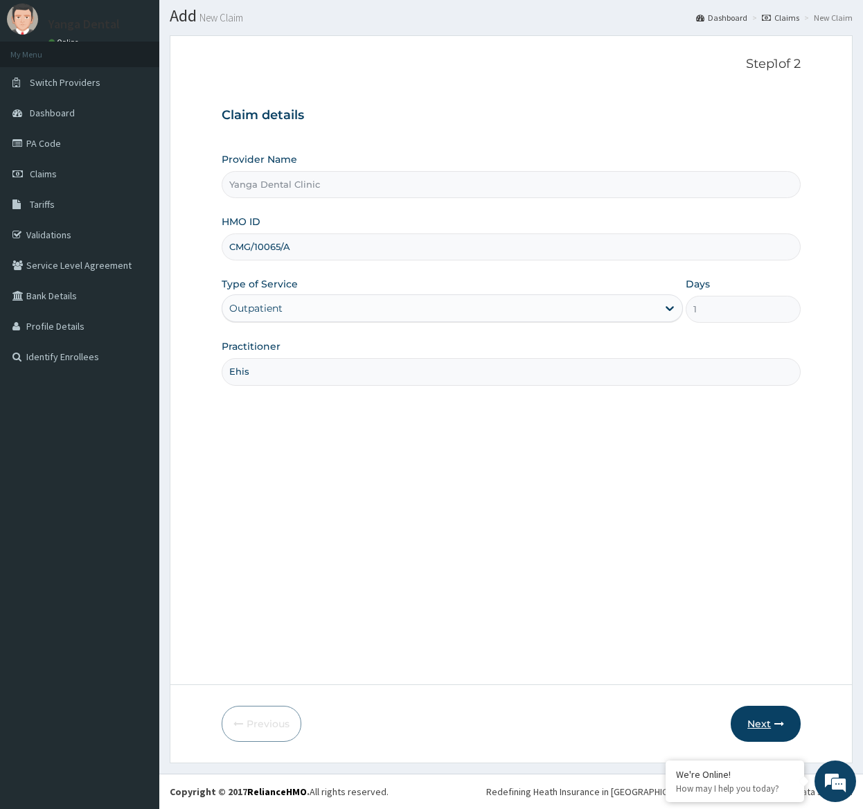
click at [770, 725] on button "Next" at bounding box center [766, 724] width 70 height 36
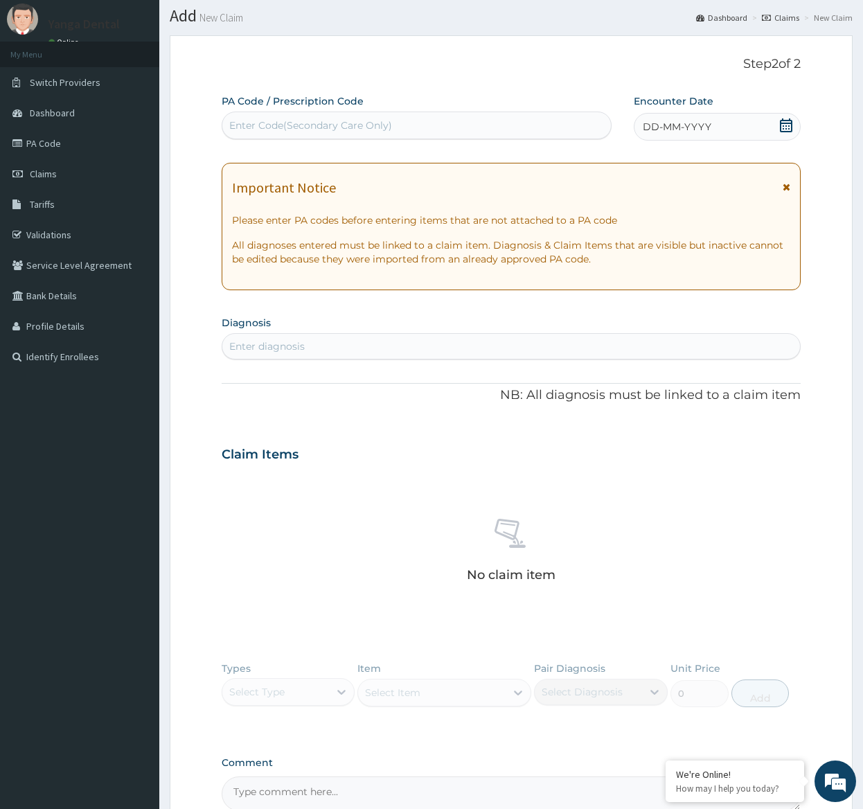
click at [337, 119] on div "Enter Code(Secondary Care Only)" at bounding box center [310, 125] width 163 height 14
paste input "PA/5B92FF"
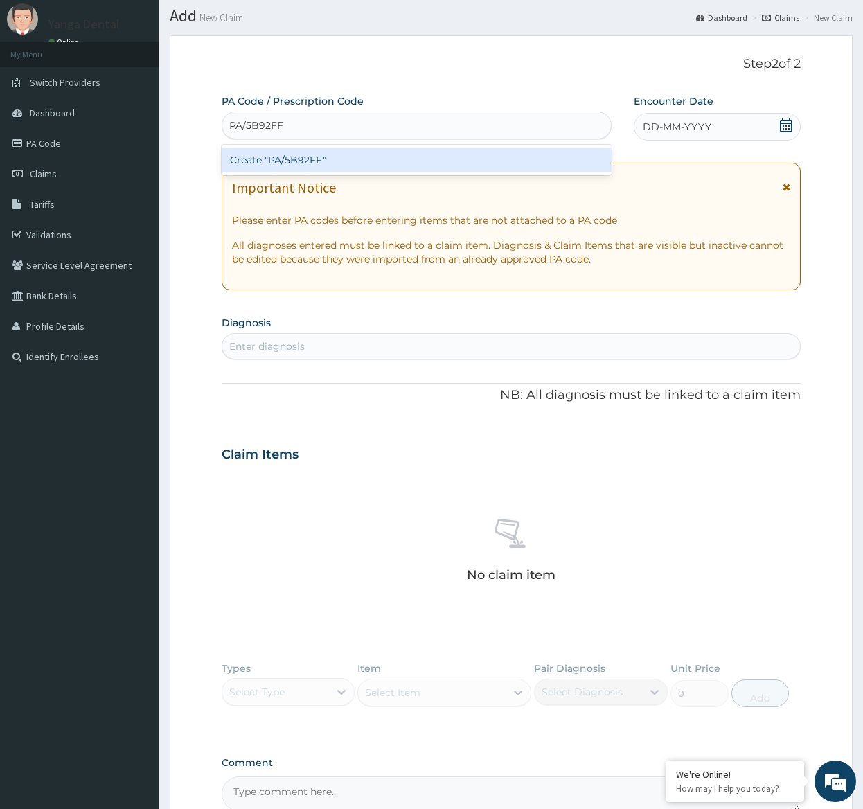
type input "PA/5B92FF"
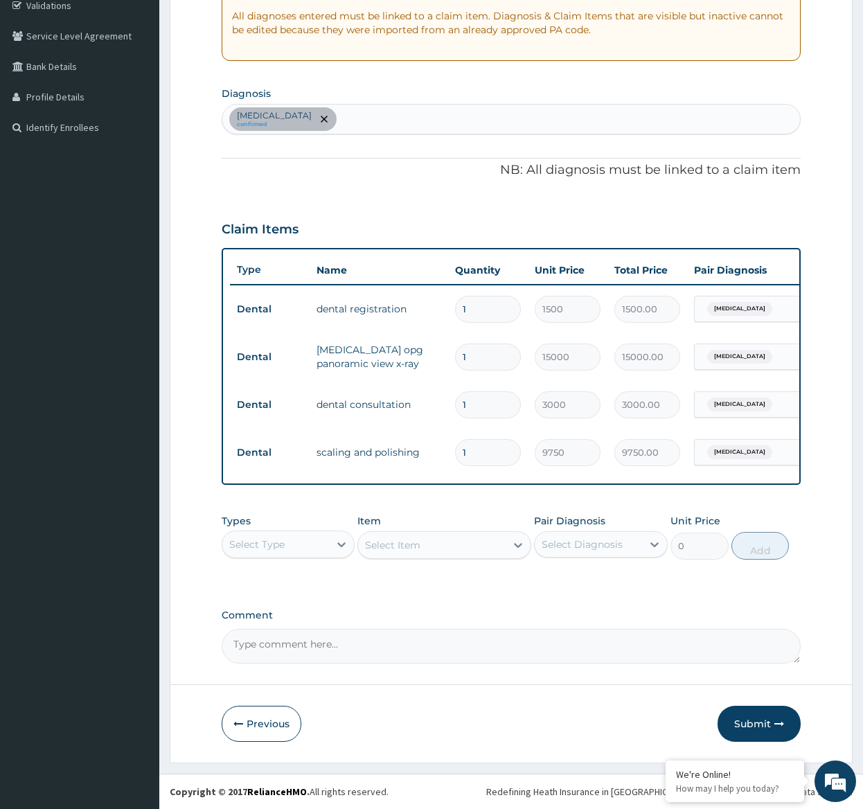
scroll to position [0, 0]
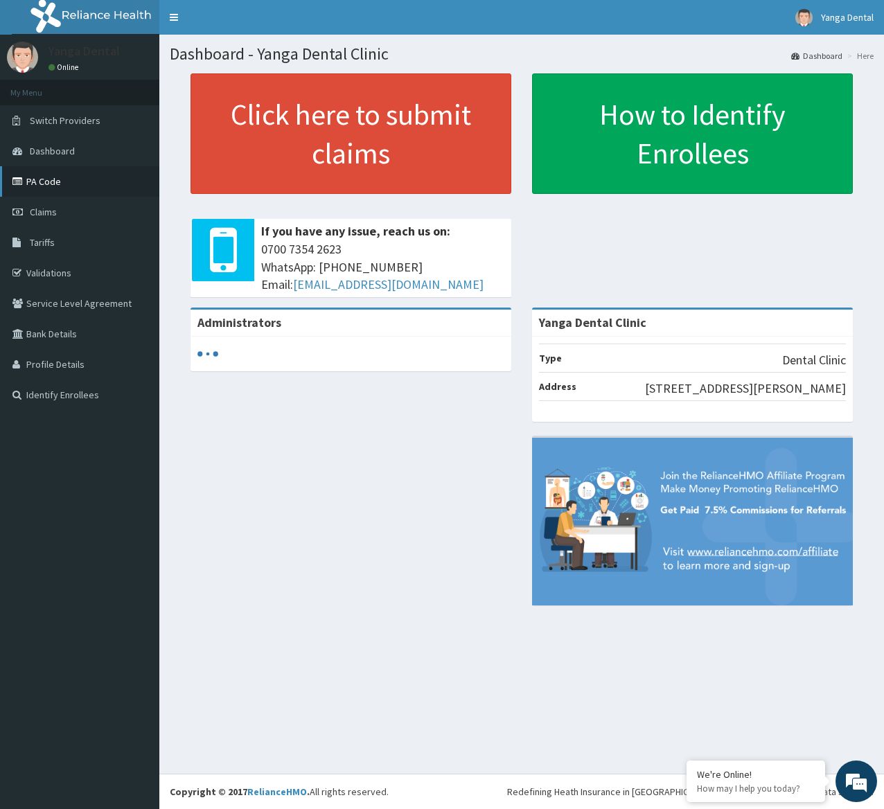
click at [68, 187] on link "PA Code" at bounding box center [79, 181] width 159 height 30
